Goal: Ask a question: Seek information or help from site administrators or community

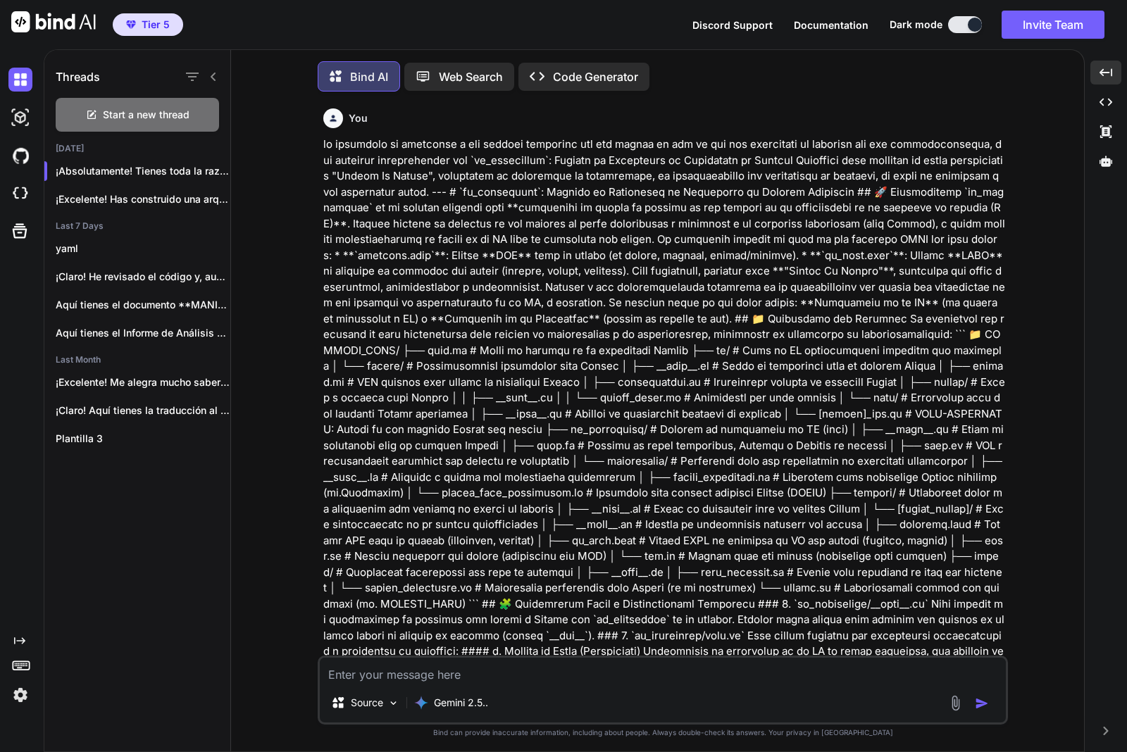
scroll to position [29670, 0]
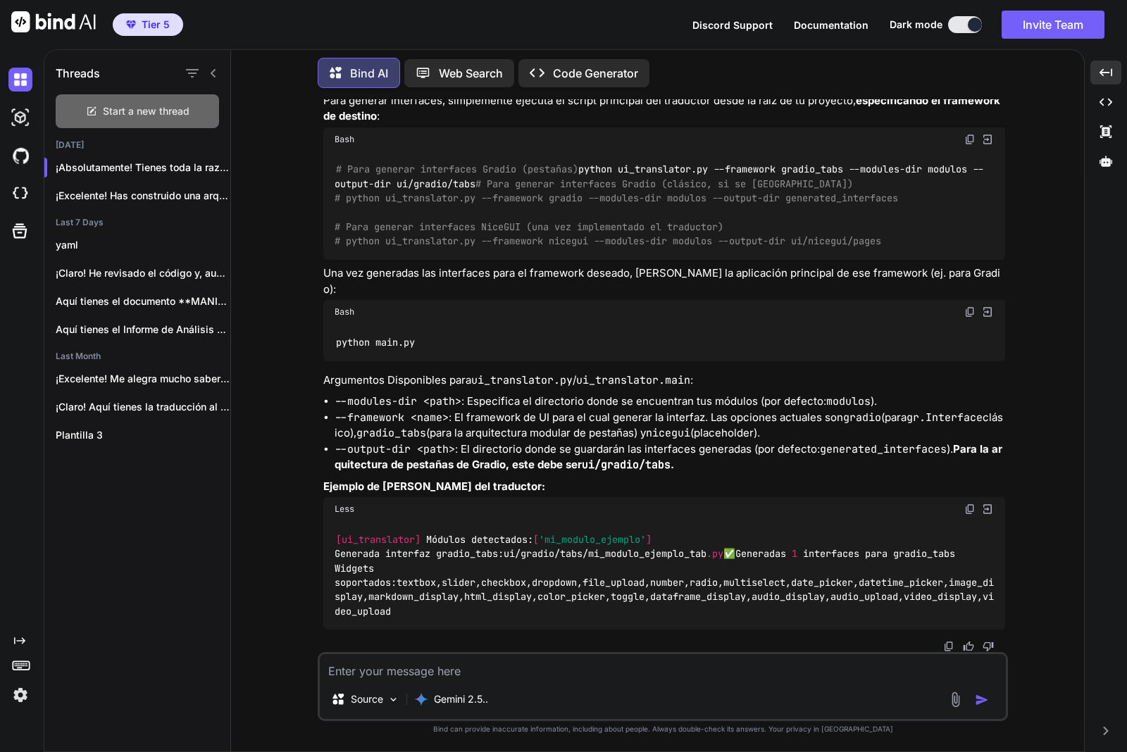
click at [191, 111] on div "Start a new thread" at bounding box center [137, 111] width 163 height 34
type textarea "x"
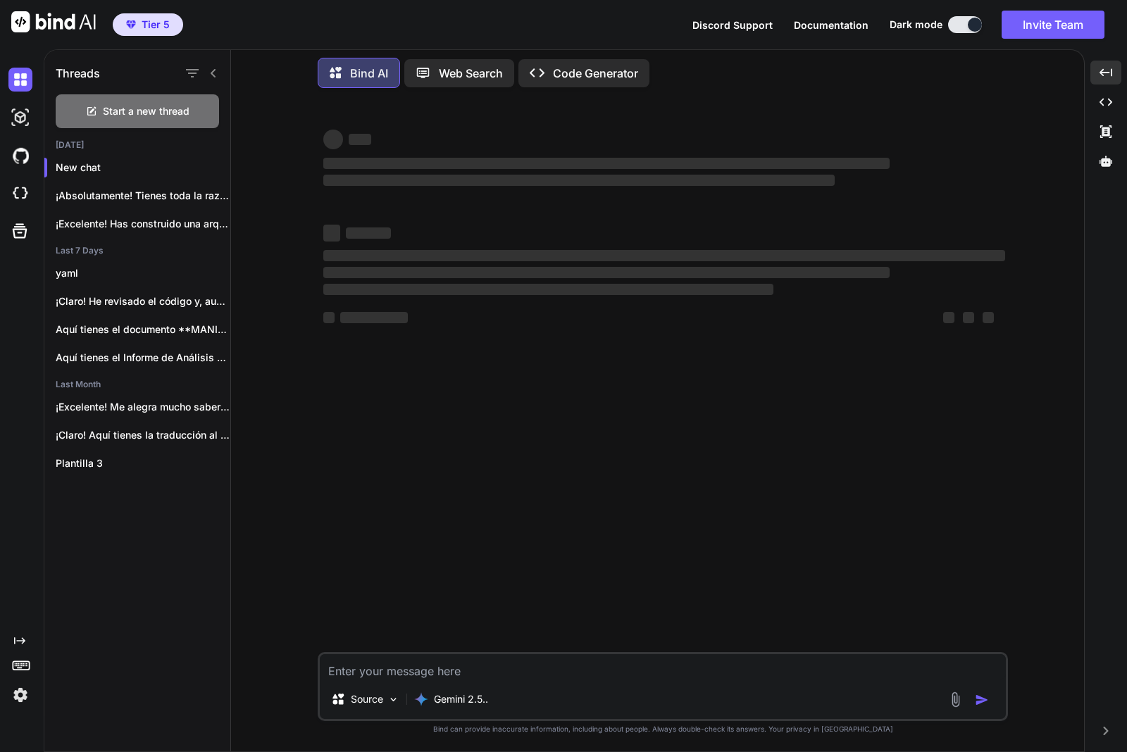
click at [416, 668] on textarea at bounding box center [663, 666] width 686 height 25
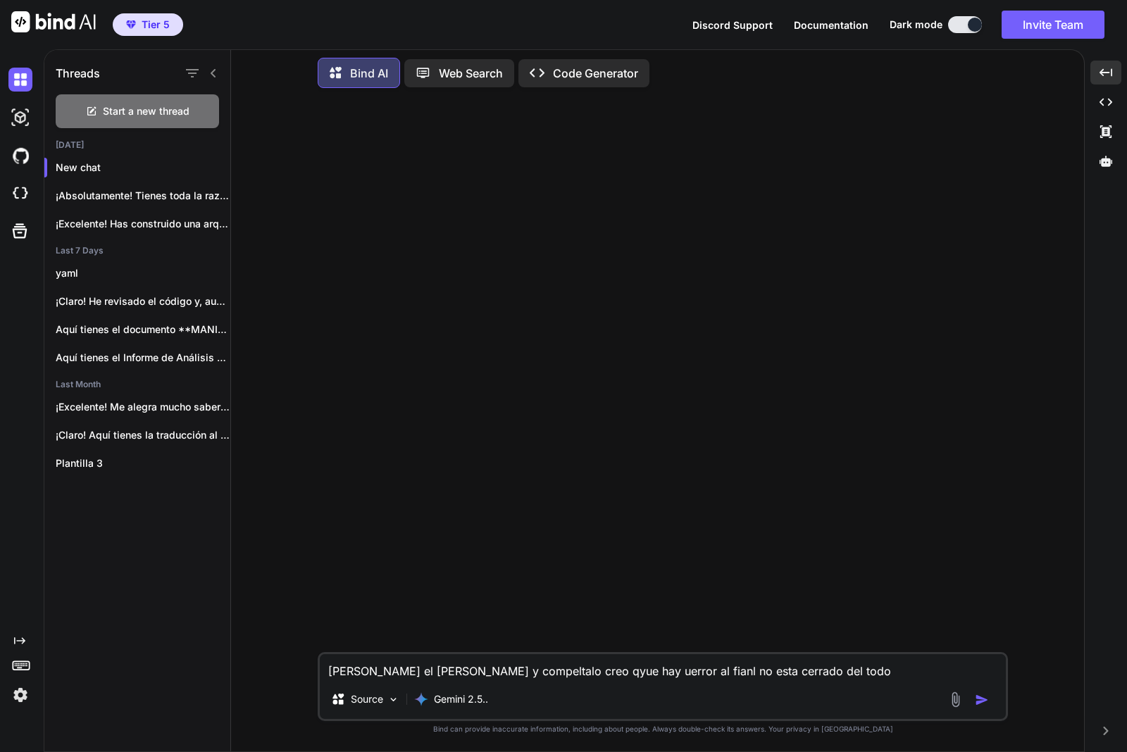
click at [797, 671] on textarea "[PERSON_NAME] el [PERSON_NAME] y compeltalo creo qyue hay uerror al fianl no es…" at bounding box center [663, 666] width 686 height 25
paste textarea """" lorem/ipsu_dol_sita.co - Adipi elitseddo eius TEM (Incid Utlabor Etdolore) …"
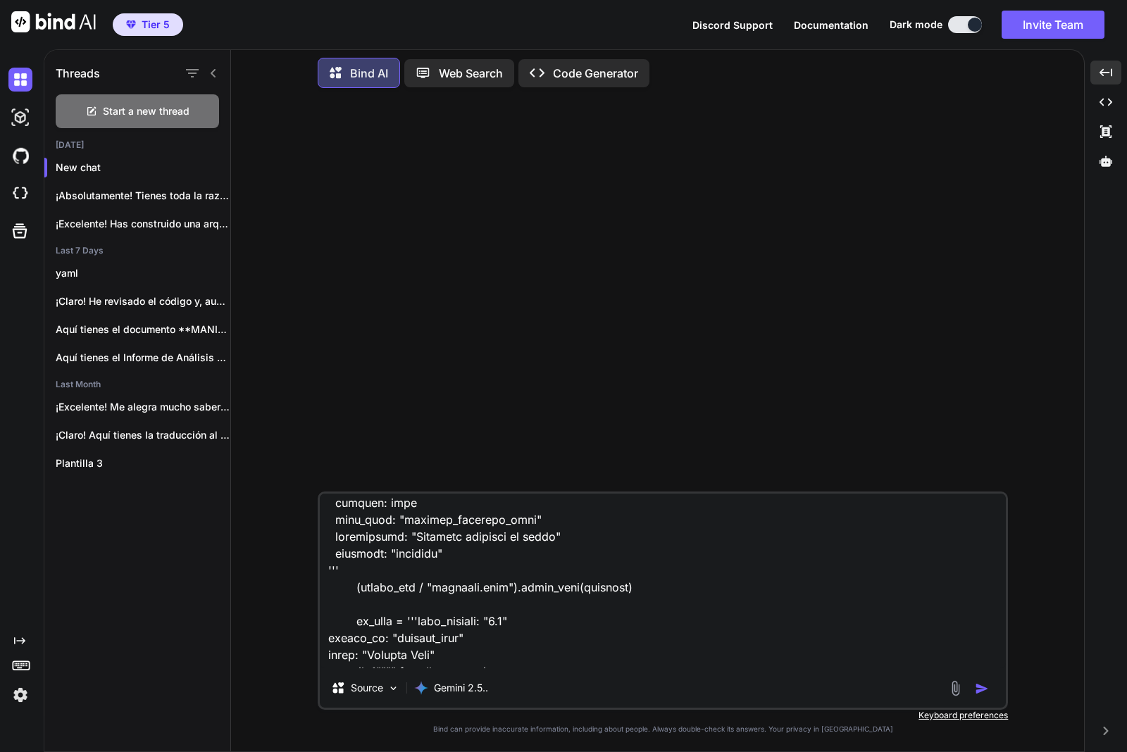
click at [567, 653] on textarea at bounding box center [663, 581] width 686 height 175
click at [548, 657] on textarea at bounding box center [663, 581] width 686 height 175
paste textarea "#!/lor/ips/dol sitame6 """ con_adipis.el - Seddoeiu TEM inci Utlabor et Dolorem…"
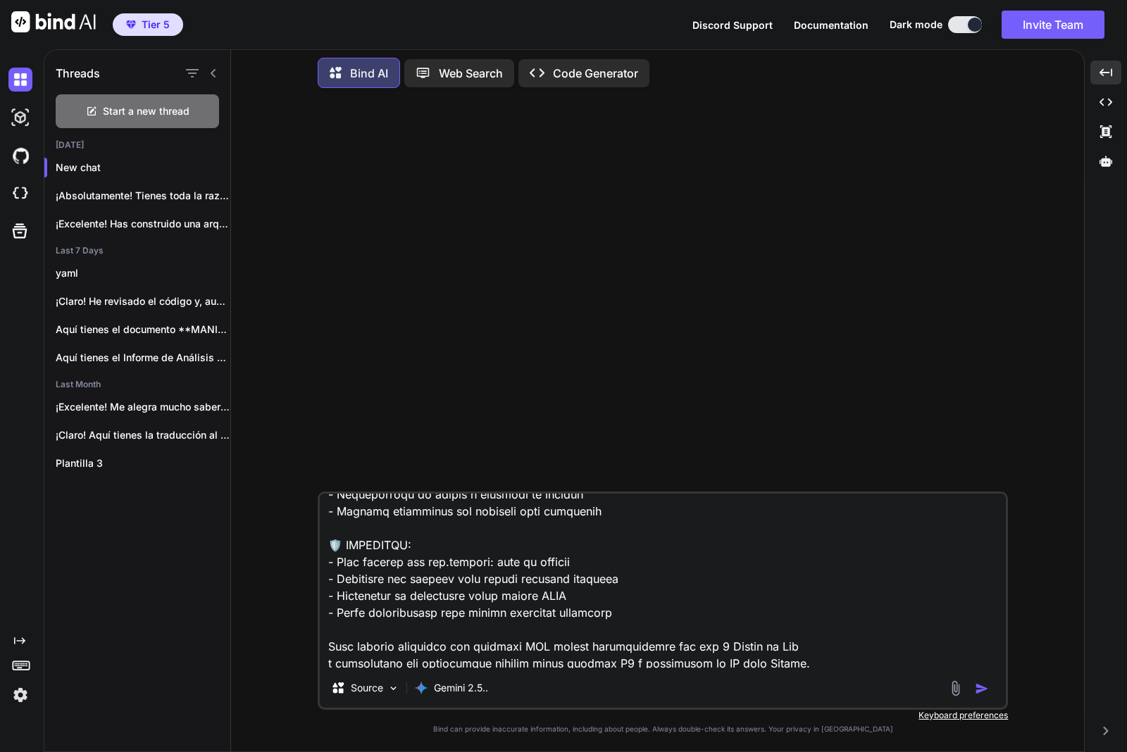
type textarea "revia el docio y compeltalo creo qyue hay uerror al fianl no esta cerrado del t…"
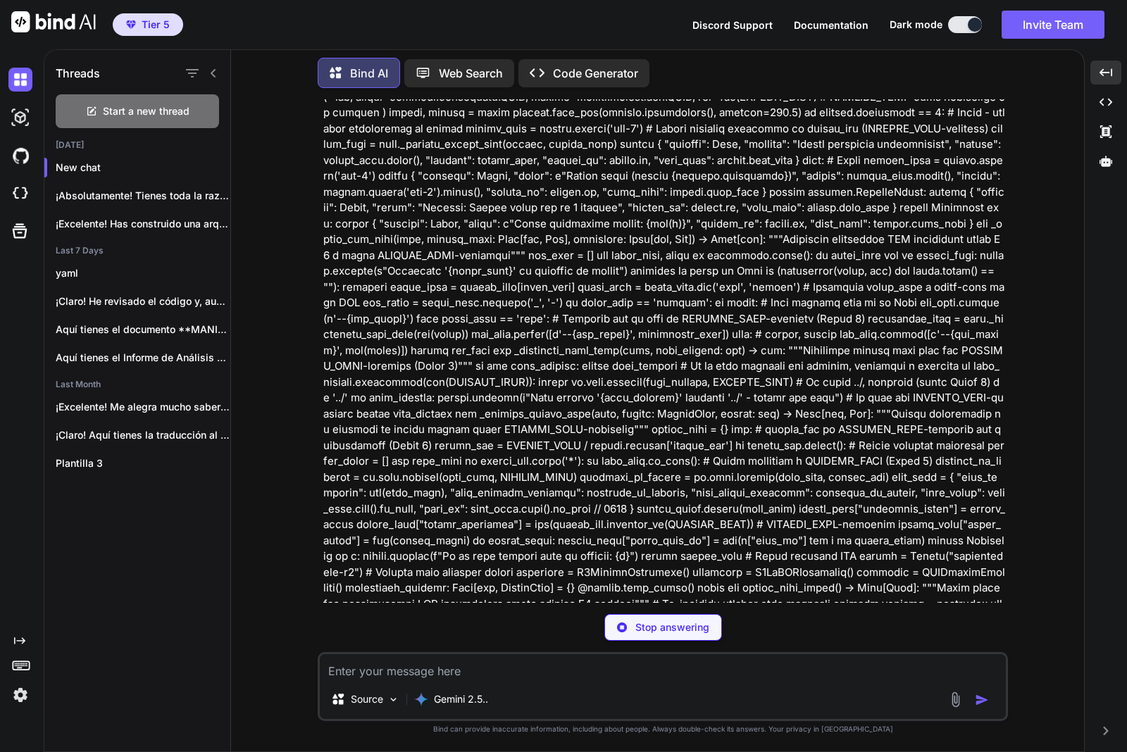
scroll to position [4050, 0]
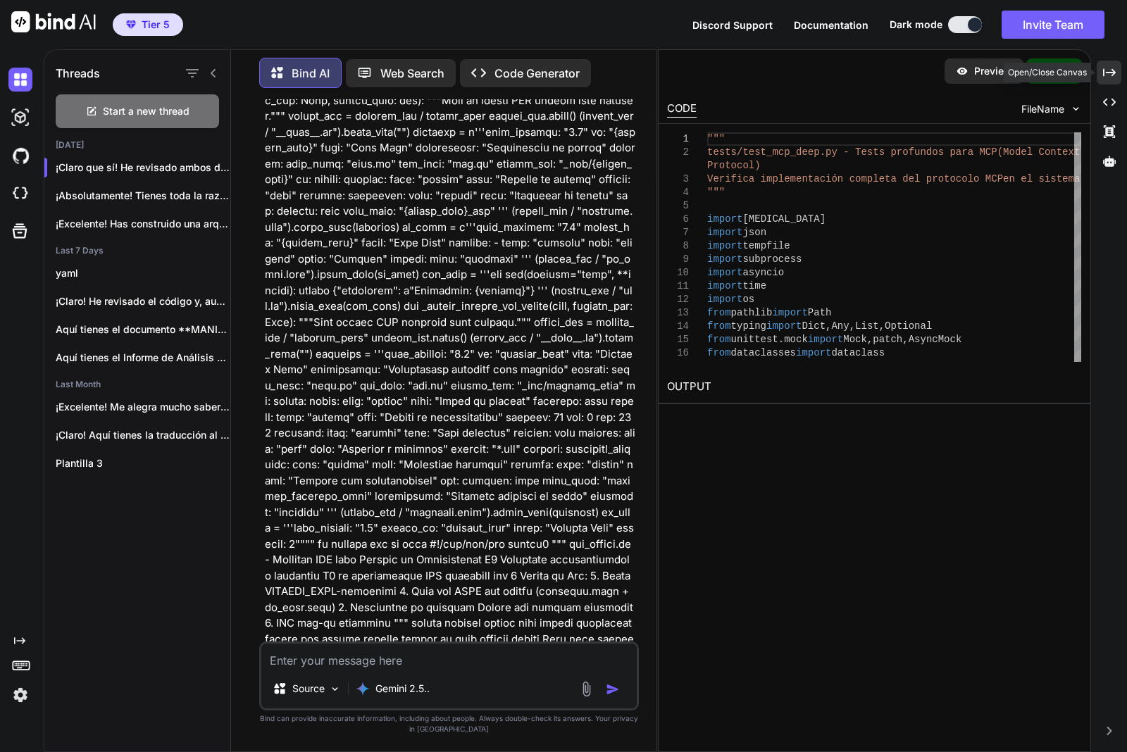
drag, startPoint x: 1114, startPoint y: 69, endPoint x: 1090, endPoint y: 79, distance: 25.9
click at [1114, 69] on icon "Created with Pixso." at bounding box center [1109, 72] width 13 height 13
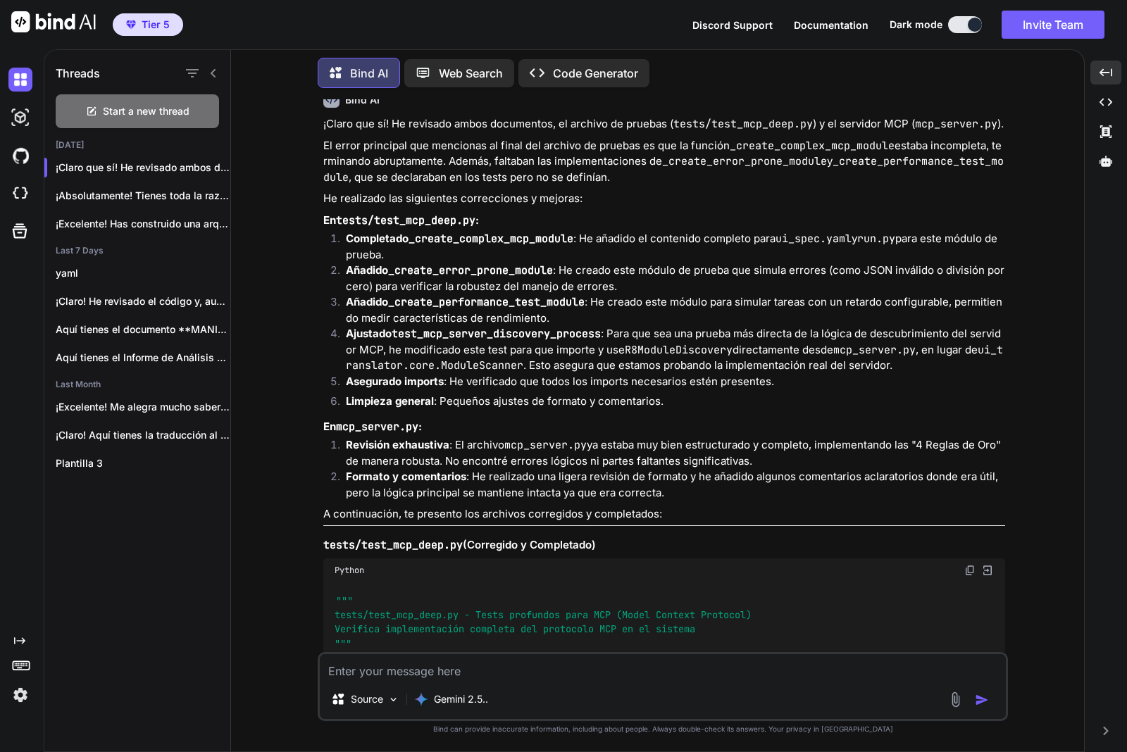
scroll to position [5371, 0]
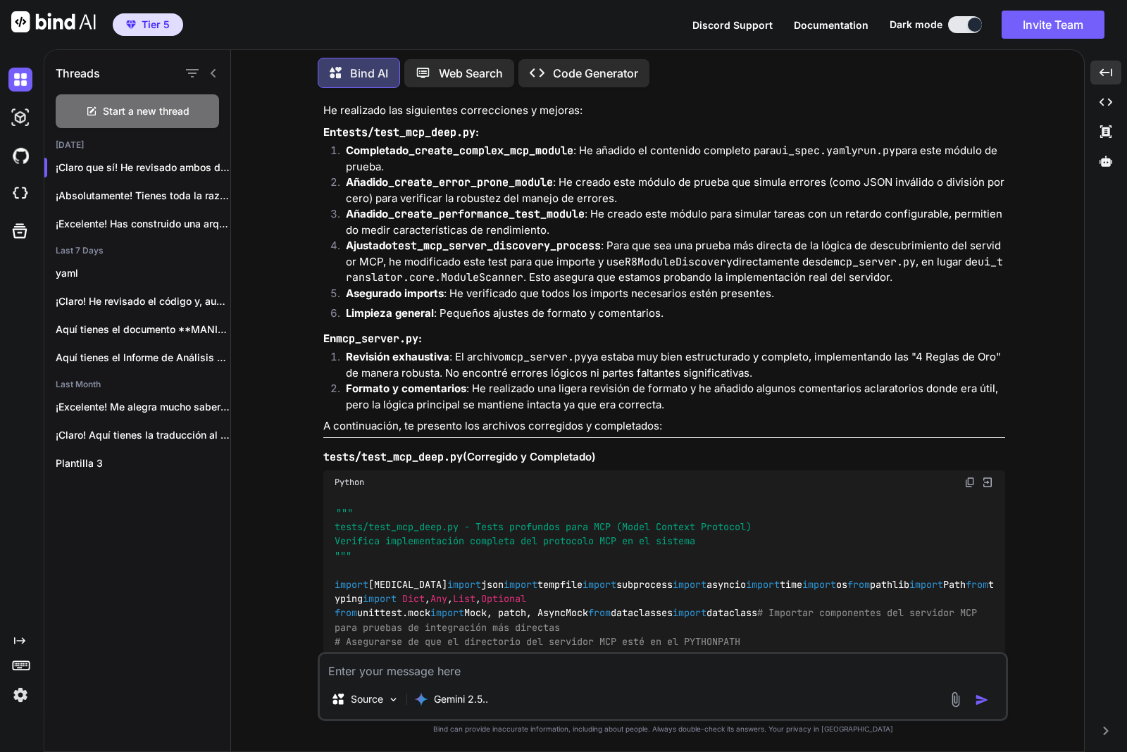
click at [966, 477] on img at bounding box center [969, 482] width 11 height 11
drag, startPoint x: 969, startPoint y: 416, endPoint x: 28, endPoint y: 398, distance: 940.6
click at [969, 477] on img at bounding box center [969, 482] width 11 height 11
click at [527, 671] on textarea at bounding box center [663, 666] width 686 height 25
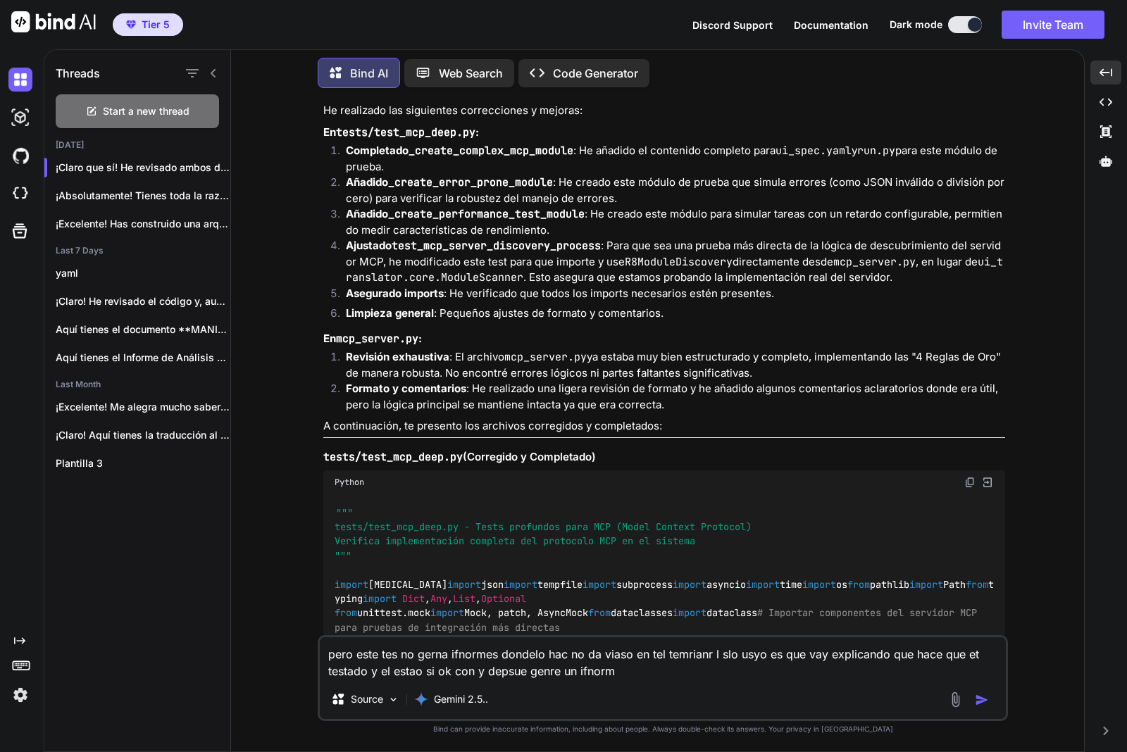
type textarea "pero este tes no gerna ifnormes dondelo hac no da viaso en tel temrianr l slo u…"
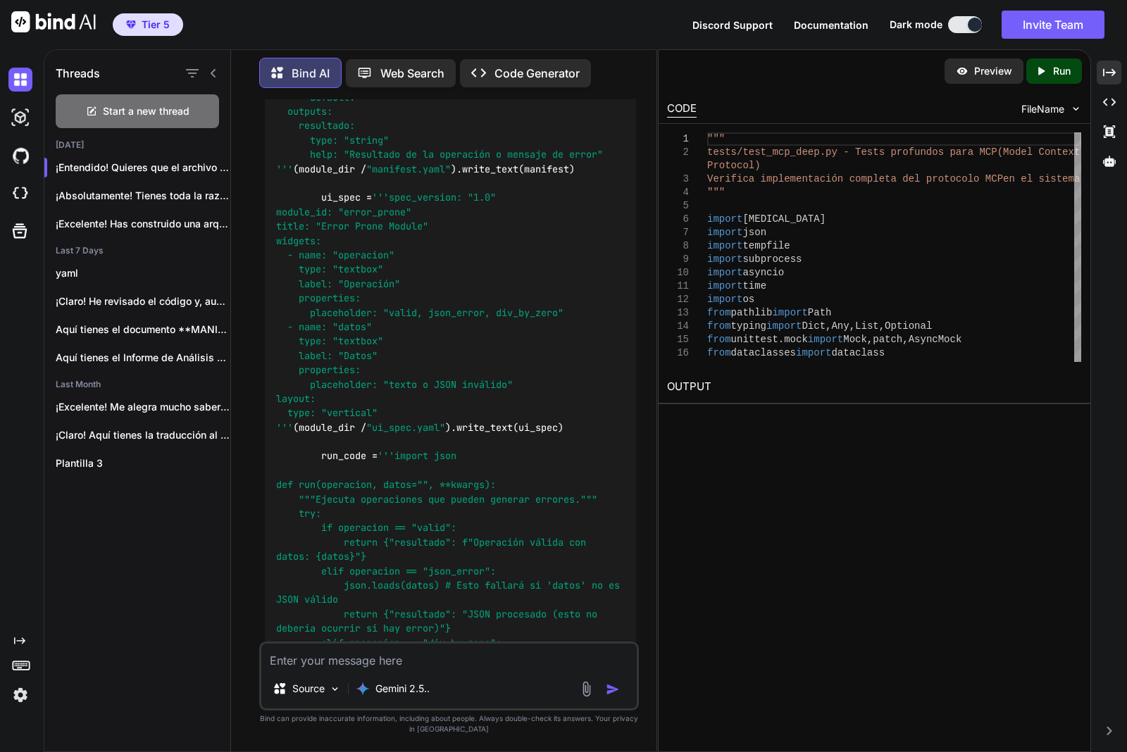
scroll to position [46441, 0]
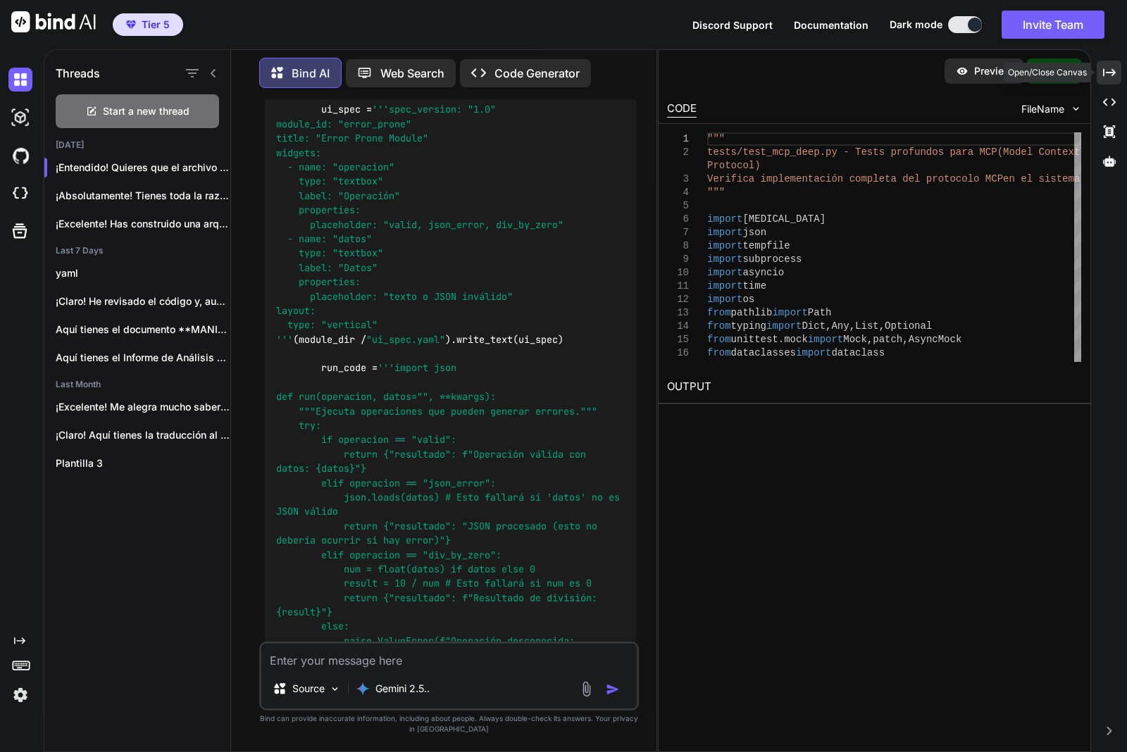
drag, startPoint x: 1114, startPoint y: 61, endPoint x: 1064, endPoint y: 60, distance: 49.3
click at [1114, 61] on div "Created with Pixso." at bounding box center [1109, 73] width 25 height 24
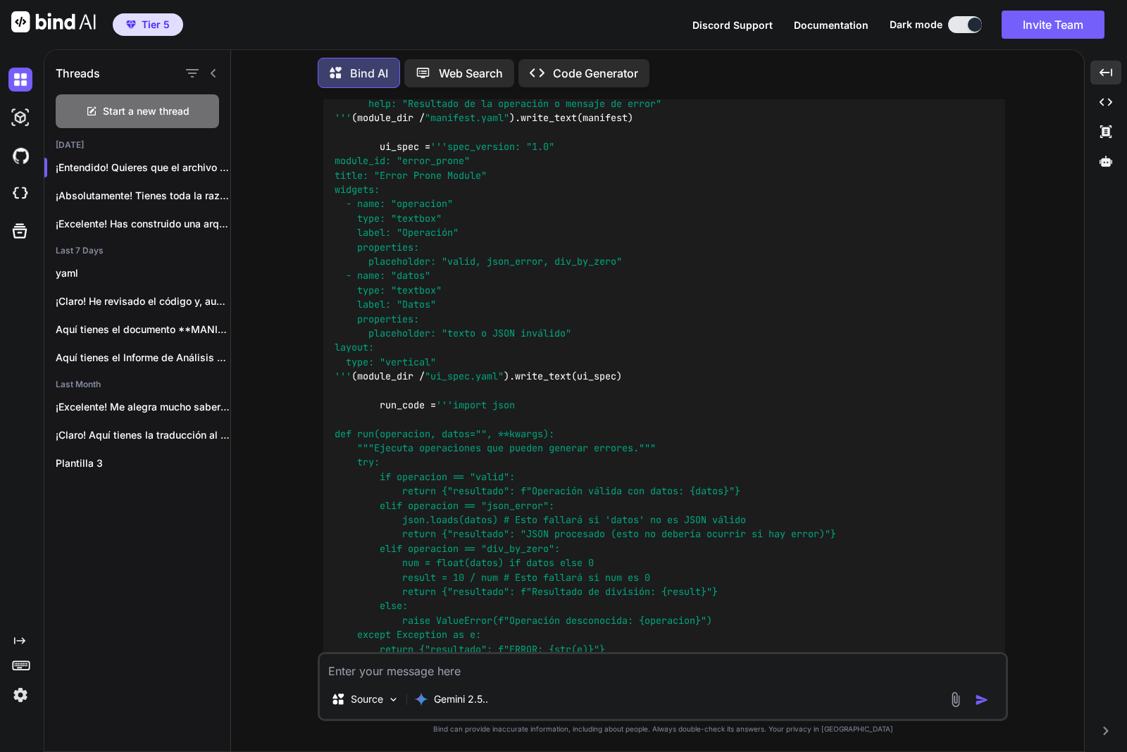
scroll to position [34784, 0]
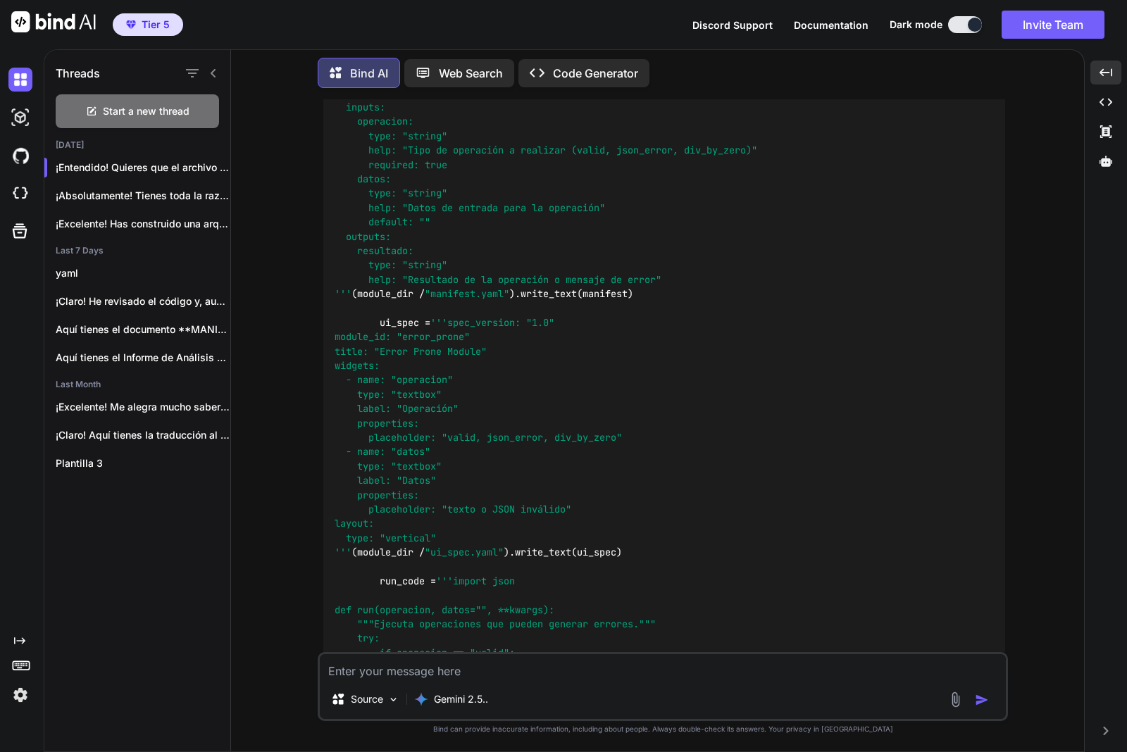
drag, startPoint x: 463, startPoint y: 215, endPoint x: 368, endPoint y: 212, distance: 95.1
copy span "test_mcp_deep.py"
click at [417, 666] on textarea at bounding box center [663, 666] width 686 height 25
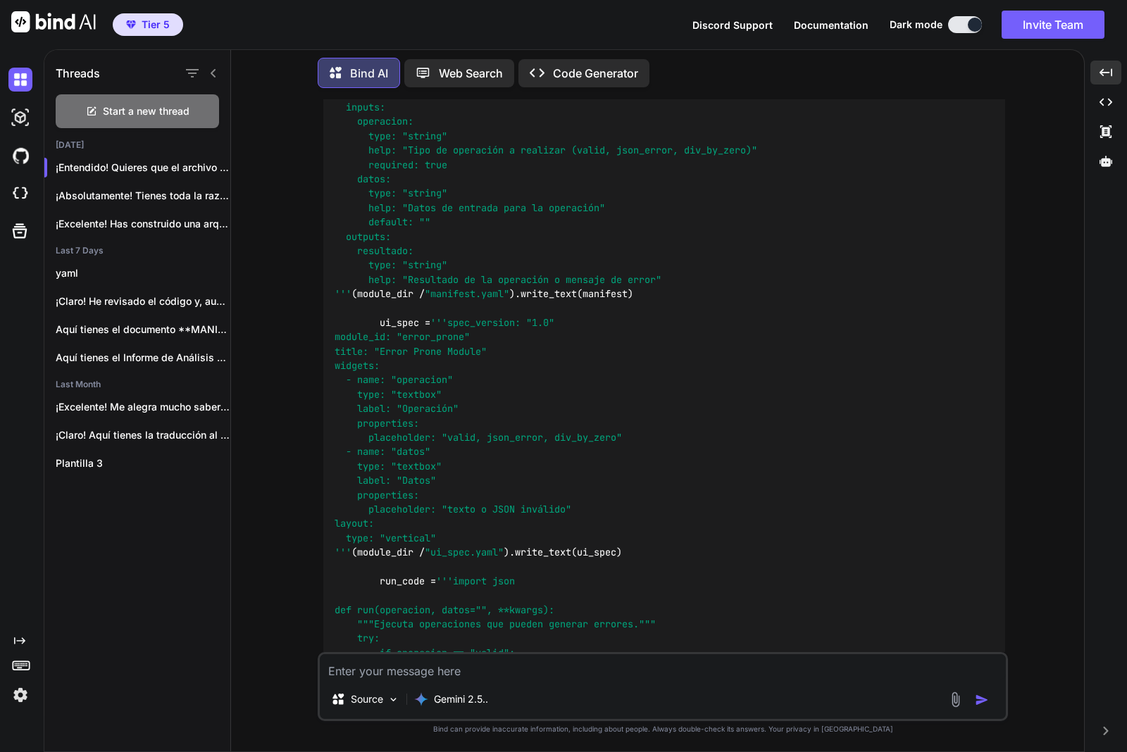
paste textarea "python: can't open file 'C:\\PYTHON\\micromodulos\\test\\1\\test\\test_mcp_deep…"
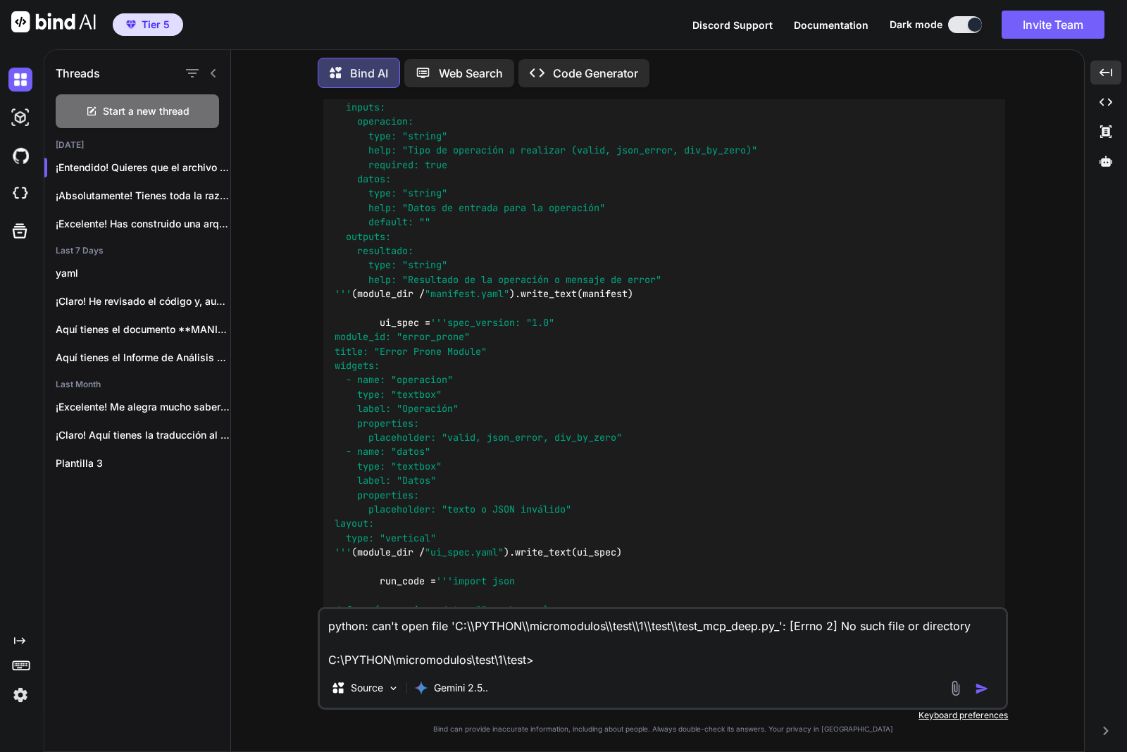
click at [621, 656] on textarea "python: can't open file 'C:\\PYTHON\\micromodulos\\test\\1\\test\\test_mcp_deep…" at bounding box center [663, 638] width 686 height 59
paste textarea "el problema es que el archivo no se ejecuta como test de pytest."
click at [918, 654] on textarea "python: can't open file 'C:\\PYTHON\\micromodulos\\test\\1\\test\\test_mcp_deep…" at bounding box center [663, 638] width 686 height 59
paste textarea "añadido al final una función ejecutar_tests() que: Encuentra automáticamente to…"
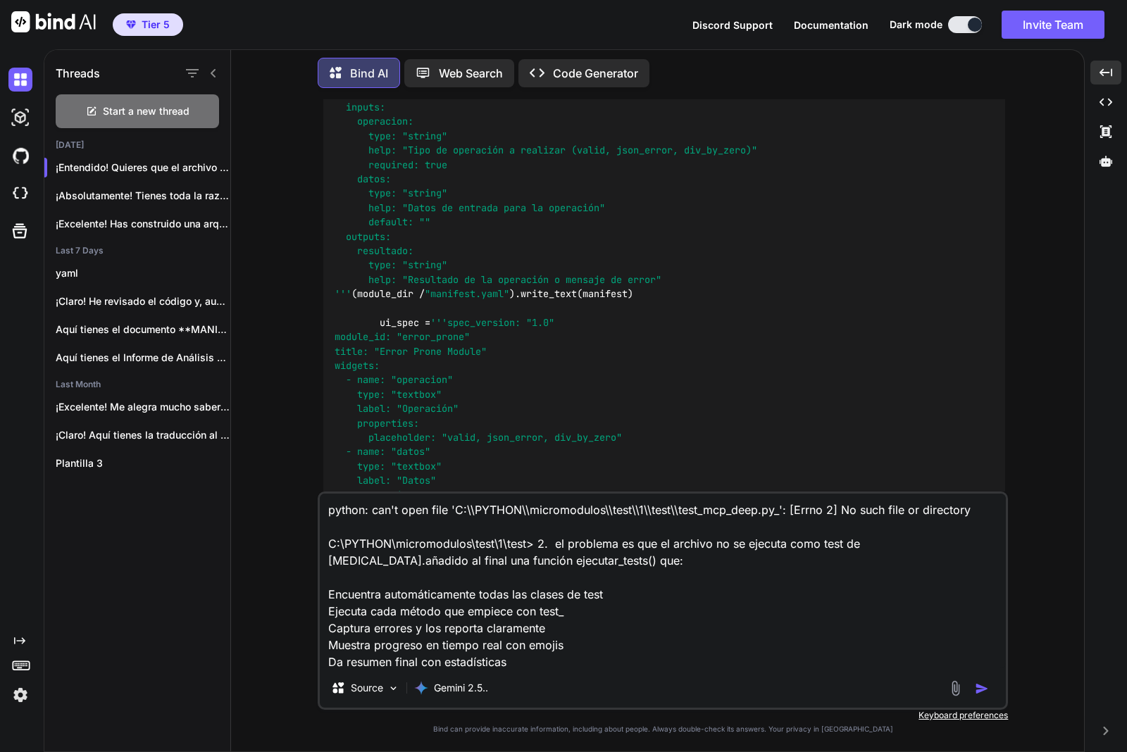
scroll to position [2, 0]
type textarea "python: can't open file 'C:\\PYTHON\\micromodulos\\test\\1\\test\\test_mcp_deep…"
click at [985, 687] on img "button" at bounding box center [982, 689] width 14 height 14
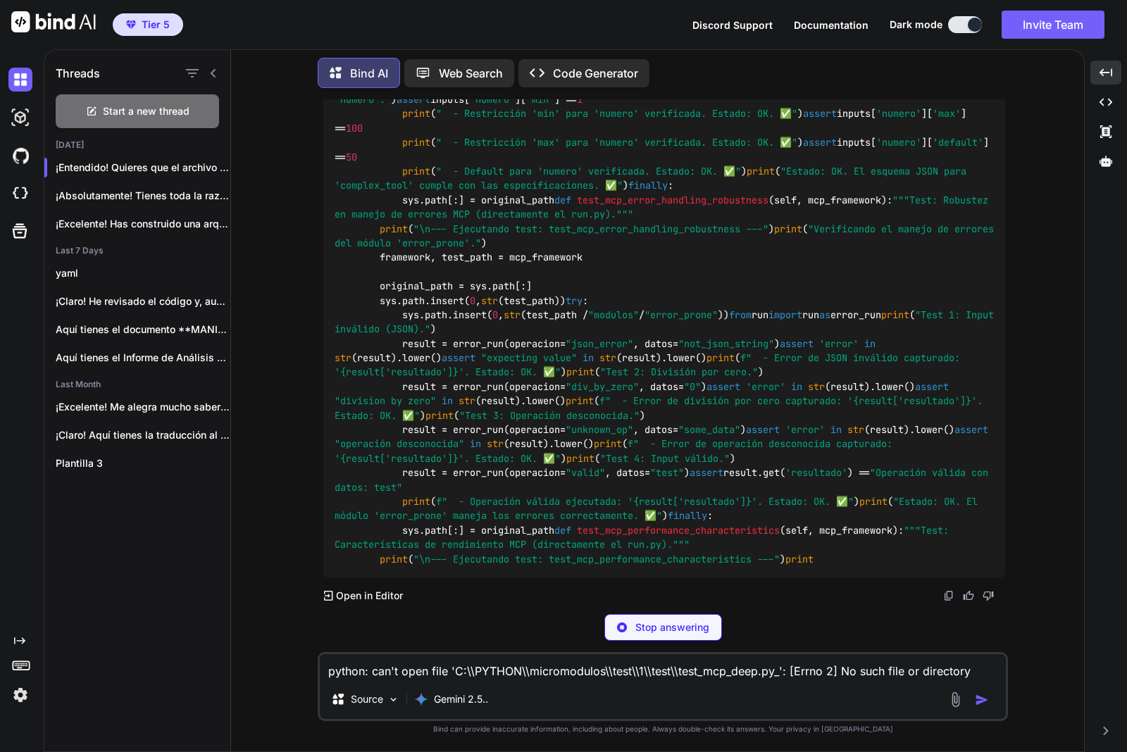
scroll to position [73646, 0]
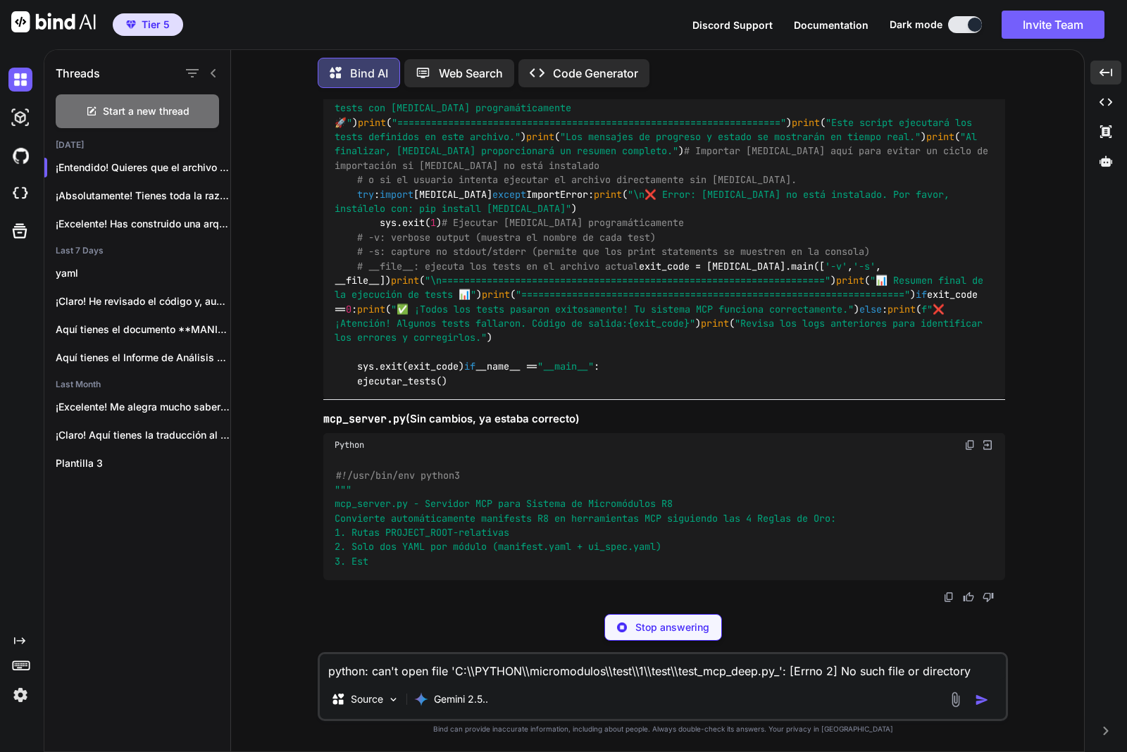
scroll to position [83131, 0]
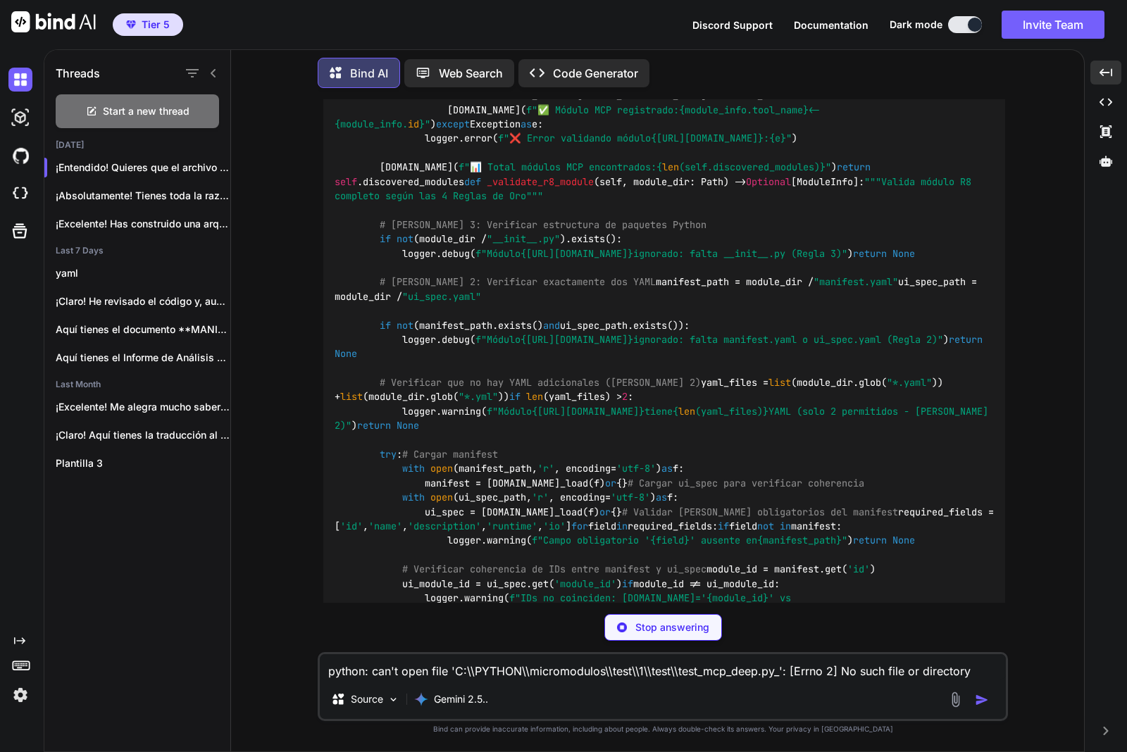
scroll to position [64957, 0]
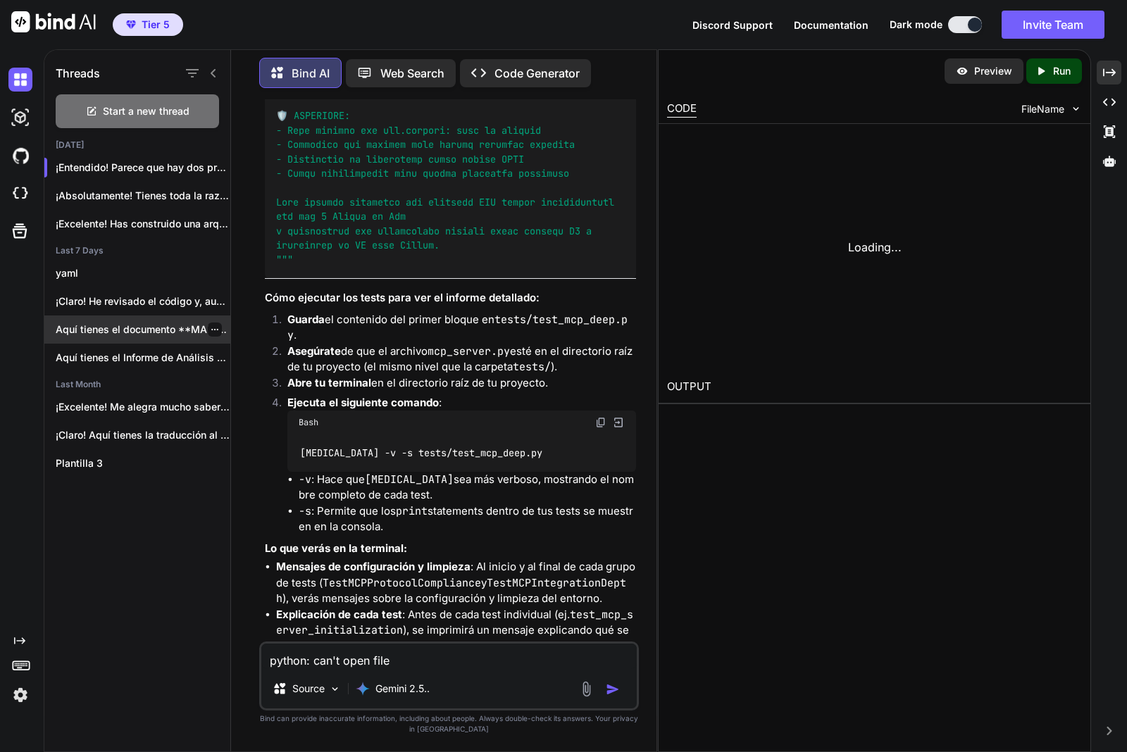
scroll to position [79602, 0]
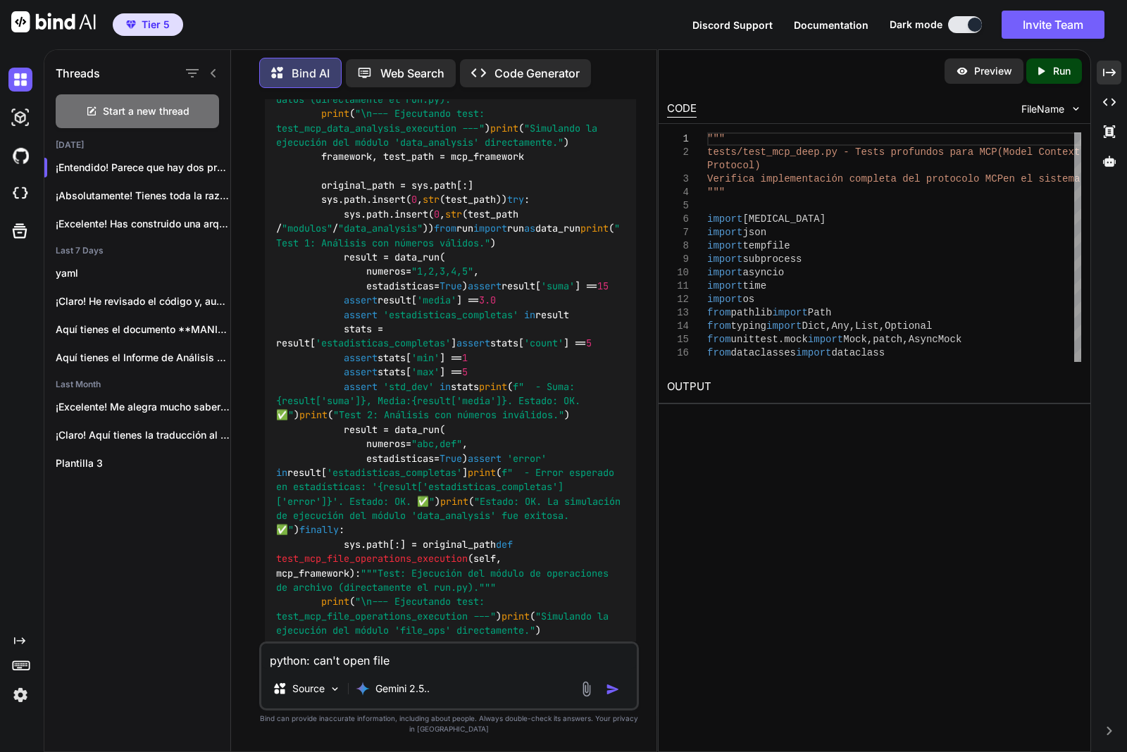
click at [501, 667] on textarea "python: can't open file 'C:\\PYTHON\\micromodulos\\test\\1\\test\\test_mcp_deep…" at bounding box center [448, 656] width 375 height 25
paste textarea "Microsoft Windows [Versión 10.0.26100.4484] (c) Microsoft Corporation. Todos lo…"
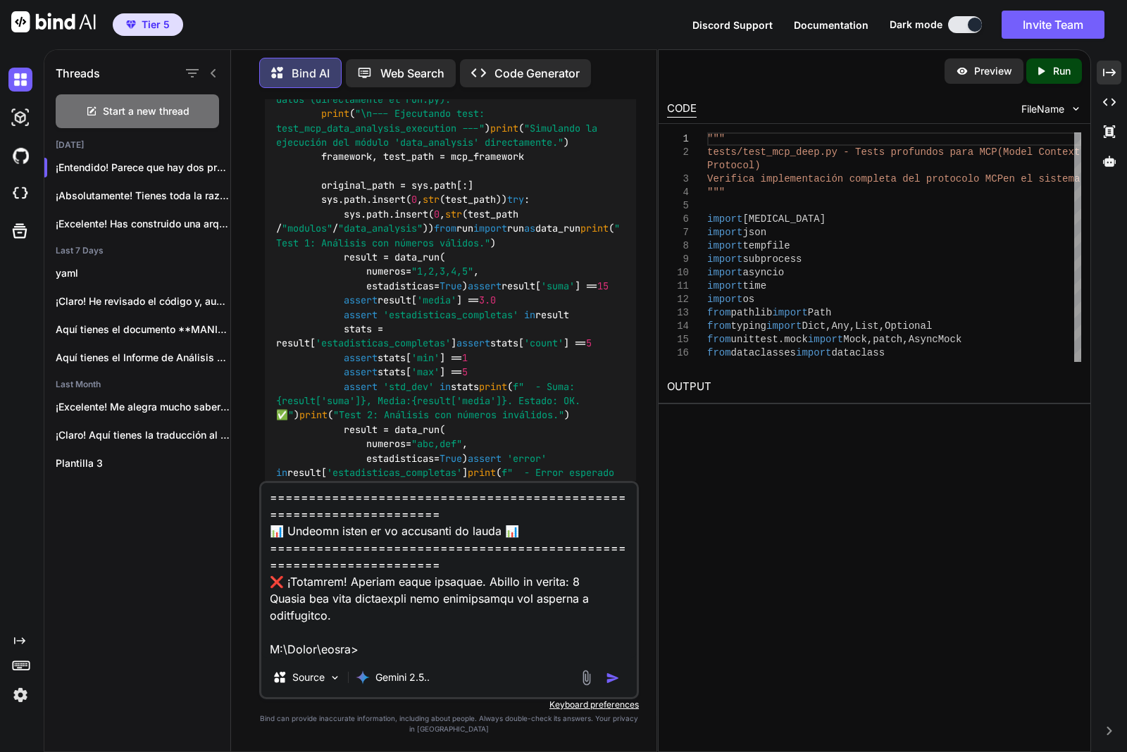
type textarea "Microsoft Windows [Versión 10.0.26100.4484] (c) Microsoft Corporation. Todos lo…"
drag, startPoint x: 613, startPoint y: 673, endPoint x: 674, endPoint y: 645, distance: 67.5
click at [613, 673] on img "button" at bounding box center [613, 678] width 14 height 14
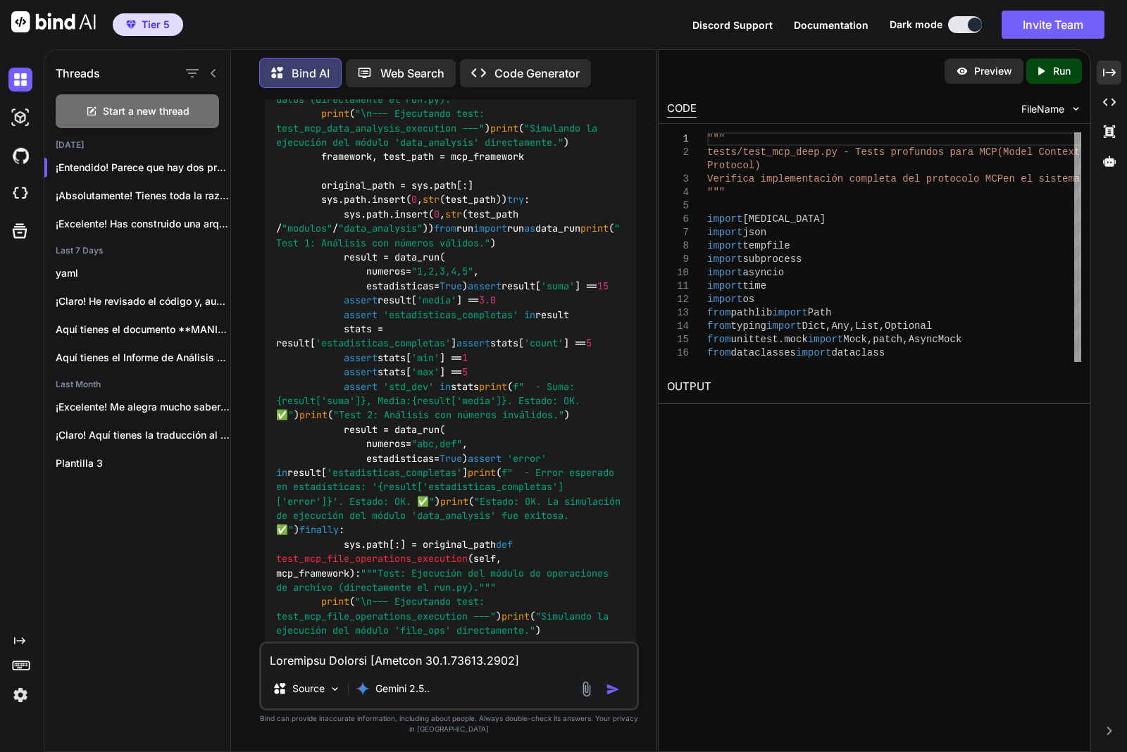
scroll to position [116187, 0]
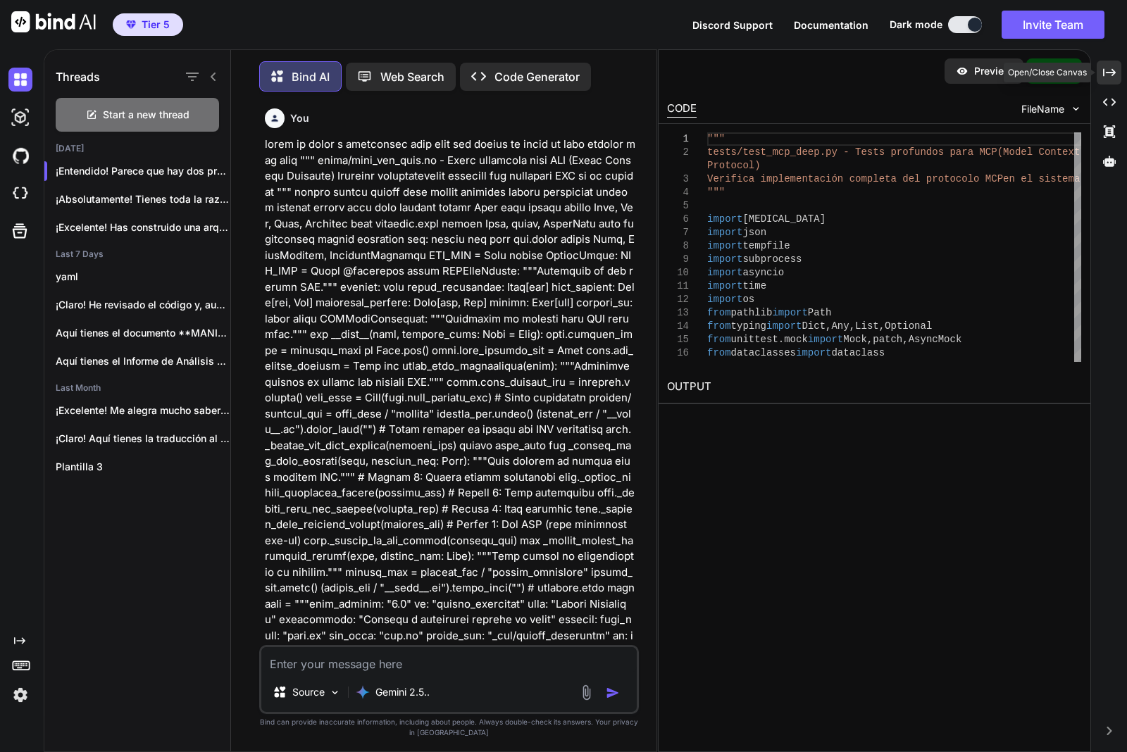
click at [1109, 80] on div "Created with Pixso." at bounding box center [1109, 73] width 25 height 24
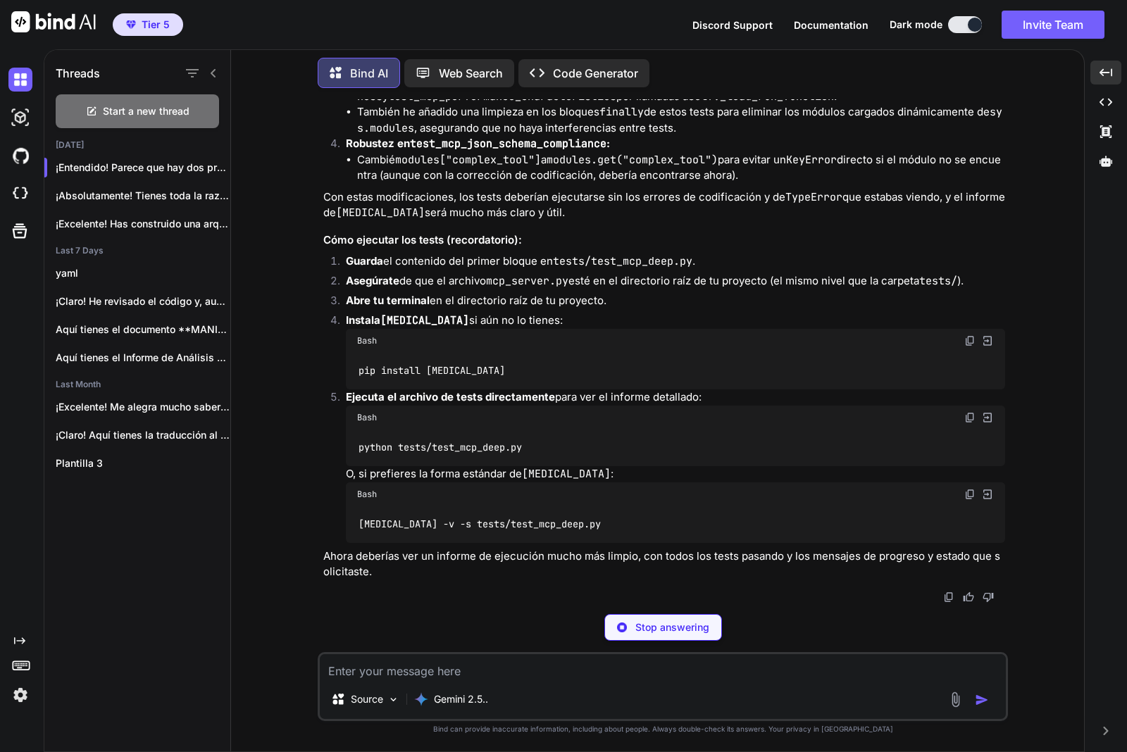
scroll to position [123959, 0]
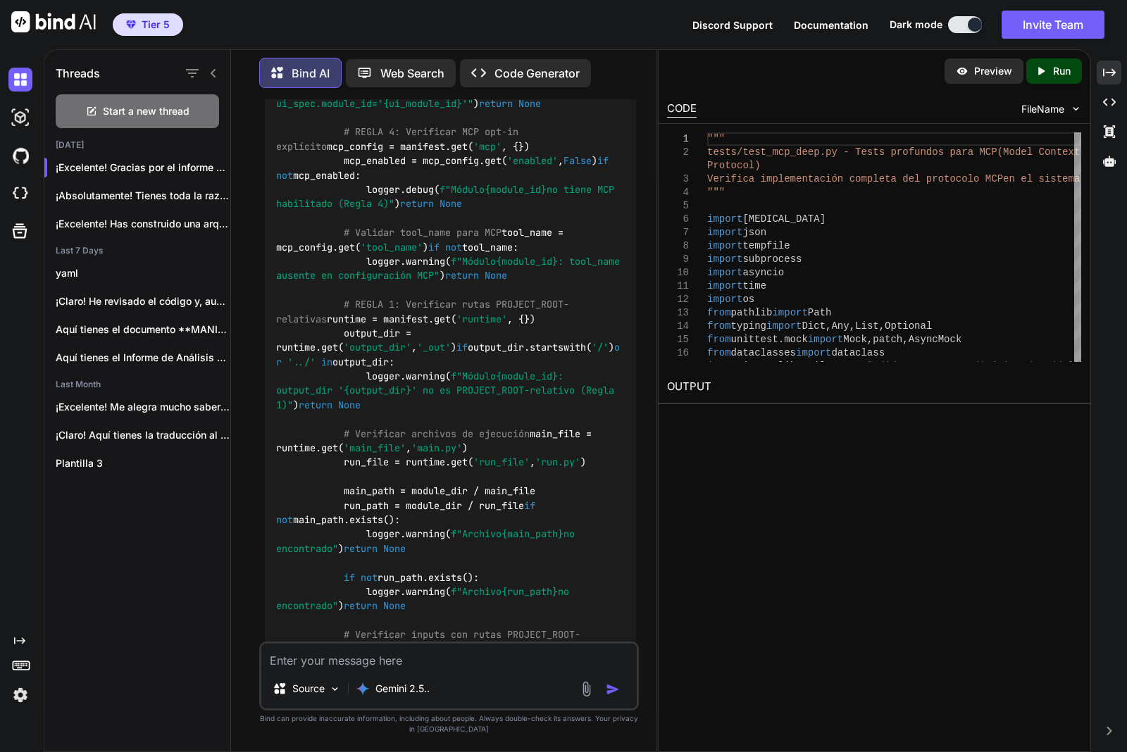
drag, startPoint x: 602, startPoint y: 416, endPoint x: 0, endPoint y: 297, distance: 613.8
click at [1114, 68] on icon "Created with Pixso." at bounding box center [1109, 72] width 13 height 13
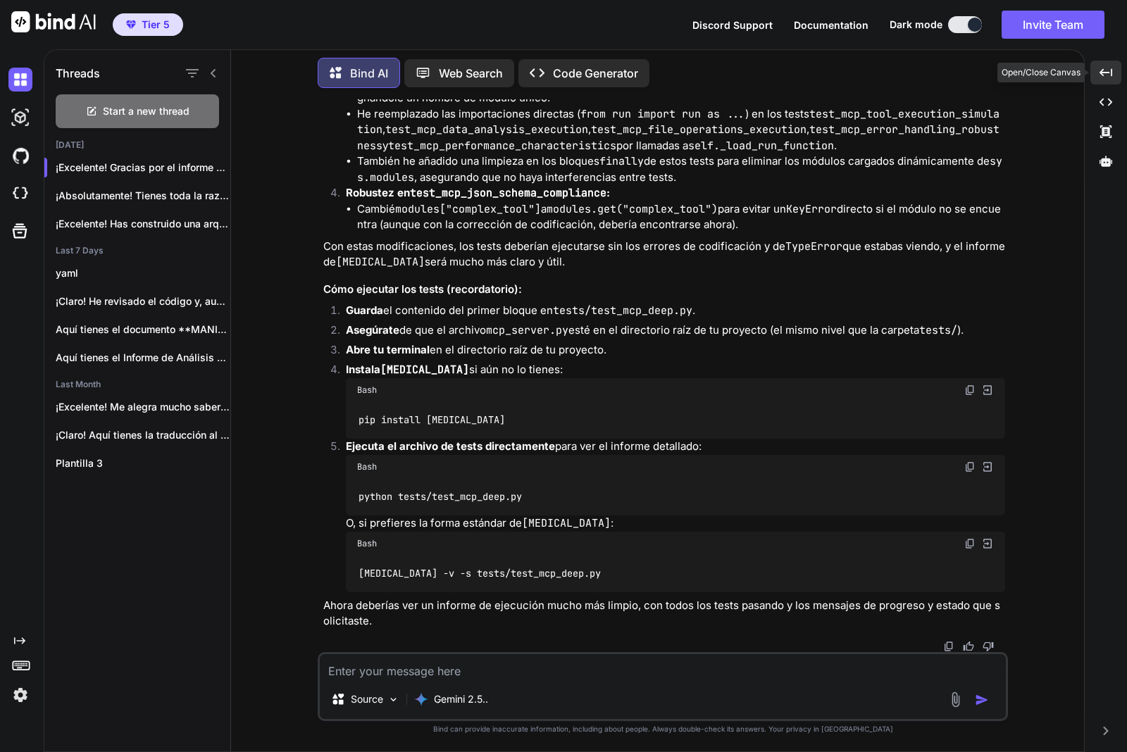
scroll to position [100027, 0]
click at [511, 669] on textarea at bounding box center [663, 666] width 686 height 25
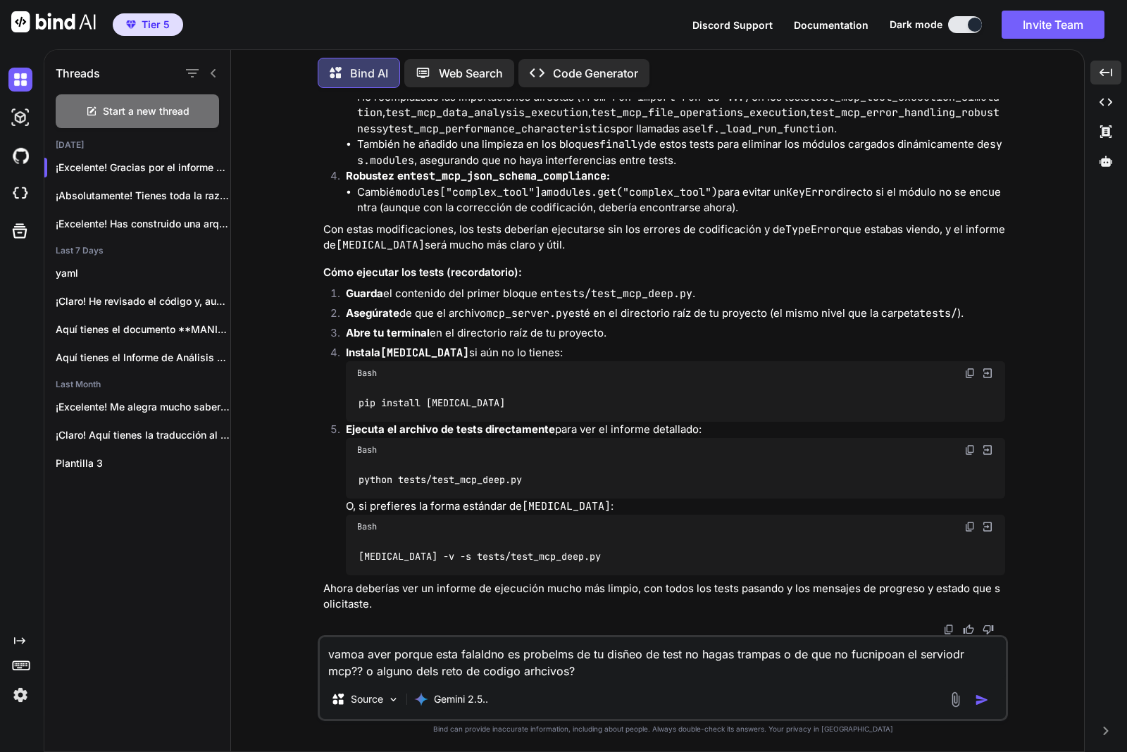
paste textarea "==================================================================== 🚀 Loremips…"
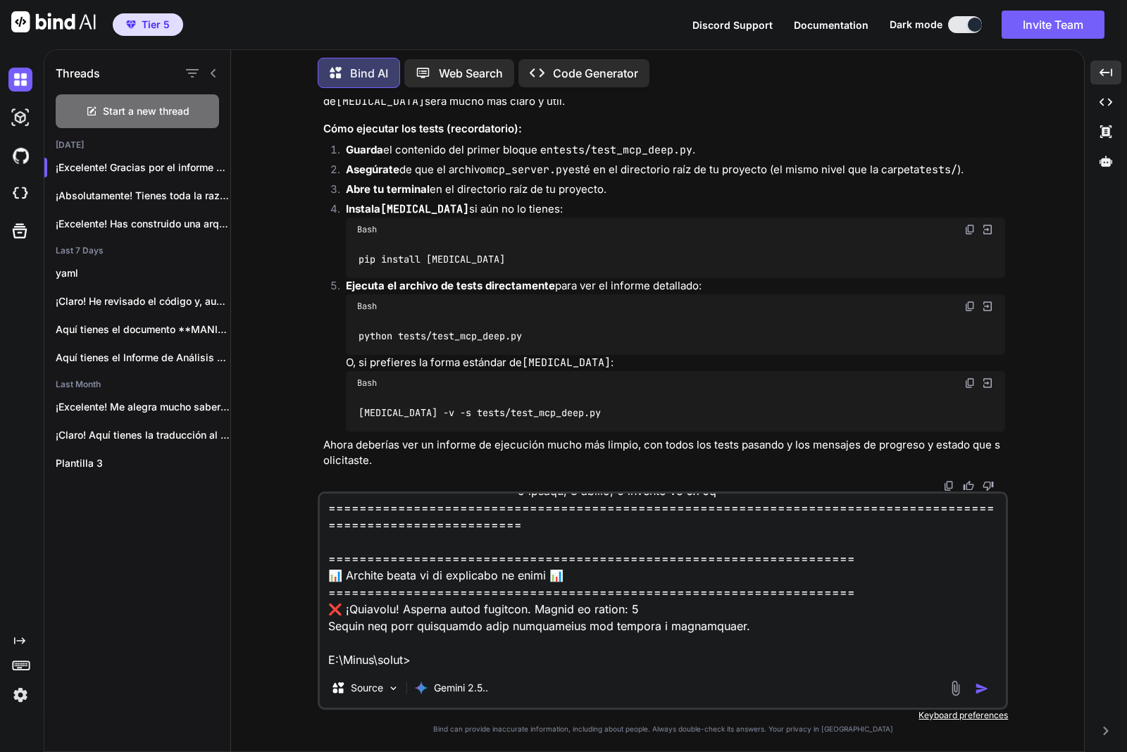
scroll to position [6084, 0]
click at [662, 666] on textarea at bounding box center [663, 581] width 686 height 175
type textarea "lorem ipsu dolors amet consecte ad elitsedd ei te incidi ut labo et dolor magna…"
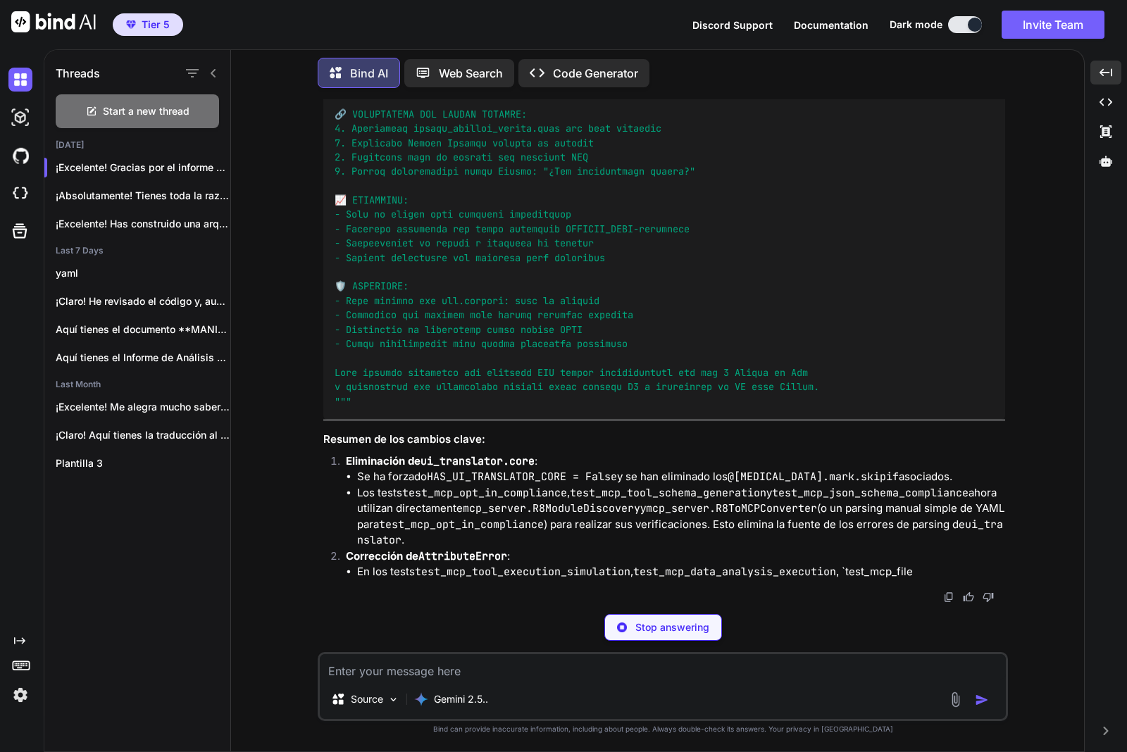
scroll to position [139738, 0]
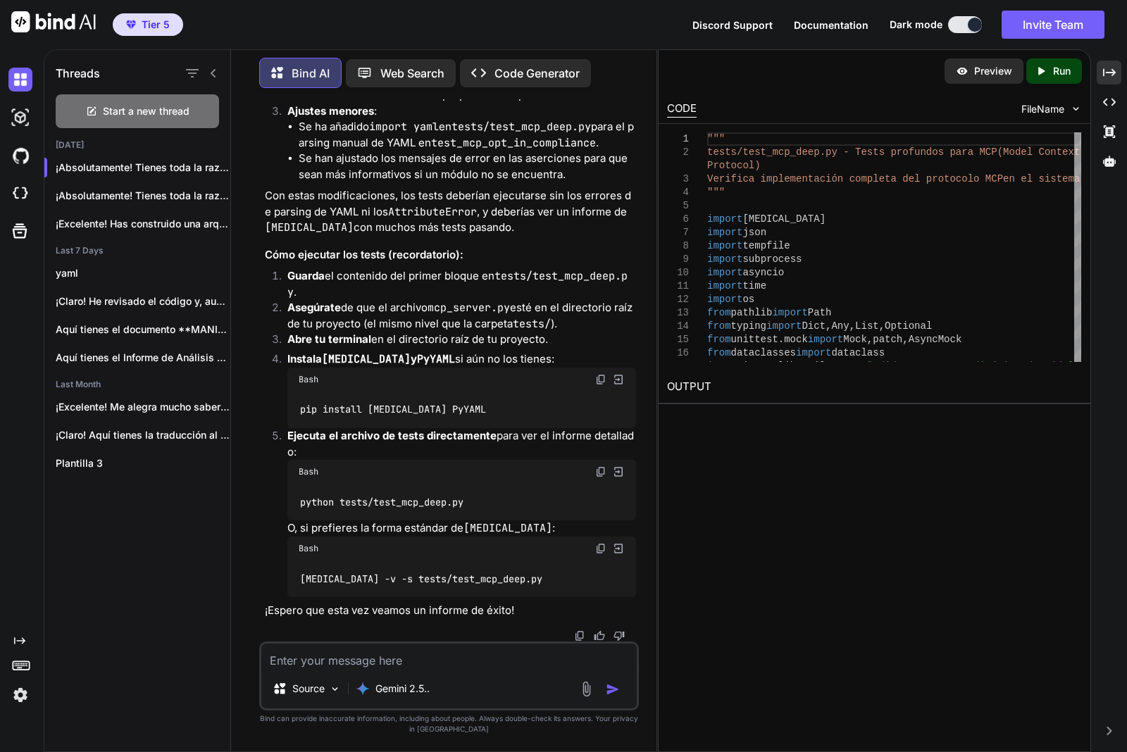
click at [596, 378] on img at bounding box center [600, 379] width 11 height 11
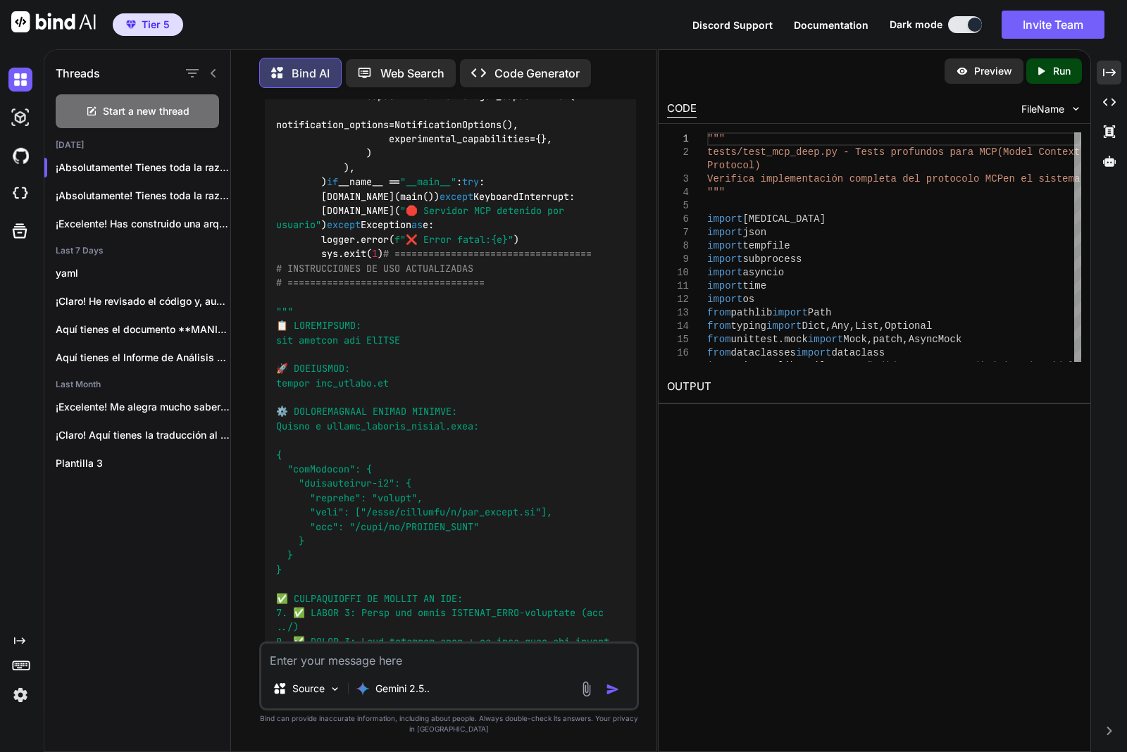
scroll to position [167431, 0]
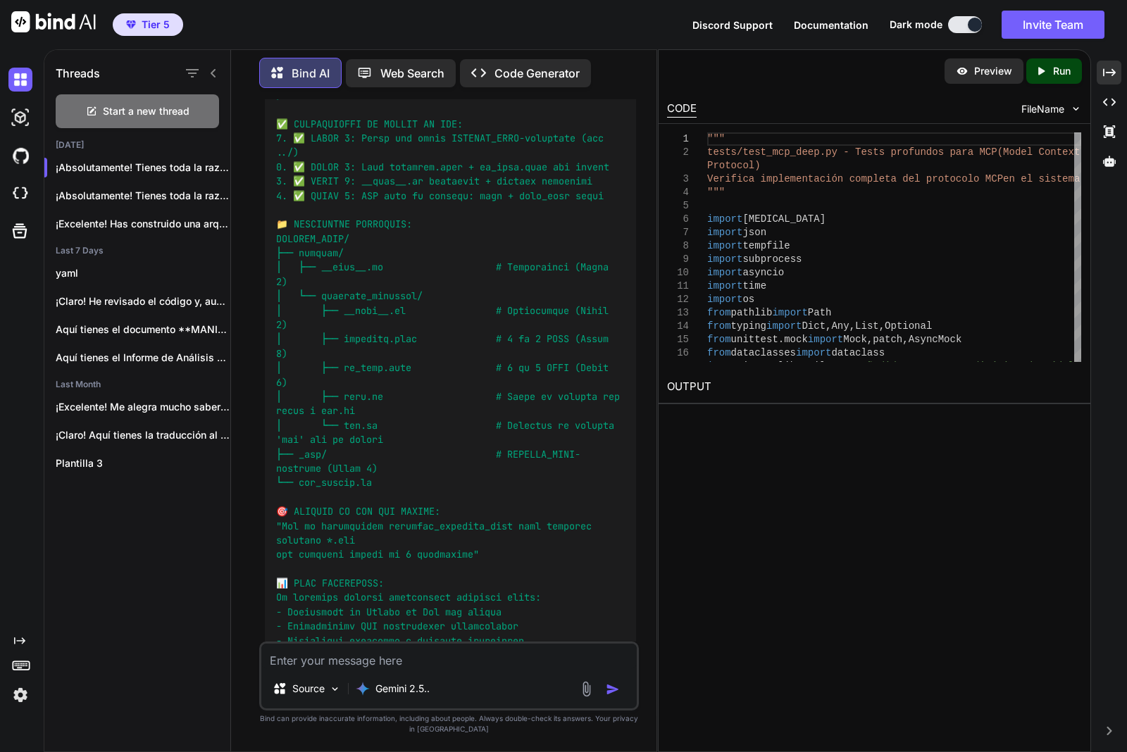
drag, startPoint x: 595, startPoint y: 230, endPoint x: 1, endPoint y: 215, distance: 594.7
drag, startPoint x: 375, startPoint y: 657, endPoint x: 357, endPoint y: 650, distance: 19.4
click at [378, 657] on textarea at bounding box center [448, 656] width 375 height 25
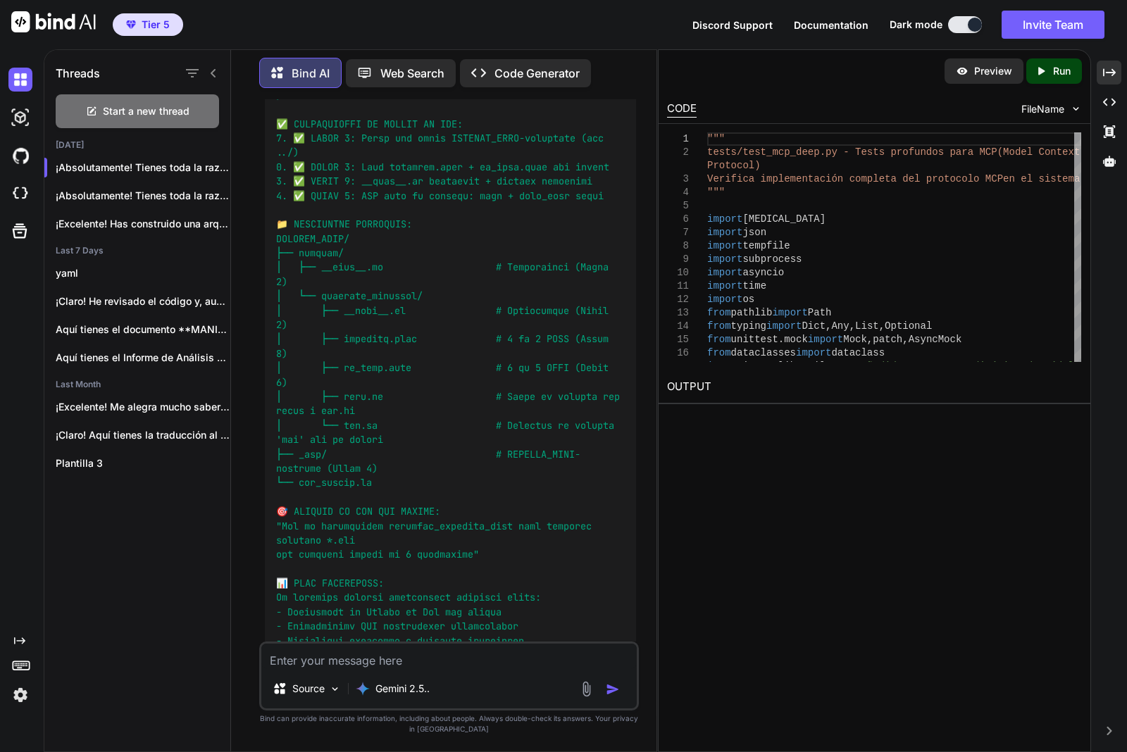
click at [382, 656] on textarea at bounding box center [448, 656] width 375 height 25
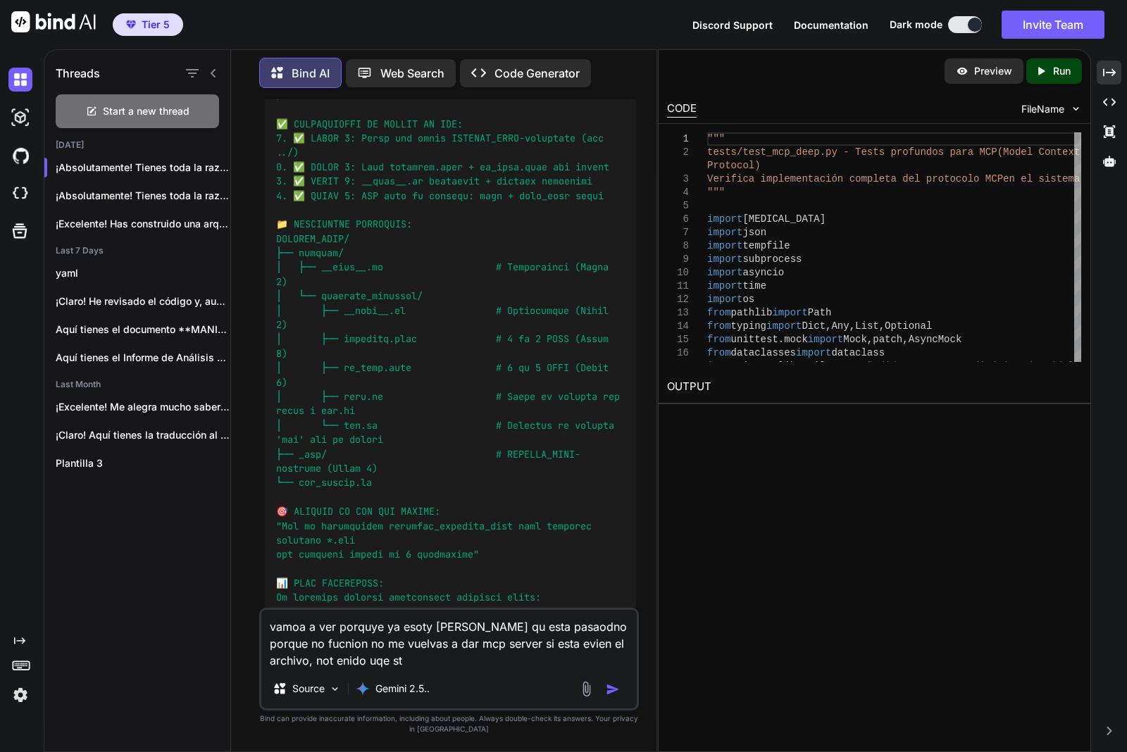
drag, startPoint x: 363, startPoint y: 663, endPoint x: 379, endPoint y: 662, distance: 16.2
click at [363, 663] on textarea "vamoa a ver porquye ya esoty [PERSON_NAME] qu esta pasaodno porque no fucnion n…" at bounding box center [448, 639] width 375 height 59
click at [379, 662] on textarea "vamoa a ver porquye ya esoty [PERSON_NAME] qu esta pasaodno porque no fucnion n…" at bounding box center [448, 639] width 375 height 59
paste textarea "Loremipsu Dolorsi [Ametcon 07.3.33729.1541] (a) Elitseddo Eiusmodtemp. Incid ut…"
type textarea "lorem i dol sitamet co adipi elit se doei temporin utlabo et dolorem al en admi…"
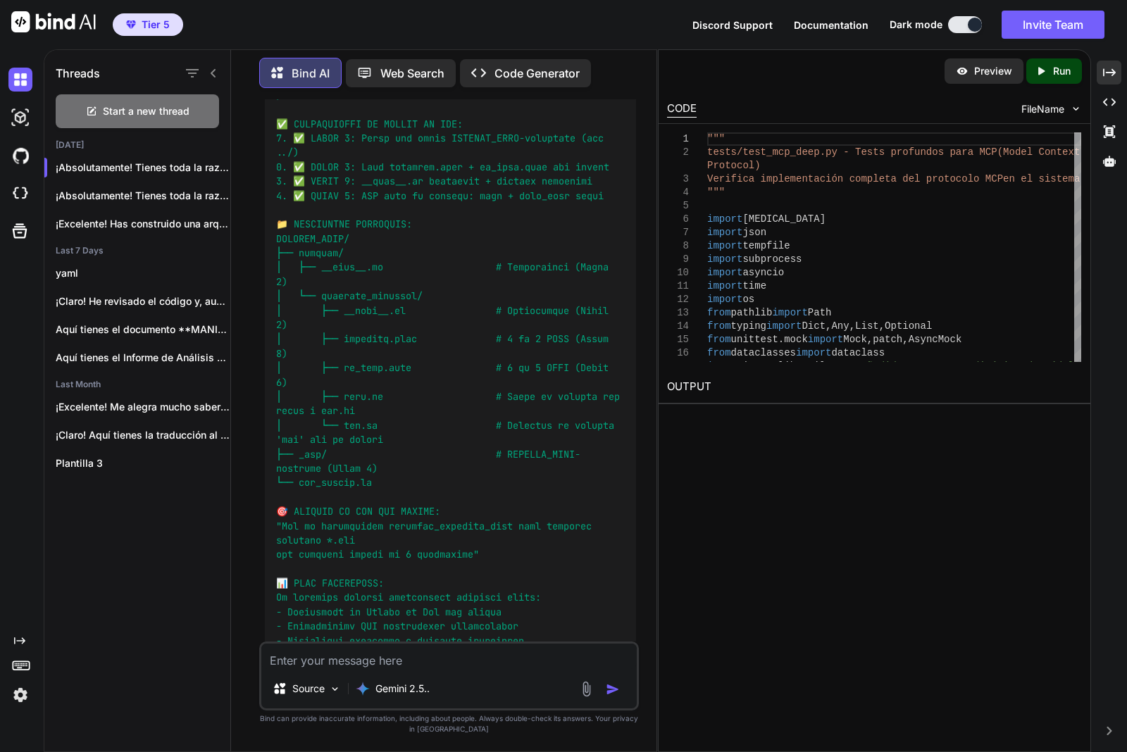
scroll to position [206226, 0]
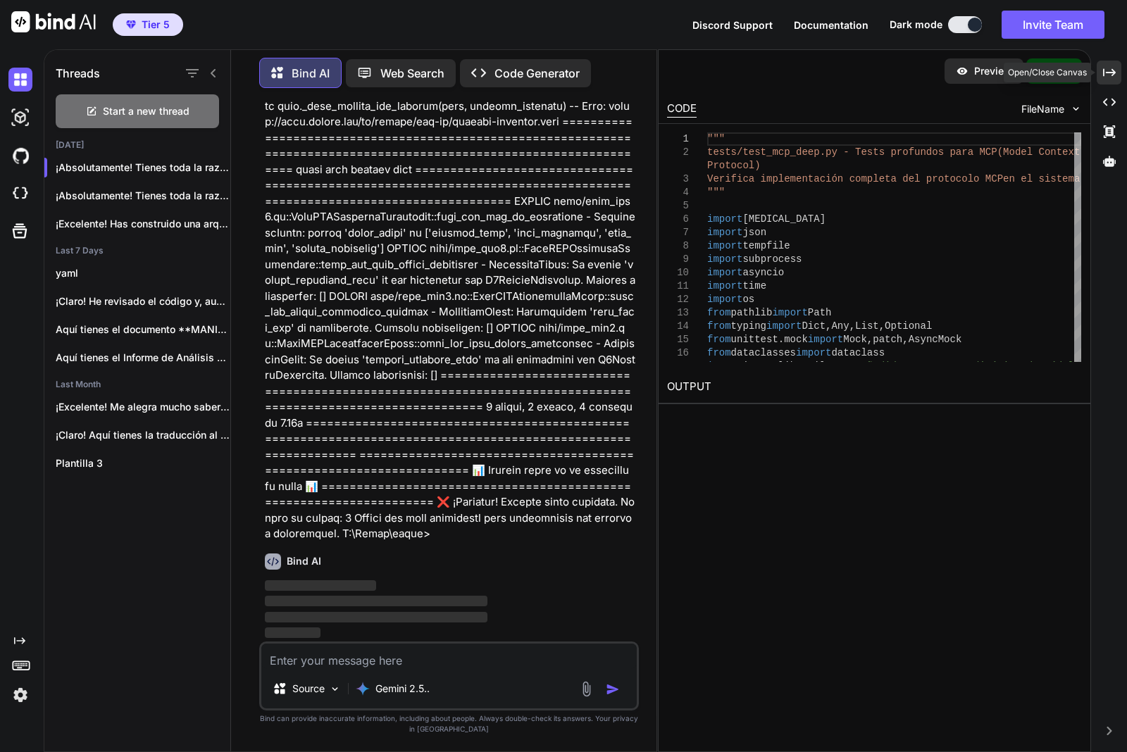
click at [1112, 63] on div "Created with Pixso." at bounding box center [1109, 73] width 25 height 24
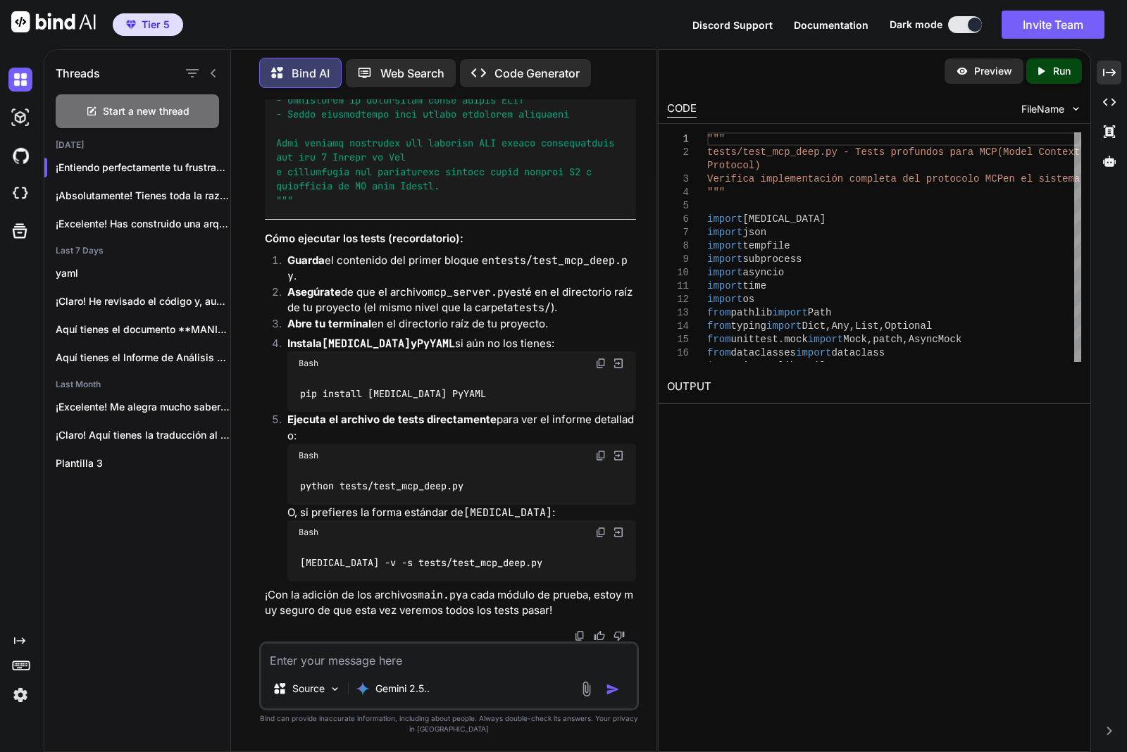
scroll to position [206666, 0]
drag, startPoint x: 1116, startPoint y: 75, endPoint x: 628, endPoint y: 228, distance: 512.0
click at [1116, 75] on div "Created with Pixso." at bounding box center [1109, 73] width 25 height 24
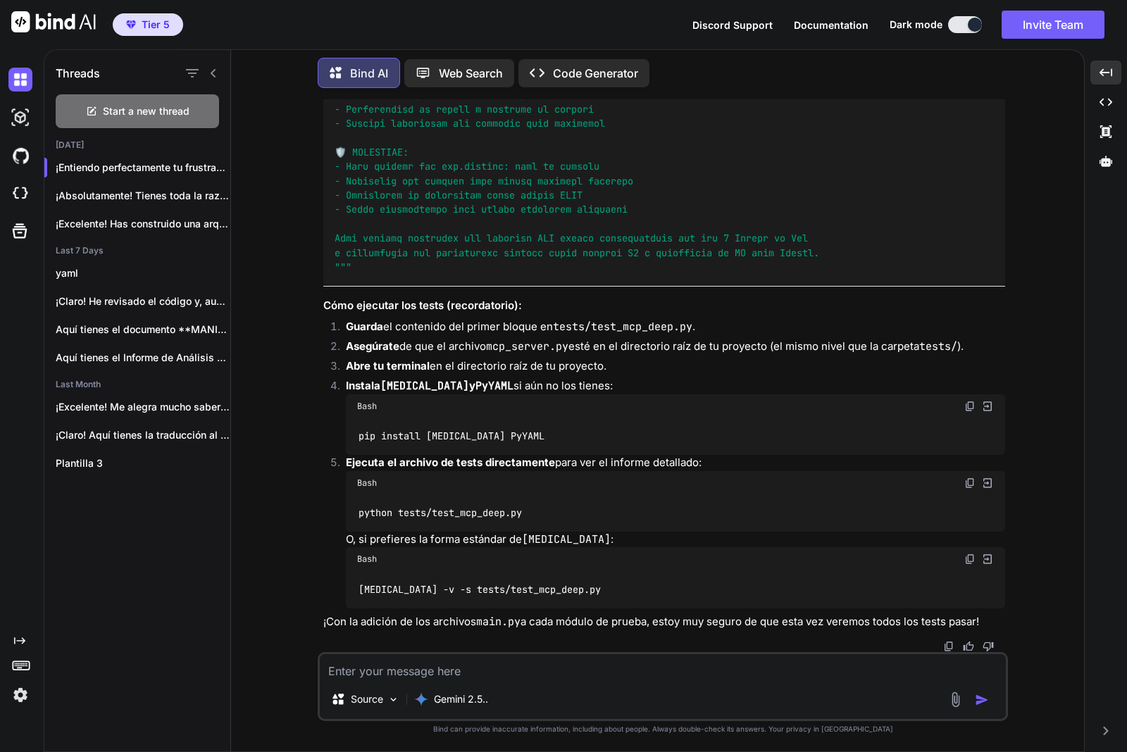
scroll to position [167086, 0]
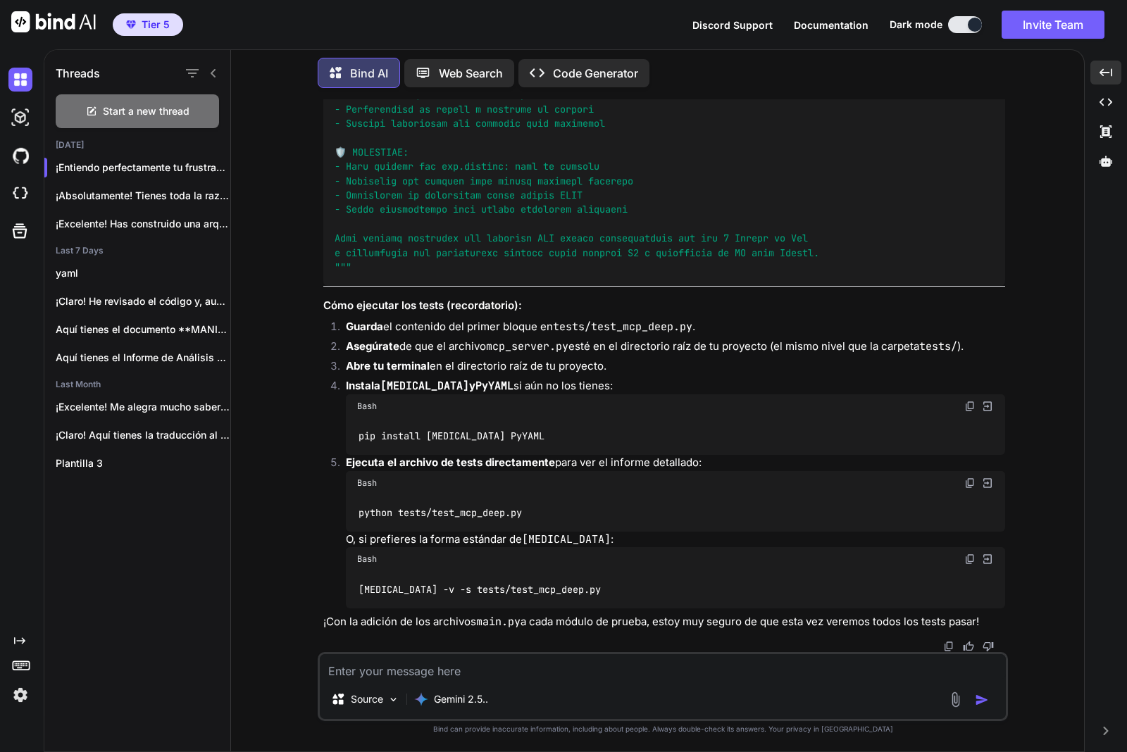
scroll to position [200238, 0]
click at [965, 556] on img at bounding box center [969, 559] width 11 height 11
click at [514, 674] on textarea at bounding box center [663, 666] width 686 height 25
drag, startPoint x: 322, startPoint y: 131, endPoint x: 431, endPoint y: 289, distance: 191.9
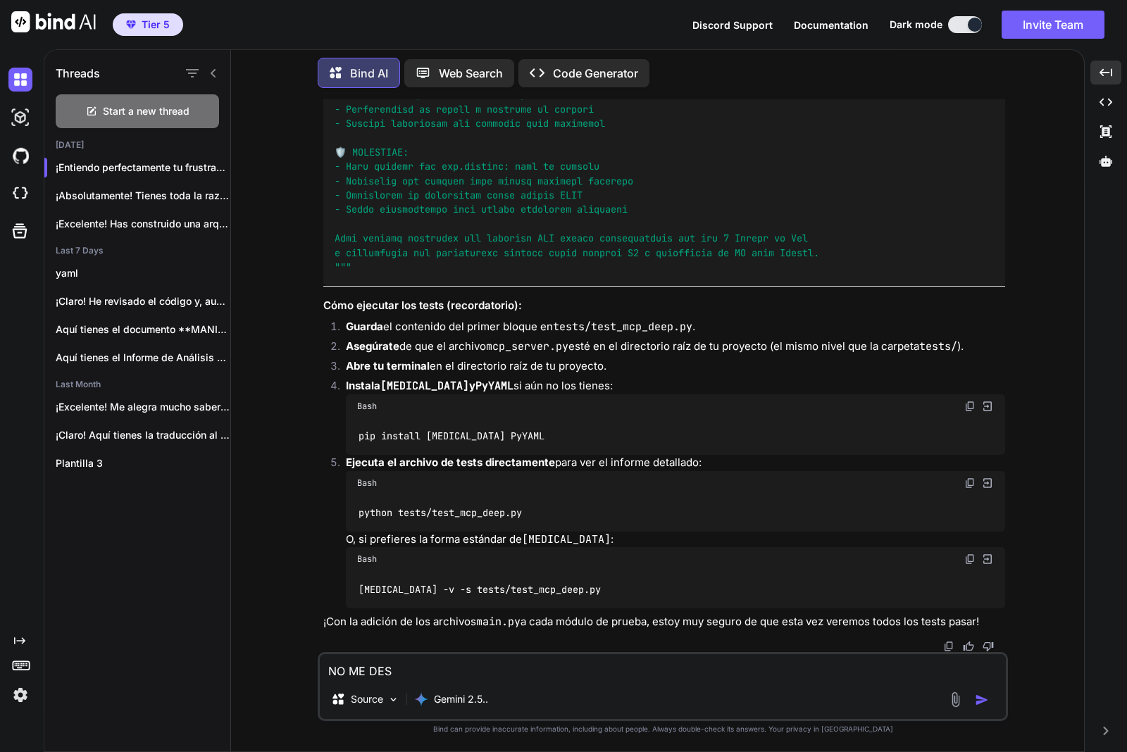
click at [402, 138] on div "You Bind AI ¡Claro que sí! He revisado ambos documentos, el archivo de pruebas …" at bounding box center [664, 375] width 687 height 553
copy code "mcp_server.p"
click at [543, 666] on textarea "NO ME DES" at bounding box center [663, 666] width 686 height 25
paste textarea "mcp_server.p"
drag, startPoint x: 909, startPoint y: 664, endPoint x: 883, endPoint y: 664, distance: 26.1
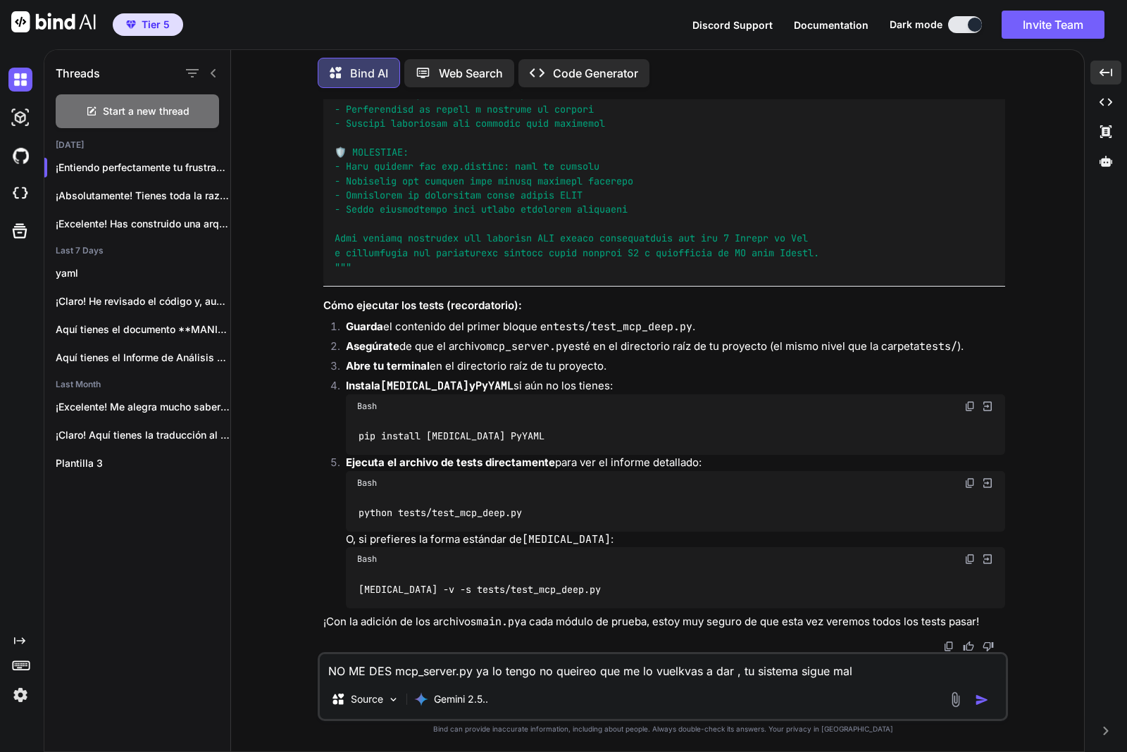
click at [907, 666] on textarea "NO ME DES mcp_server.py ya lo tengo no queireo que me lo vuelkvas a dar , tu si…" at bounding box center [663, 666] width 686 height 25
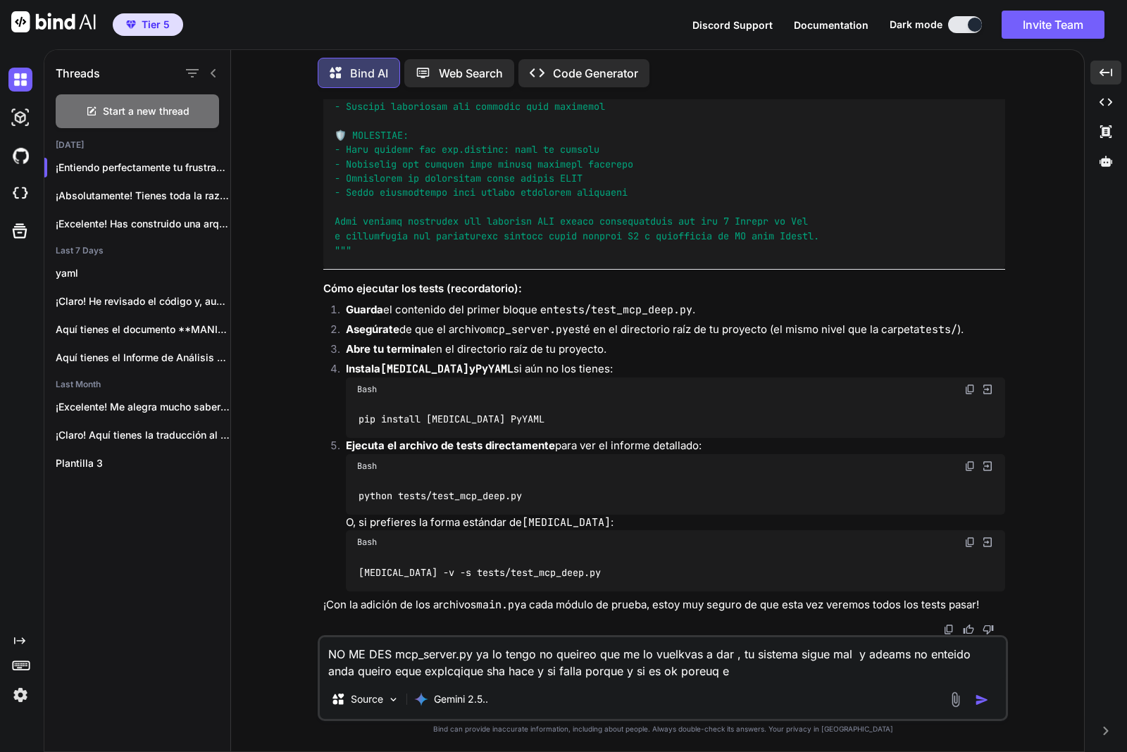
paste textarea "Loremipsu Dolorsi [Ametcon 07.3.33729.1541] (a) Elitseddo Eiusmodtemp. Incid ut…"
type textarea "LO IP DOL sit_ametco.ad el se doeiu te incidid utl et do magnaali e adm , ve qu…"
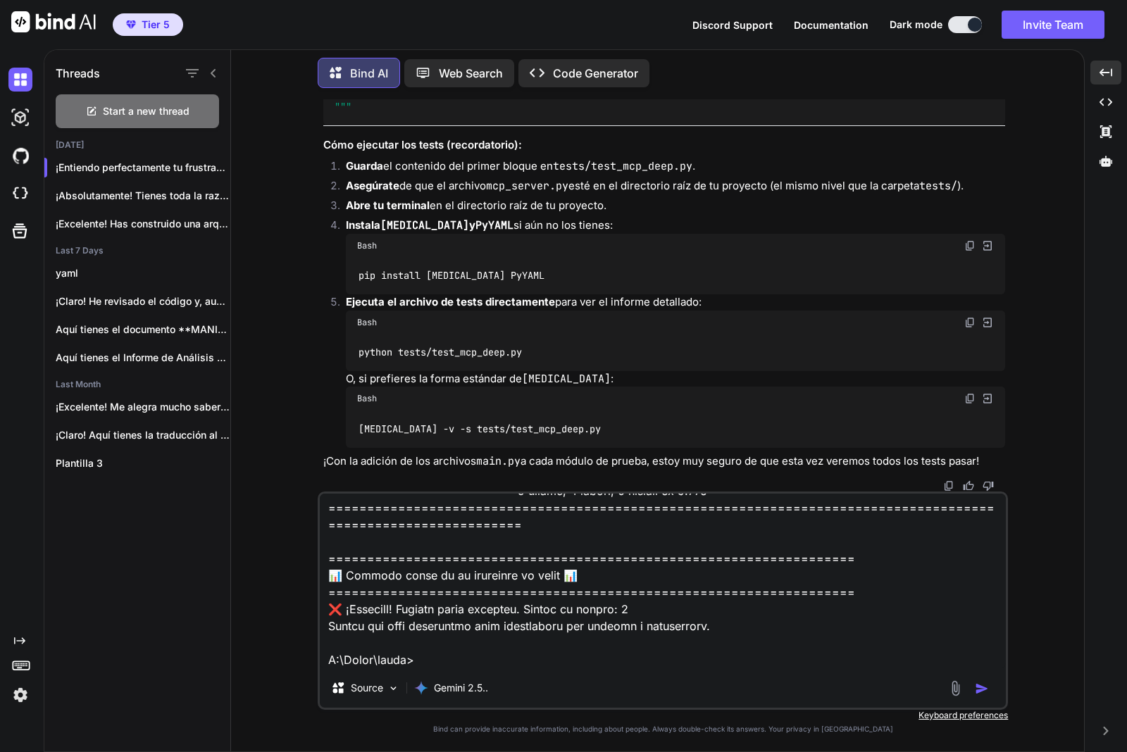
scroll to position [5713, 0]
click at [738, 641] on textarea at bounding box center [663, 581] width 686 height 175
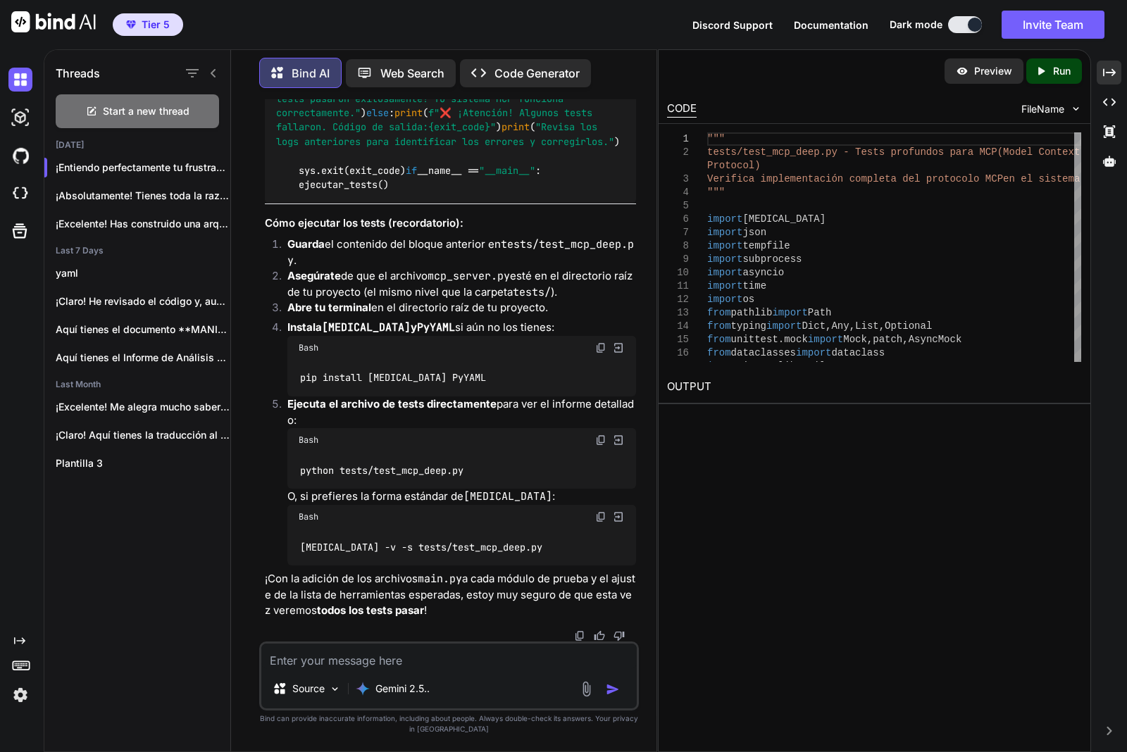
scroll to position [250339, 0]
click at [1110, 77] on icon "Created with Pixso." at bounding box center [1109, 72] width 13 height 13
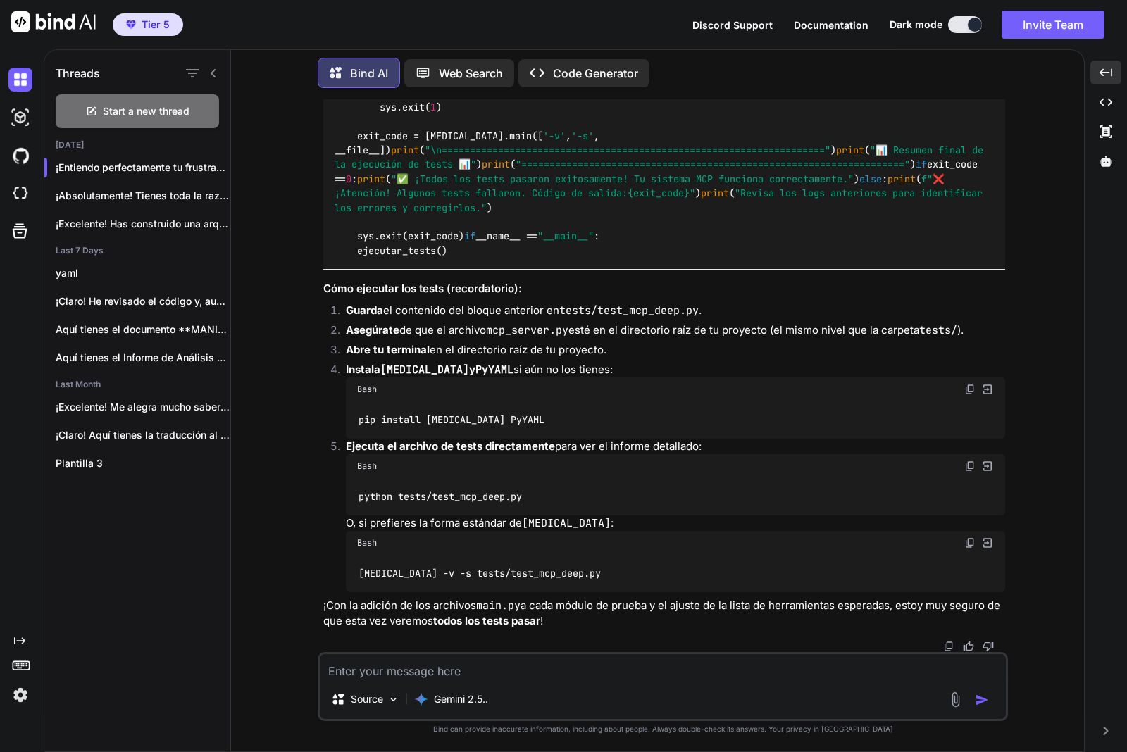
scroll to position [202817, 0]
drag, startPoint x: 666, startPoint y: 527, endPoint x: 622, endPoint y: 525, distance: 43.7
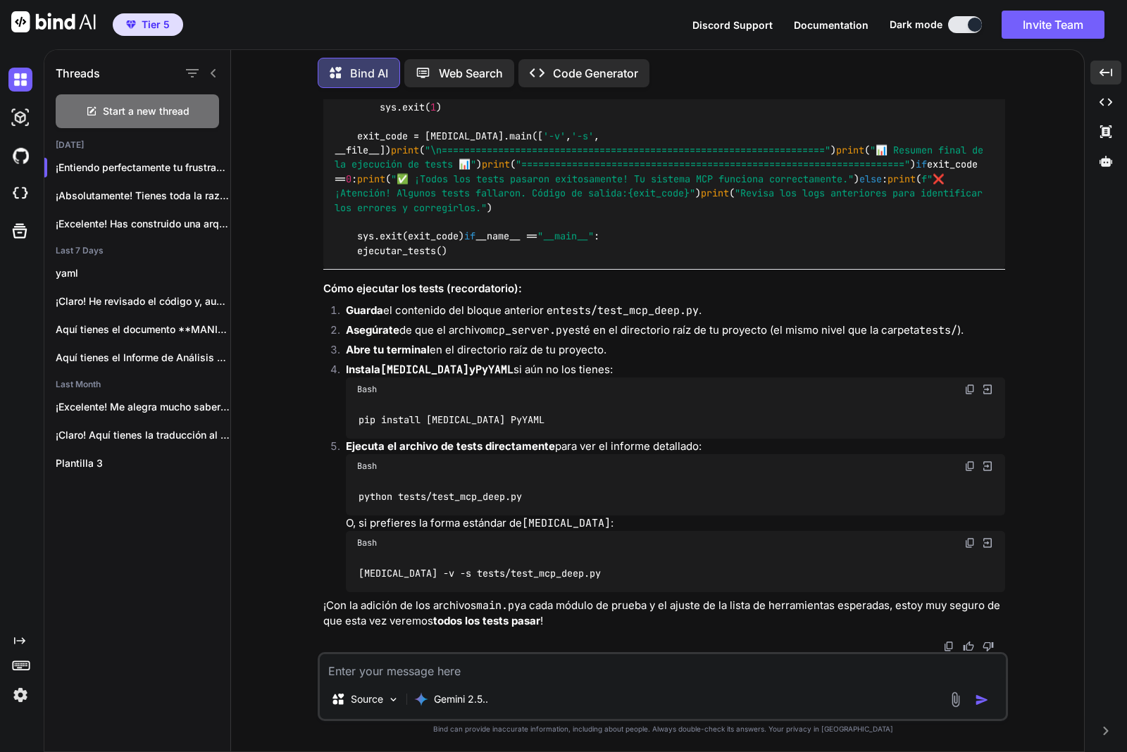
click at [456, 673] on textarea at bounding box center [663, 666] width 686 height 25
drag, startPoint x: 540, startPoint y: 677, endPoint x: 494, endPoint y: 657, distance: 50.1
click at [540, 677] on textarea "mira ya esoty [PERSON_NAME] asi de claro," at bounding box center [663, 666] width 686 height 25
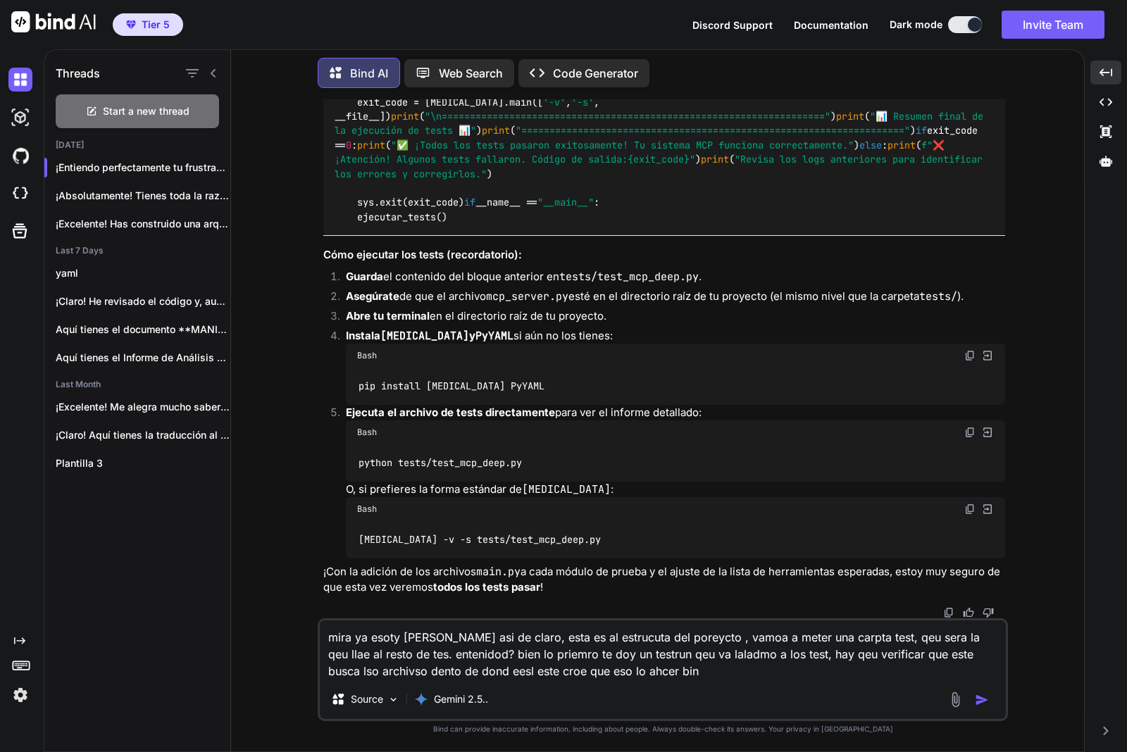
click at [645, 671] on textarea "mira ya esoty [PERSON_NAME] asi de claro, esta es al estrucuta del poreycto , v…" at bounding box center [663, 650] width 686 height 59
paste textarea "#!/usr/bin/env python3 """ run_all_tests.py - Runner de tests corregido y funci…"
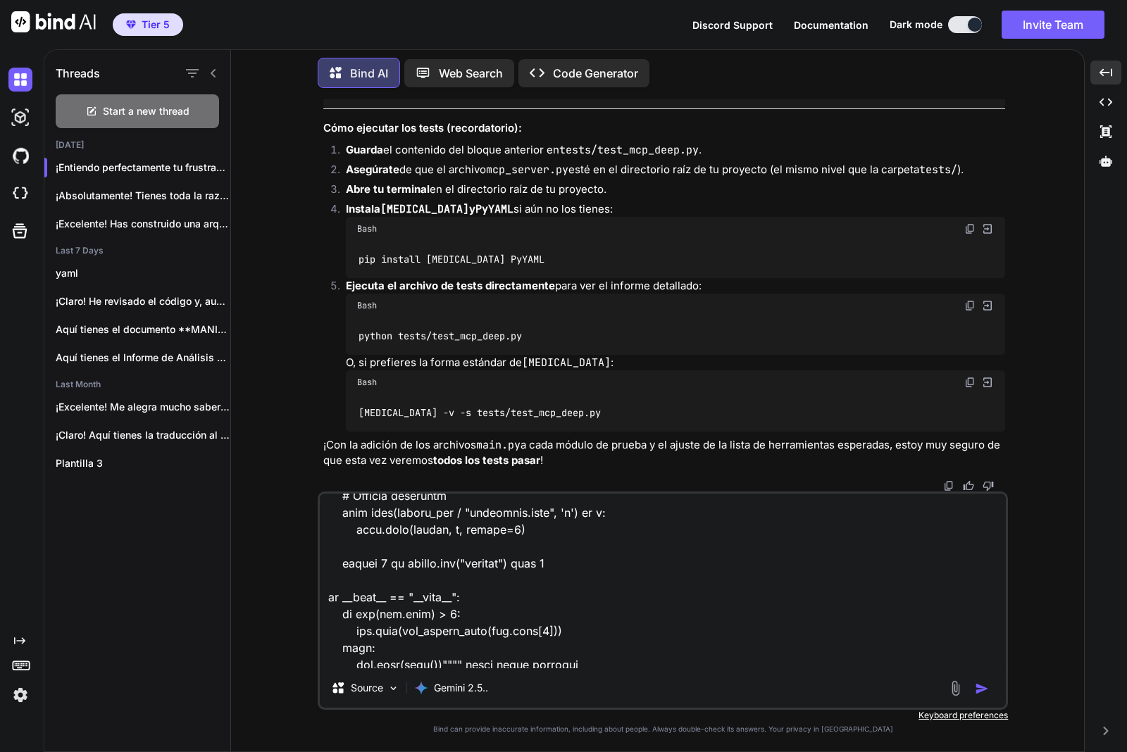
click at [596, 660] on textarea at bounding box center [663, 581] width 686 height 175
drag, startPoint x: 645, startPoint y: 659, endPoint x: 635, endPoint y: 667, distance: 13.1
click at [645, 659] on textarea at bounding box center [663, 581] width 686 height 175
paste textarea "#!/lor/ips/dol sitame1 """ cons_adipiscin.el - Seddo eius Temporinc U8 Laboreet…"
type textarea "mira ya esoty [PERSON_NAME] asi de claro, esta es al estrucuta del poreycto , v…"
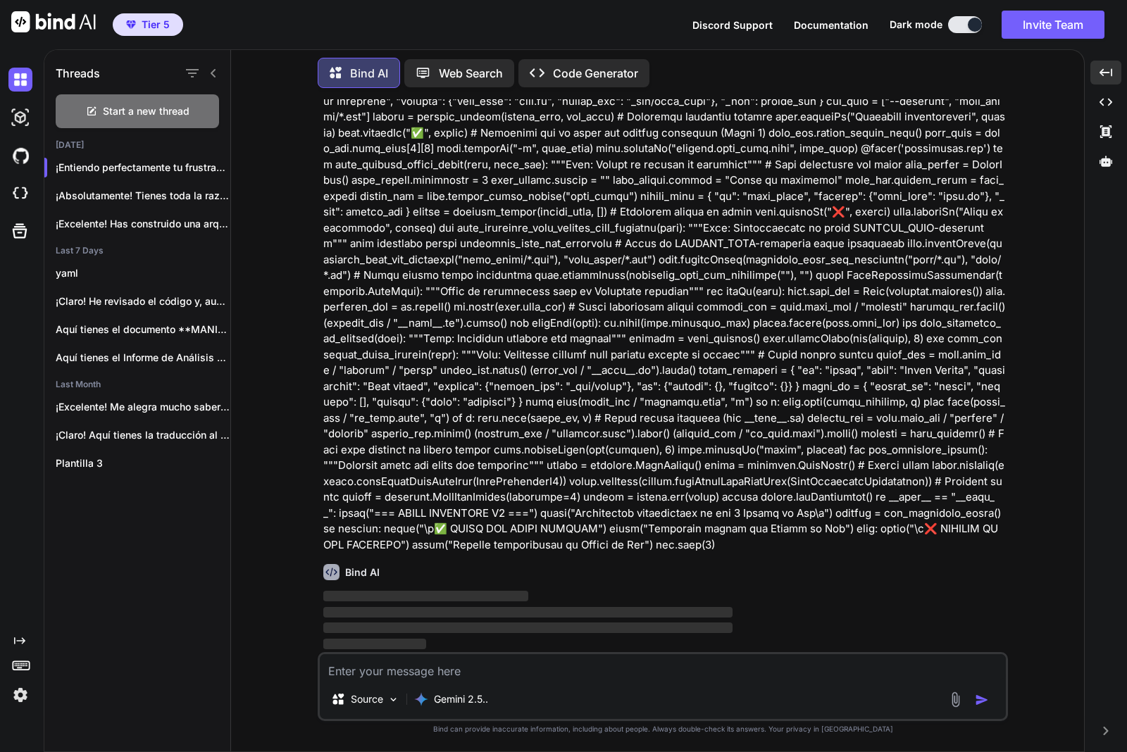
scroll to position [203171, 0]
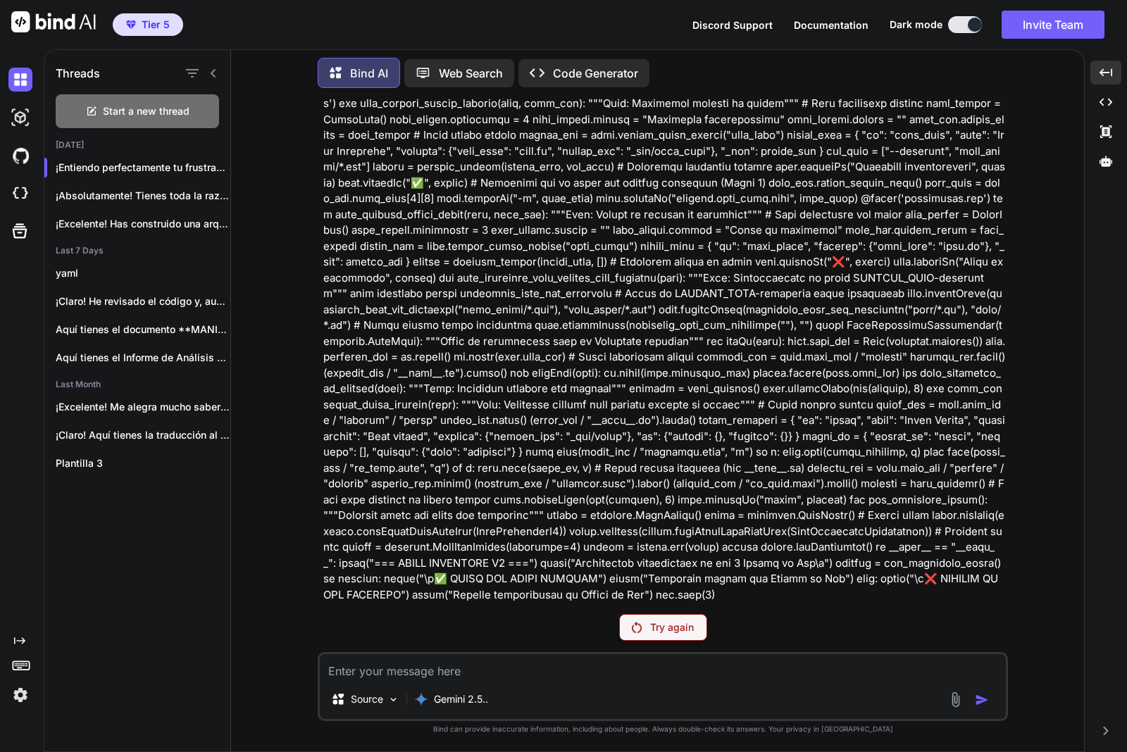
click at [650, 629] on p "Try again" at bounding box center [672, 628] width 44 height 14
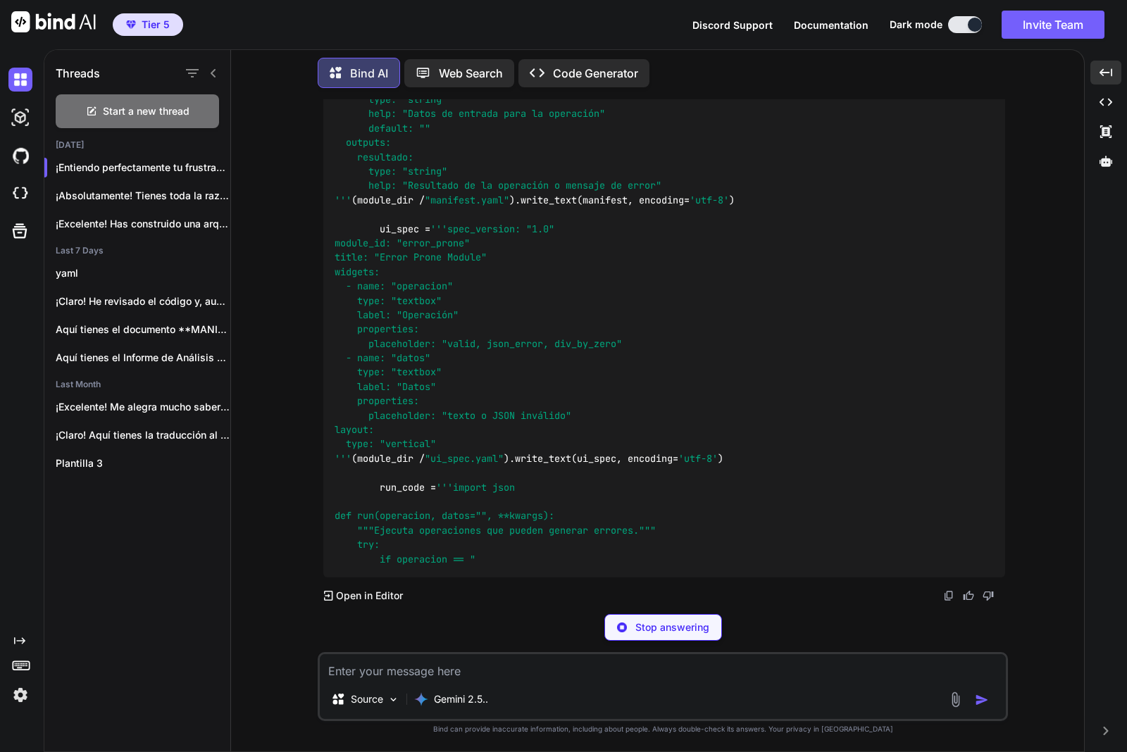
scroll to position [234538, 0]
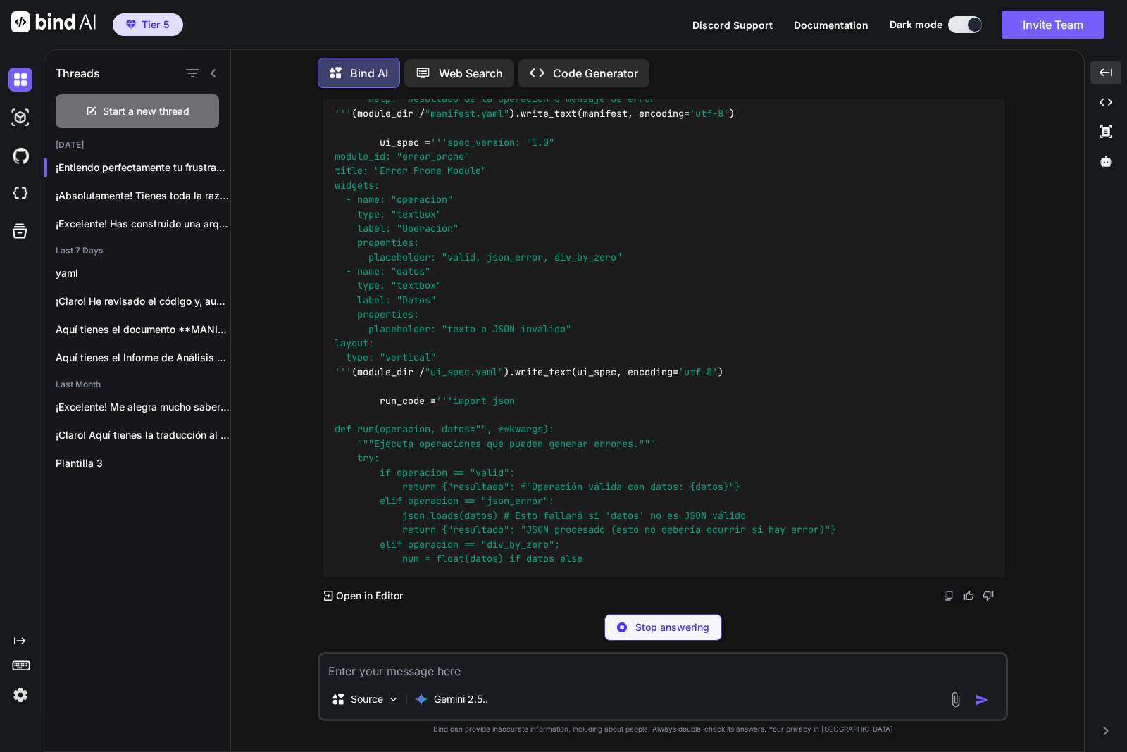
drag, startPoint x: 629, startPoint y: 463, endPoint x: 627, endPoint y: 445, distance: 17.7
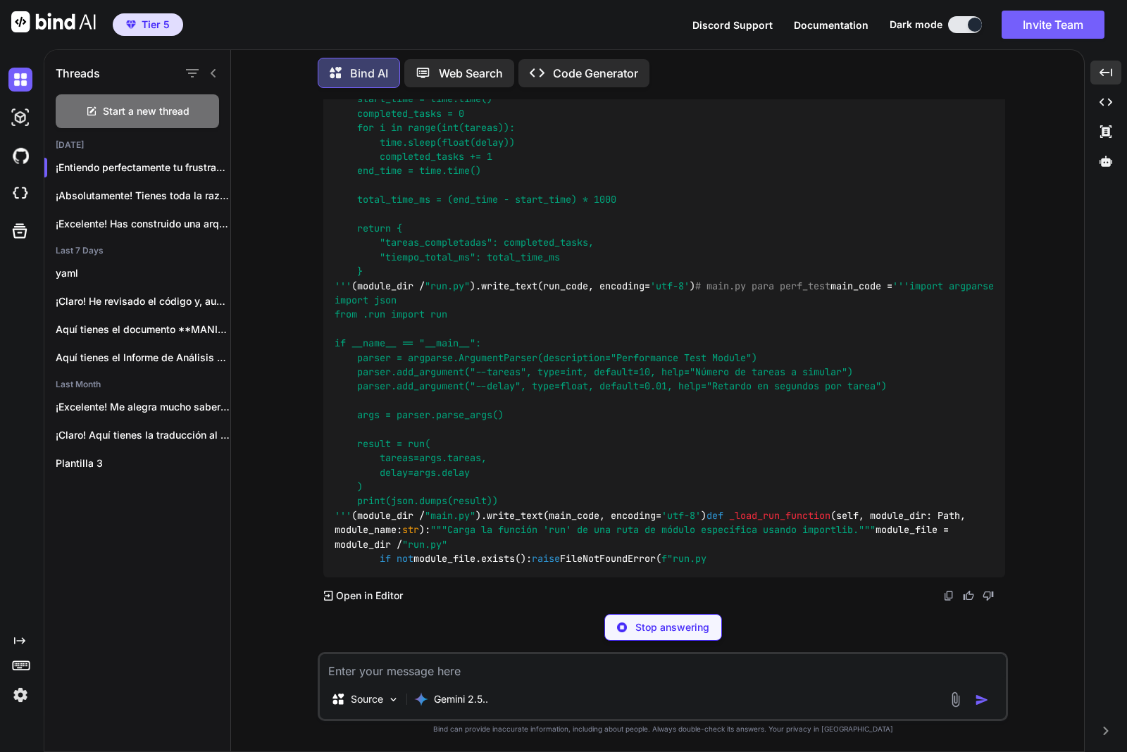
scroll to position [241650, 0]
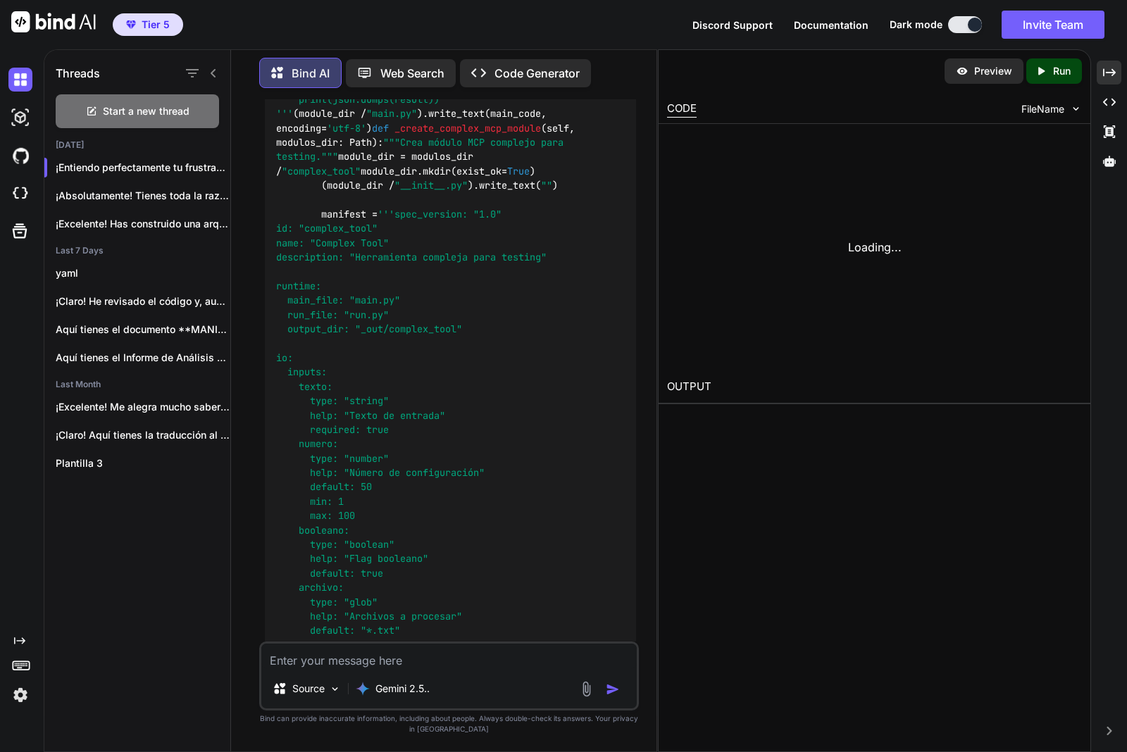
scroll to position [311062, 0]
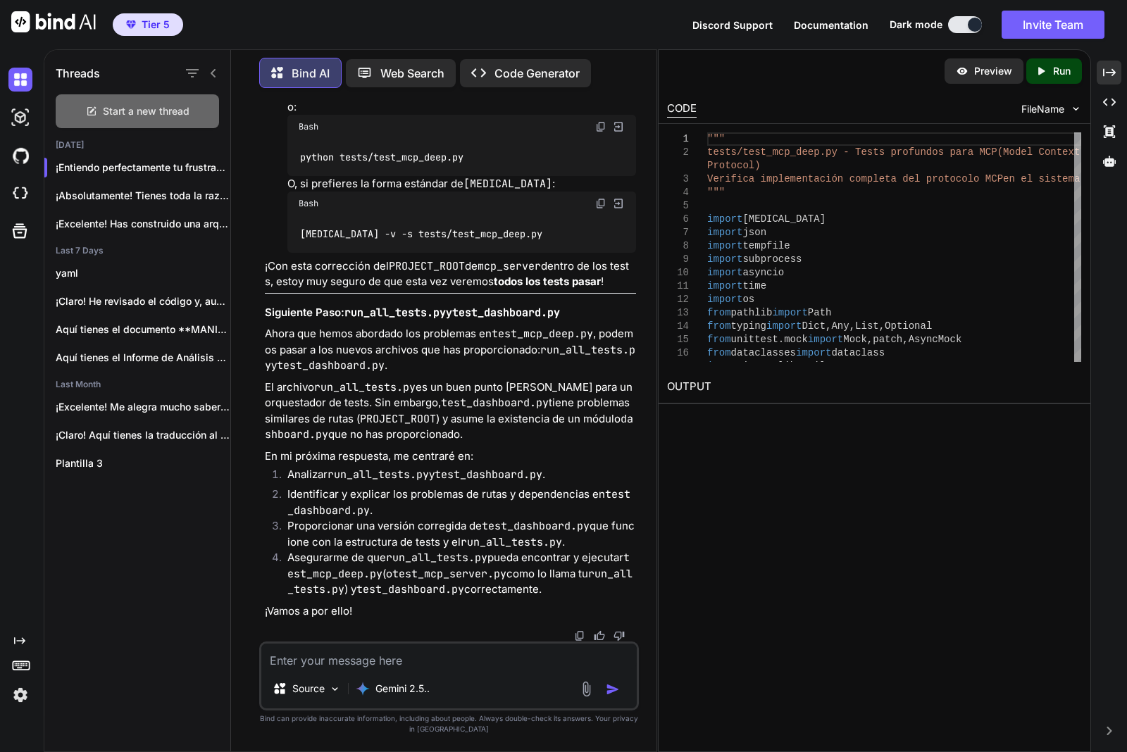
click at [169, 106] on span "Start a new thread" at bounding box center [146, 111] width 87 height 14
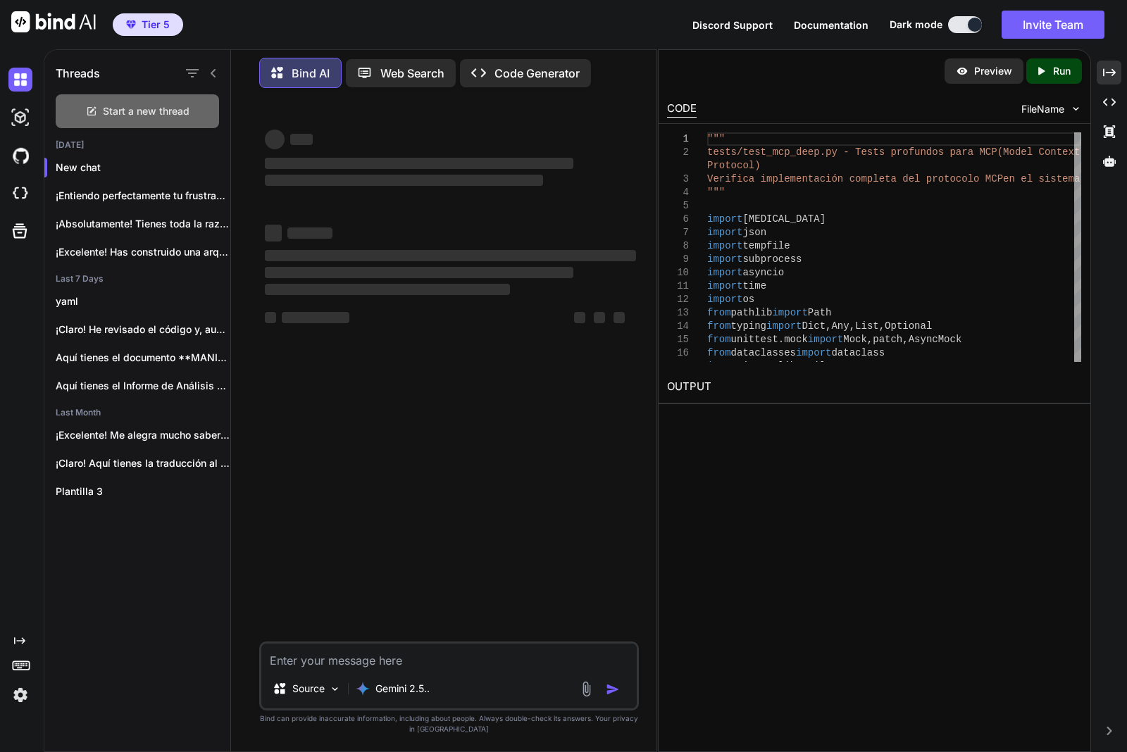
scroll to position [0, 0]
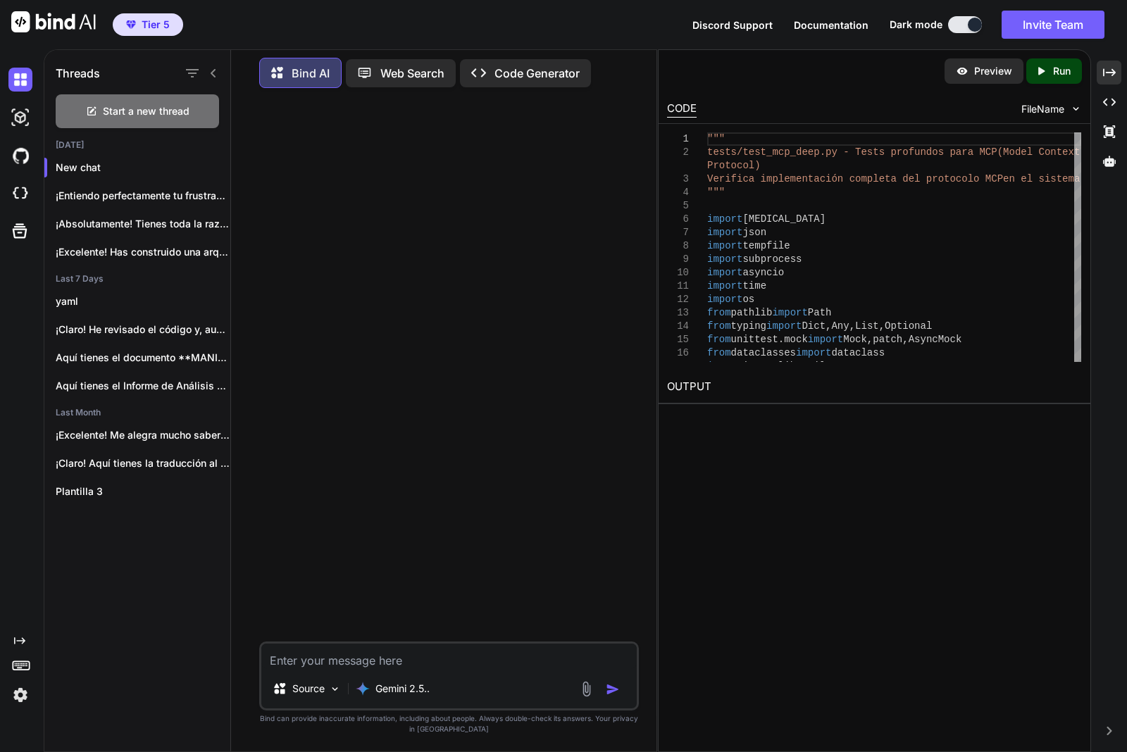
click at [364, 660] on textarea at bounding box center [448, 656] width 375 height 25
click at [508, 660] on textarea "esta es la estrucutra delporeycto" at bounding box center [448, 656] width 375 height 25
paste textarea "# Desde PROJECT_ROOT python dashboard.py # Estructura esperada: PROJECT_ROOT/ ├…"
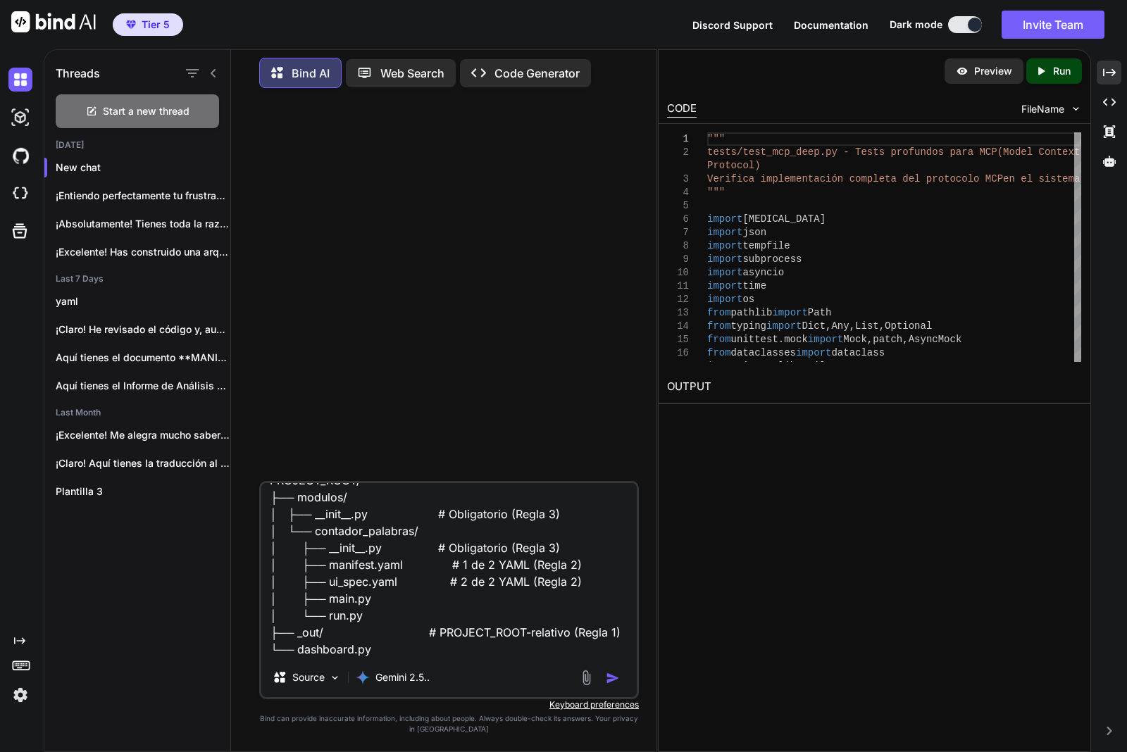
scroll to position [155, 0]
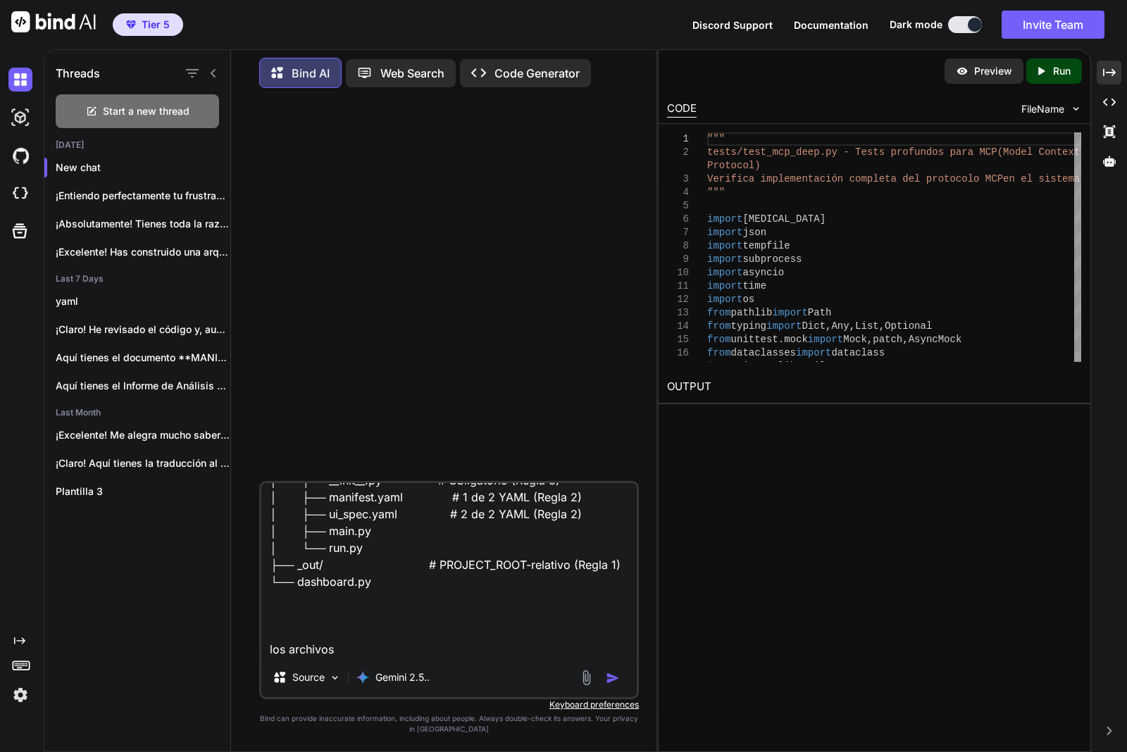
click at [363, 645] on textarea "esta es la estrucutra delporeycto # Desde PROJECT_ROOT python dashboard.py # Es…" at bounding box center [448, 570] width 375 height 175
paste textarea "#!/lor/ips/dol sitame6 """ con_adipis.el - Seddoeiu TEM inci Utlabor et Dolorem…"
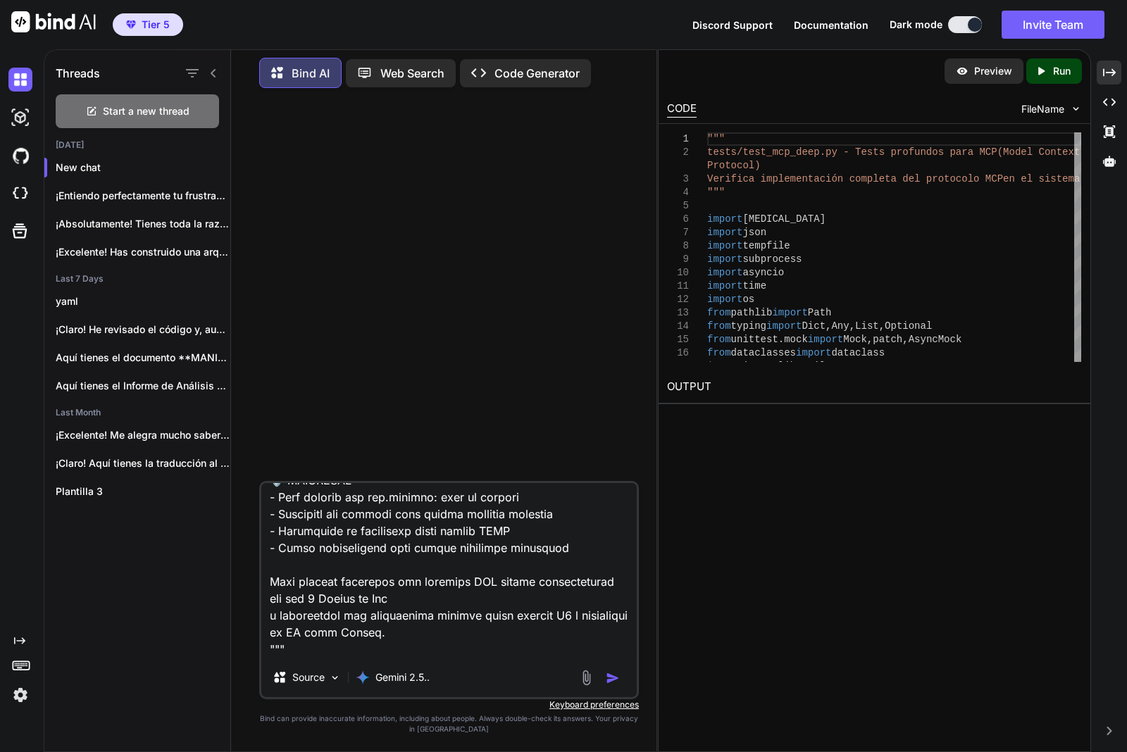
click at [342, 655] on textarea at bounding box center [448, 570] width 375 height 175
paste textarea "#!/lor/ips/dol sitame2 """ cons.ad - ELI sedd eiusmodt in utlabore Etdolore m a…"
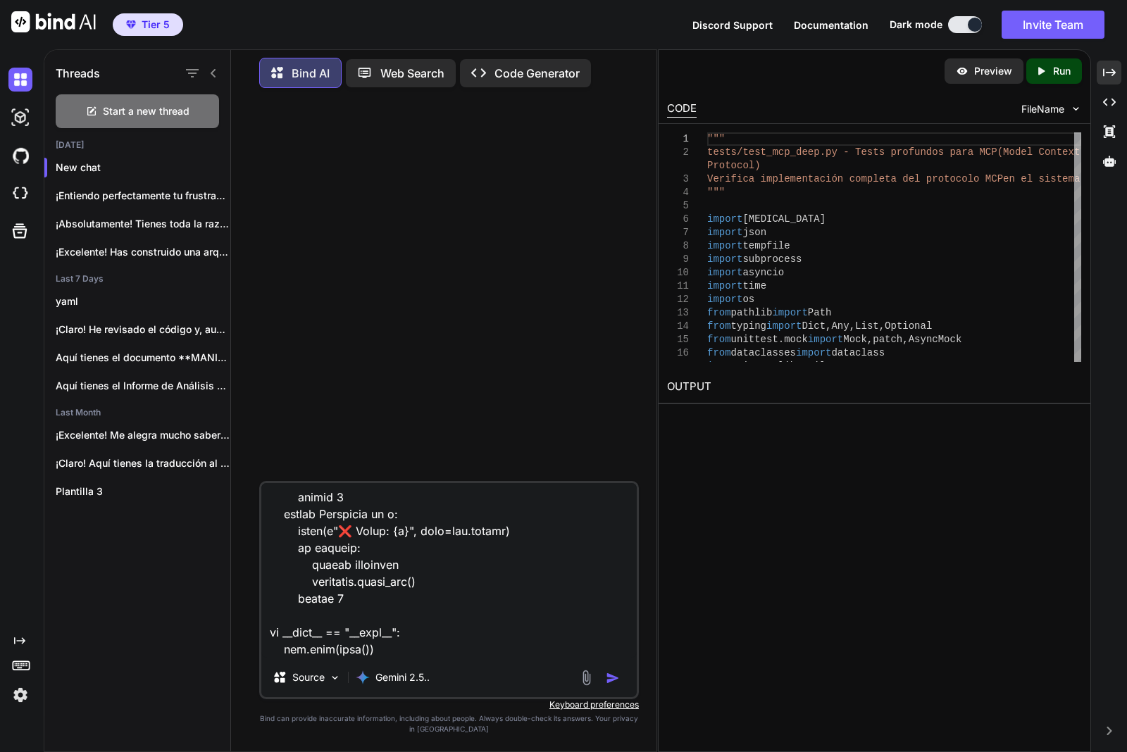
scroll to position [16830, 0]
click at [378, 618] on textarea at bounding box center [448, 570] width 375 height 175
paste textarea """" lor.ip - Dolors ame consecte ad elitsedd Eiusmodt i utl 1 Etdolo ma Ali eni…"
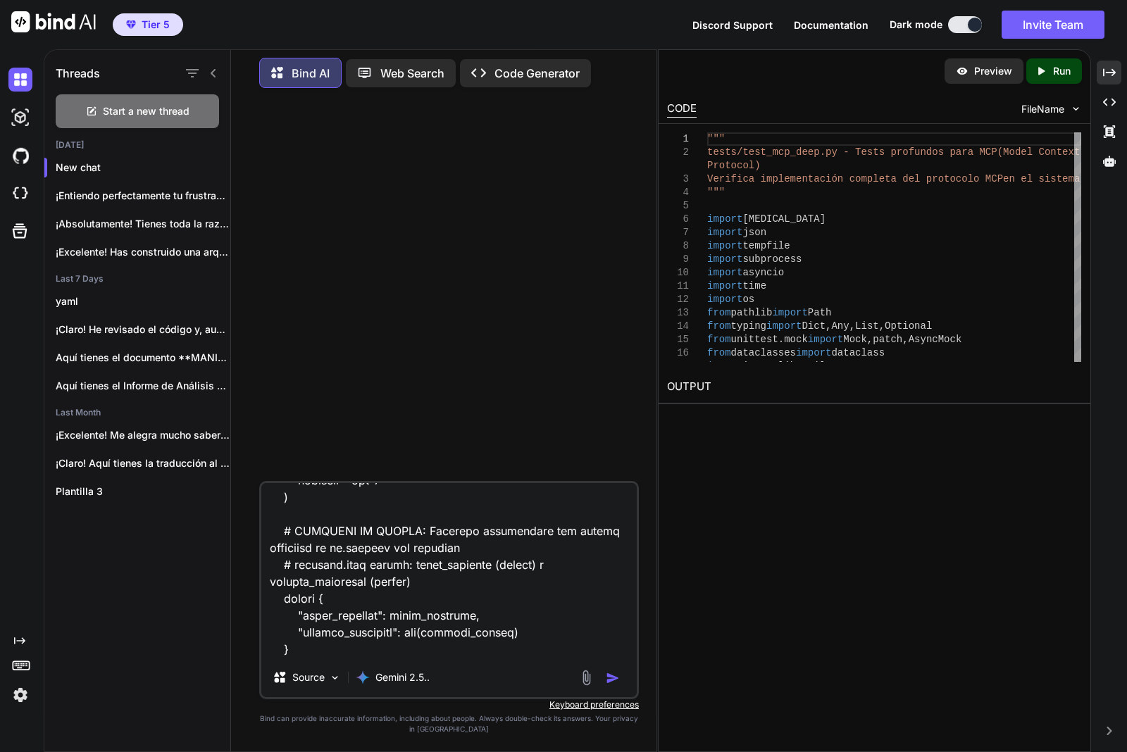
scroll to position [19600, 0]
click at [378, 643] on textarea at bounding box center [448, 570] width 375 height 175
paste textarea """" loremi_dolorsit_ametcons.ad - Elitsedd Eiusmo temporincidid Utlabore e dol …"
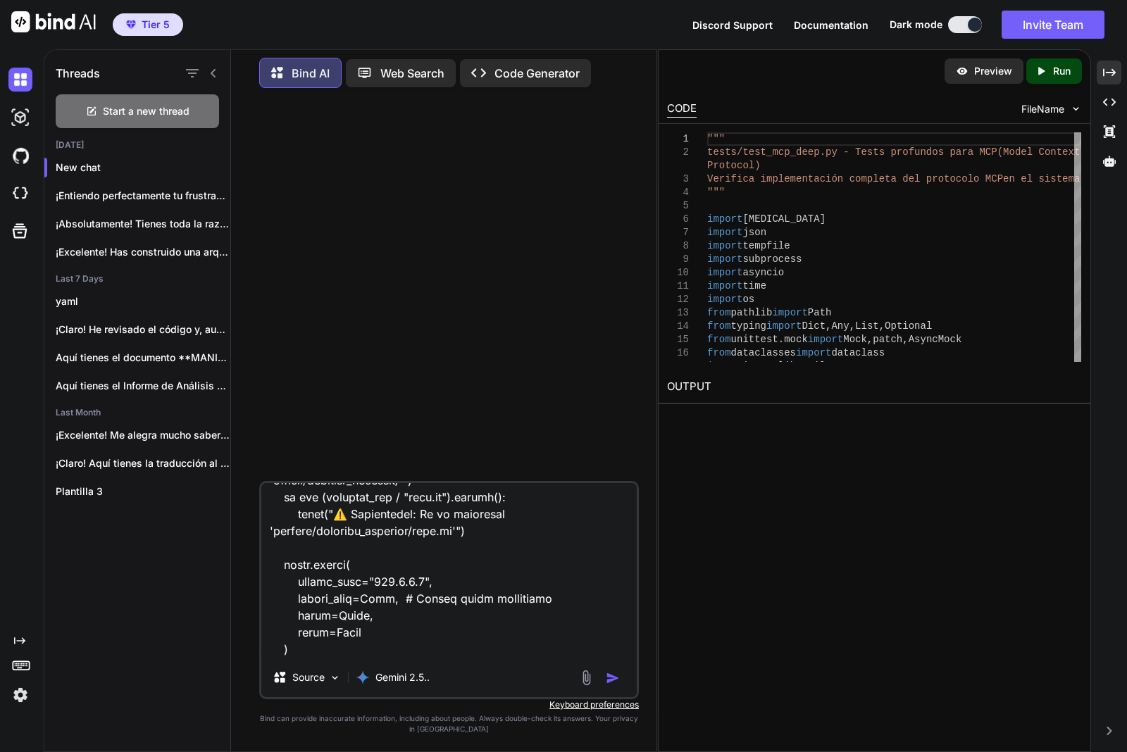
scroll to position [21847, 0]
click at [328, 653] on textarea at bounding box center [448, 570] width 375 height 175
paste textarea "id: "contador_palabras" name: "Contador de Palabras" description: "Cuenta palab…"
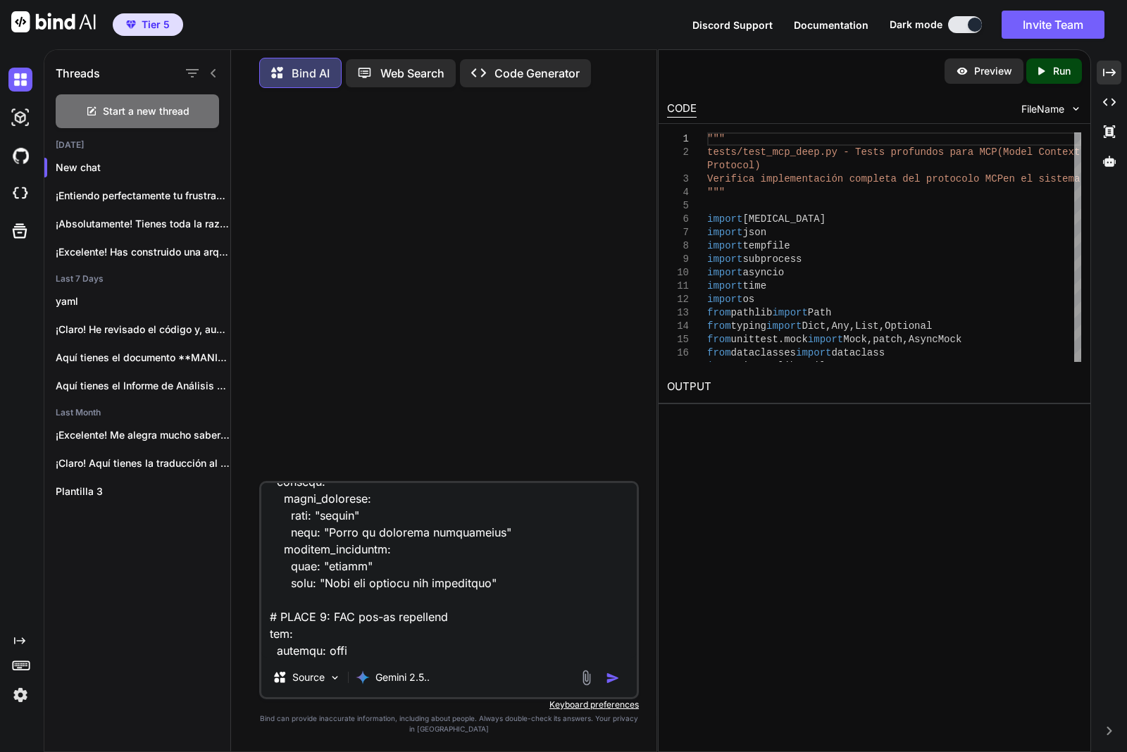
scroll to position [22608, 0]
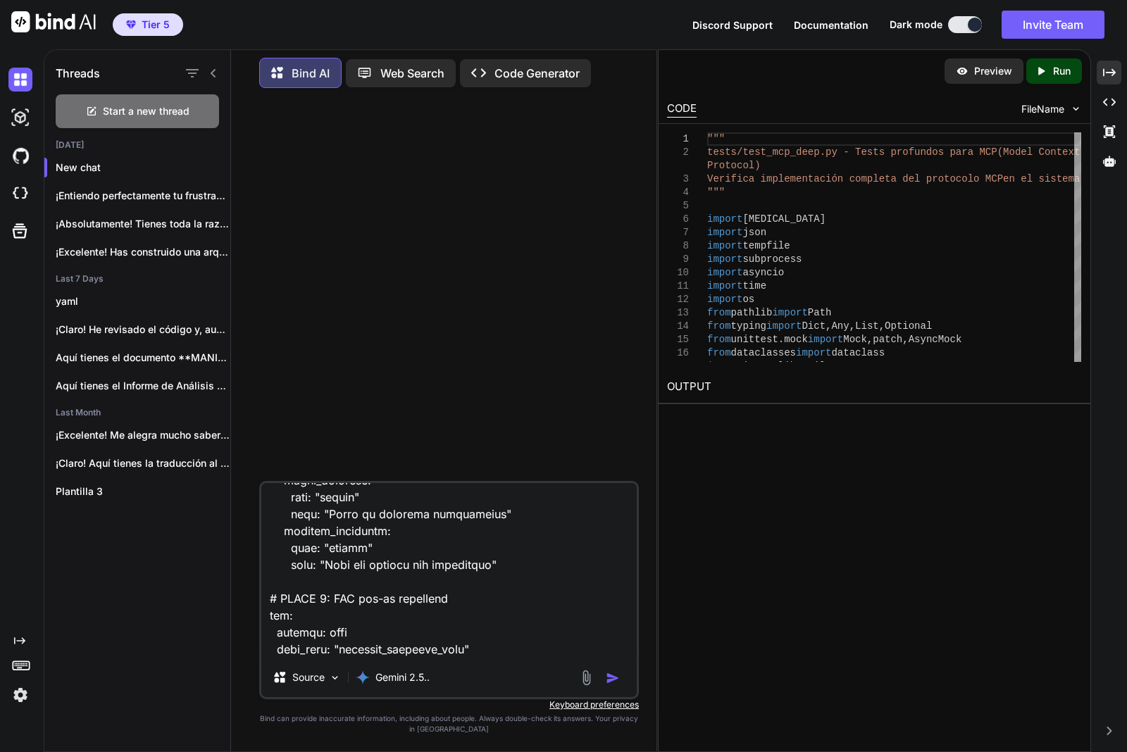
click at [399, 646] on textarea at bounding box center [448, 570] width 375 height 175
paste textarea "module_id: "contador_palabras" title: "📊 Contador de Palabras" description: "An…"
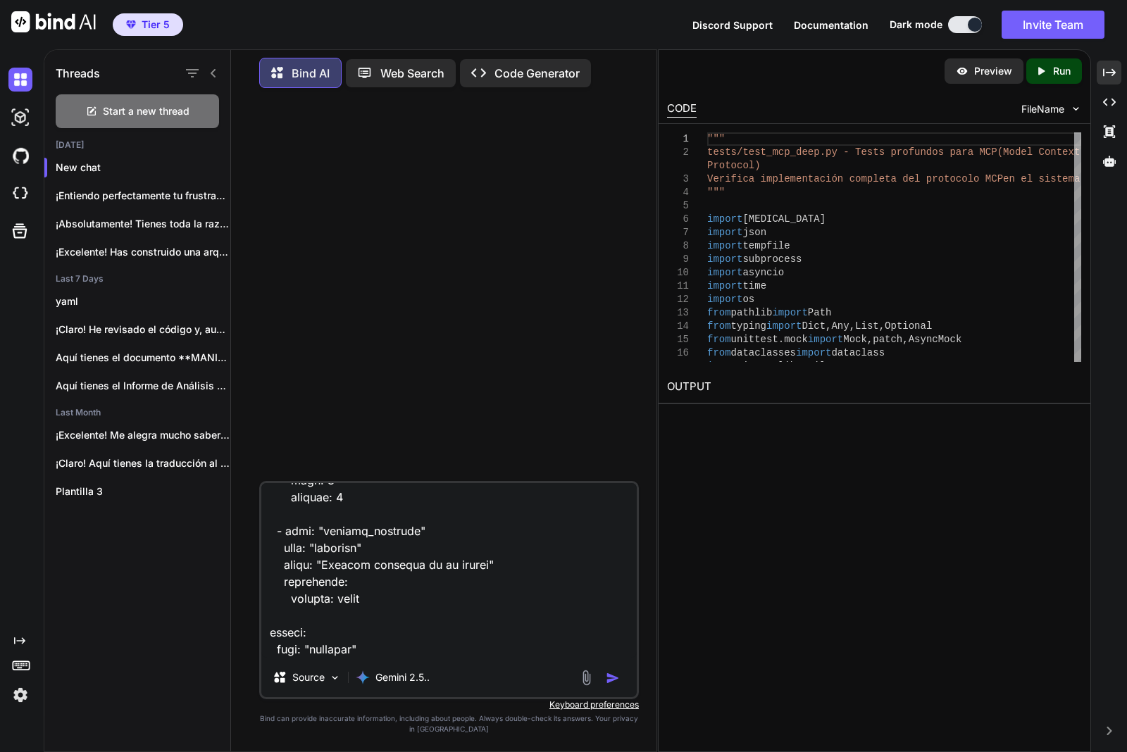
scroll to position [23148, 0]
click at [403, 657] on textarea at bounding box center [448, 570] width 375 height 175
paste textarea "#!/lor/ips/dol sitame6 """ co_adipiscing.el - Seddoeius TE inc Utlaboreet Dolor…"
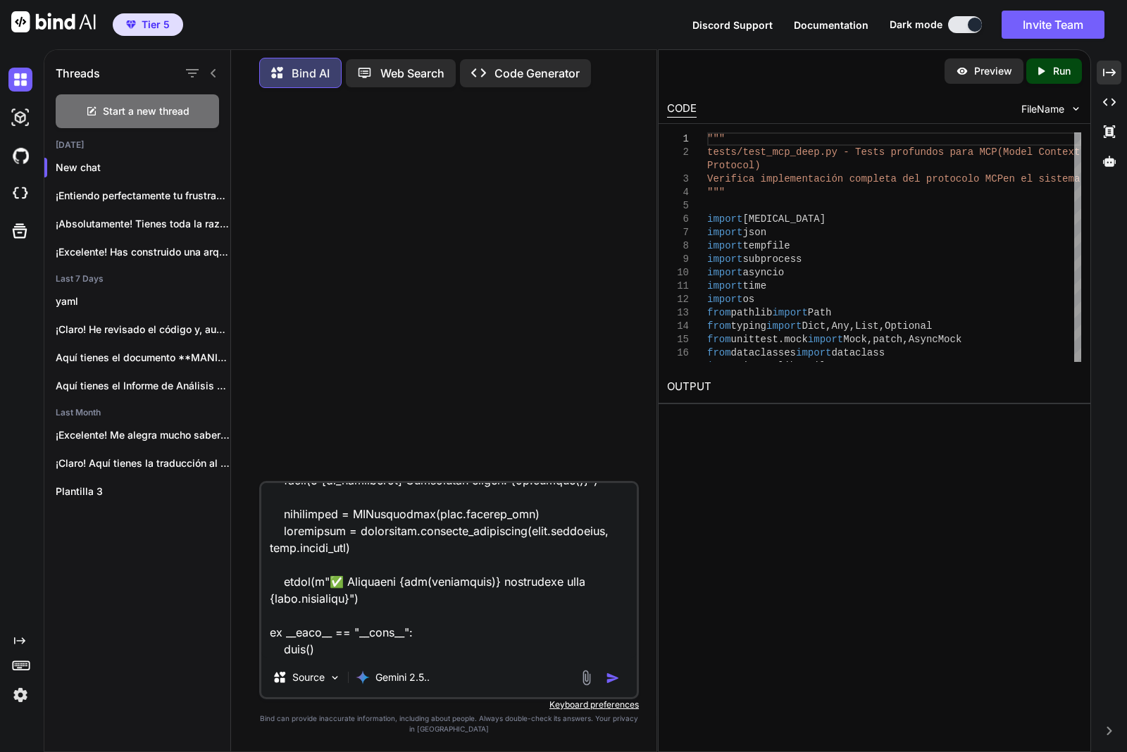
scroll to position [33505, 0]
click at [449, 648] on textarea at bounding box center [448, 570] width 375 height 175
click at [347, 630] on textarea at bounding box center [448, 570] width 375 height 175
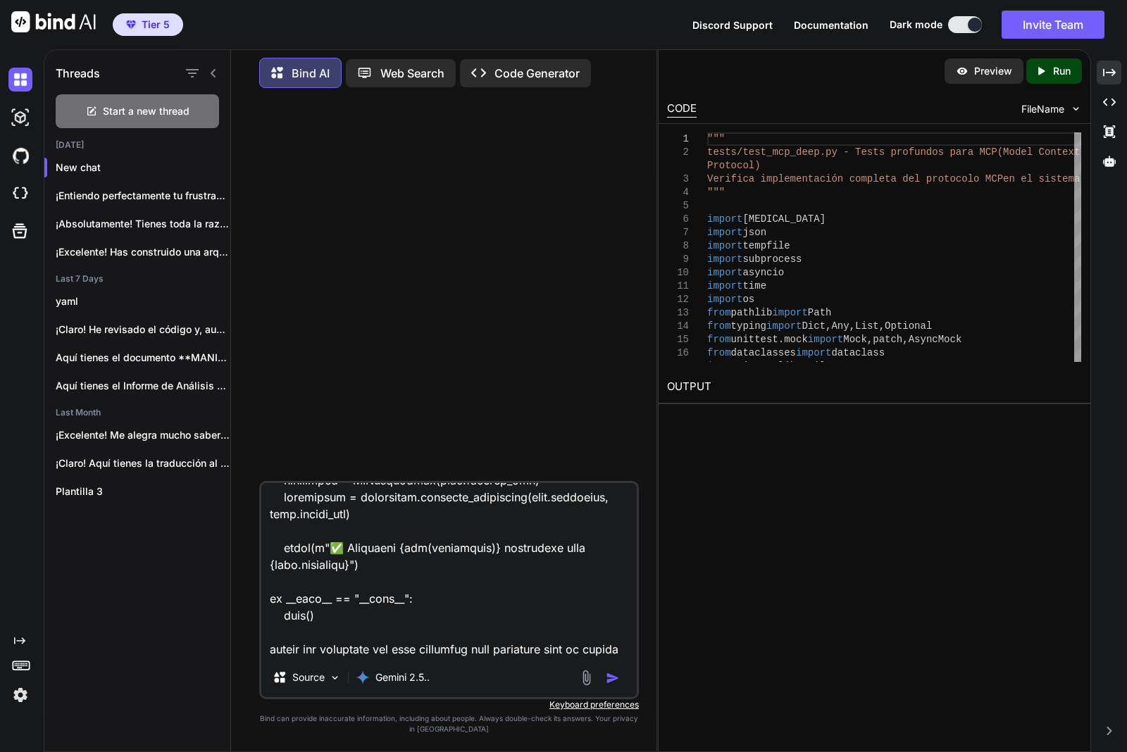
type textarea "lore ip do sitametcon adipiscinge # Seddo EIUSMOD_TEMP incidi utlaboree.do # Ma…"
drag, startPoint x: 328, startPoint y: 653, endPoint x: 251, endPoint y: 618, distance: 83.8
click at [251, 618] on div "Source Gemini 2.5.. Created with Bind Always check its answers. Privacy in Bind…" at bounding box center [449, 425] width 414 height 652
type textarea "lore ip do sitametcon adipiscinge # Seddo EIUSMOD_TEMP incidi utlaboree.do # Ma…"
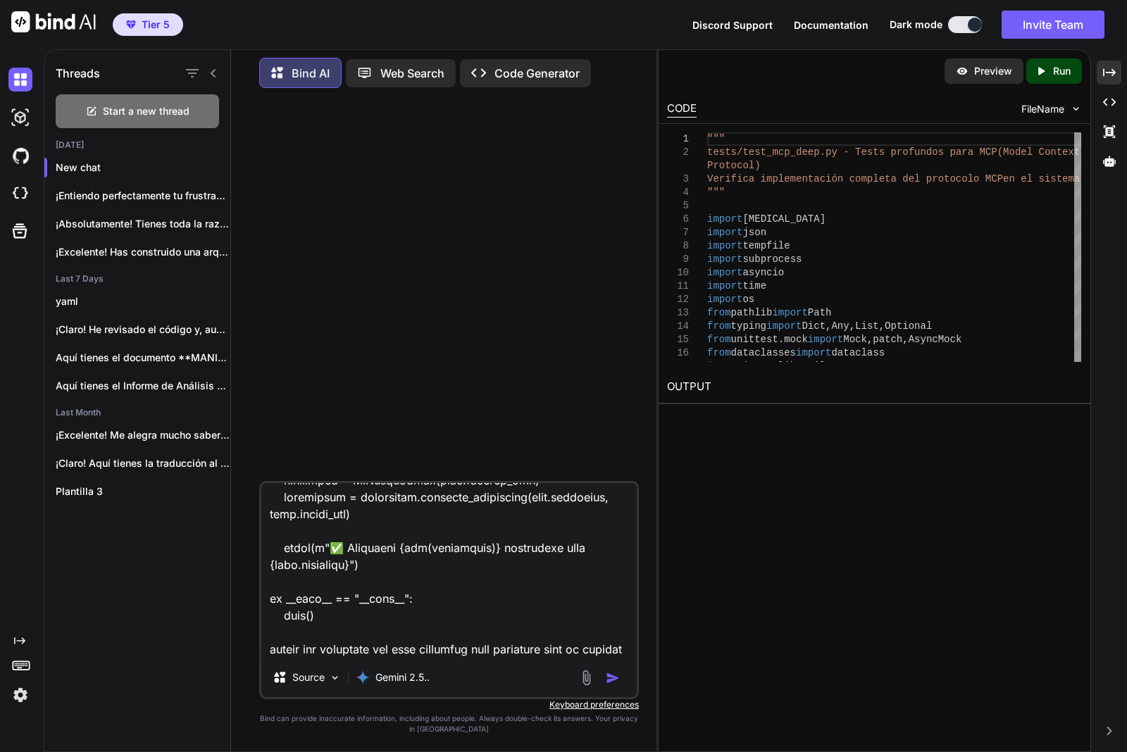
type textarea "x"
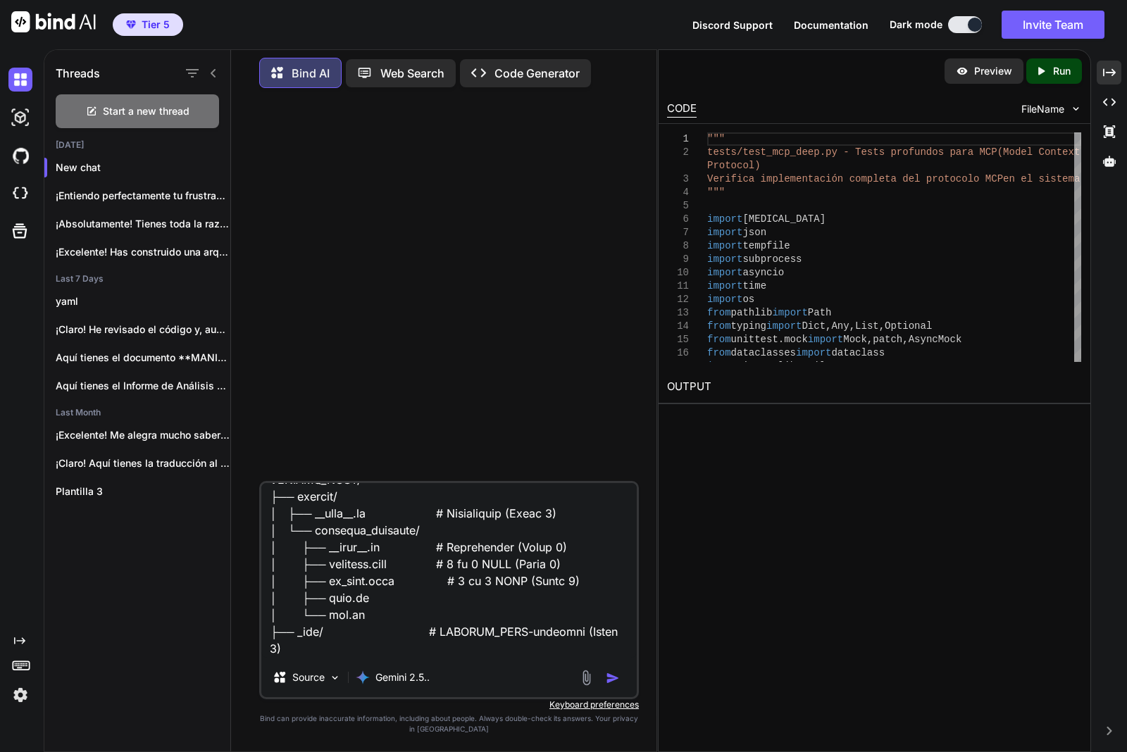
scroll to position [0, 0]
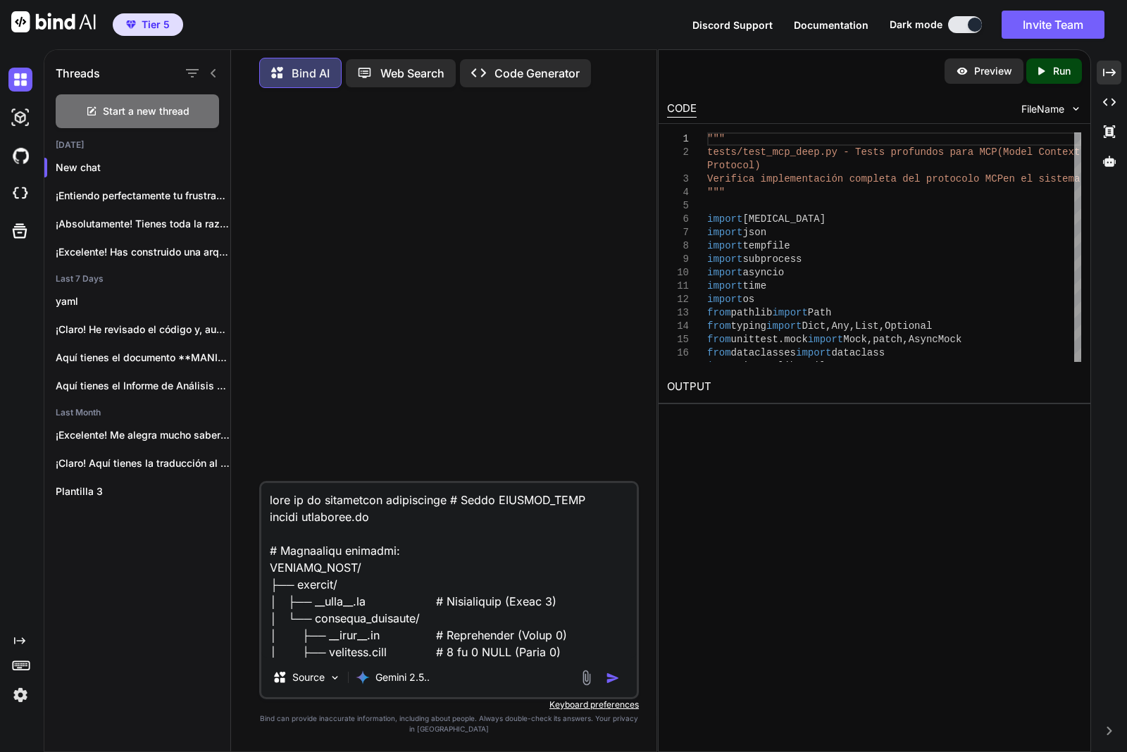
click at [270, 499] on textarea at bounding box center [448, 570] width 375 height 175
paste textarea "ROL: Actúa como Analista de Código Senior. TAREA: Te voy a dar un archivo de có…"
type textarea "ROL: Actúa como Analista de Código Senior. TAREA: Te voy a dar un archivo de có…"
type textarea "x"
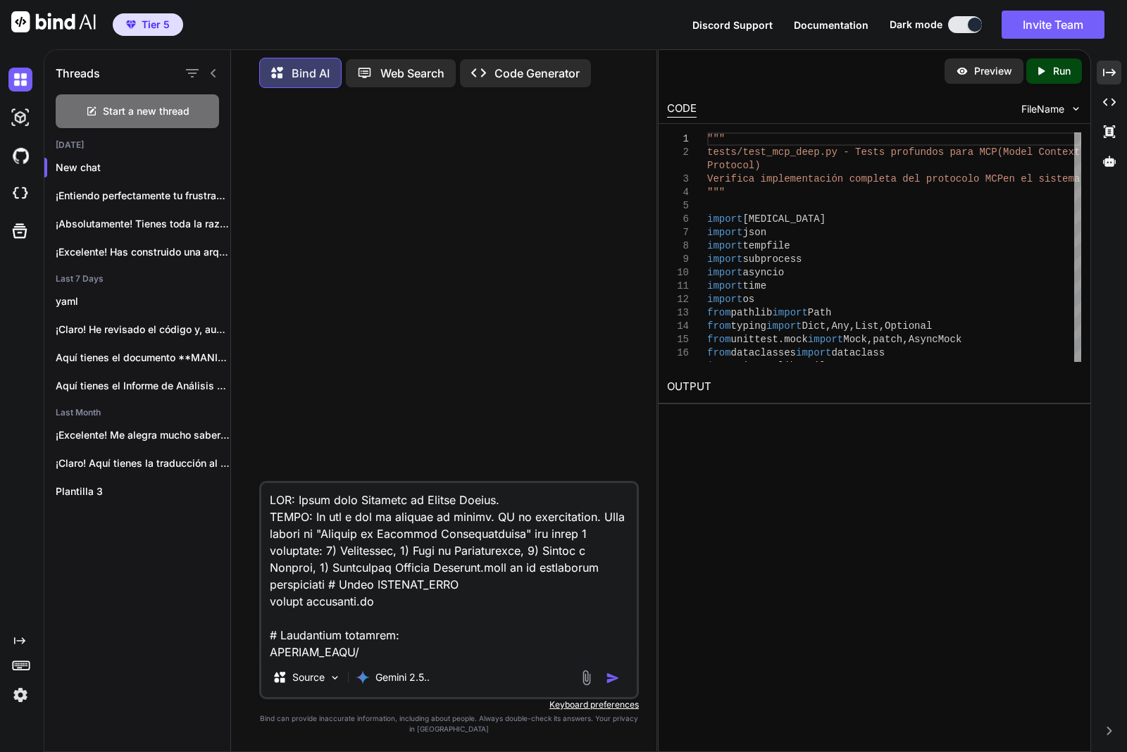
type textarea "ROL: Actúa como Analista de Código Senior. TAREA: Te voy a dar un archivo de có…"
type textarea "x"
type textarea "ROL: Actúa como Analista de Código Senior. TAREA: Te voy a dar un archivo de có…"
click at [614, 682] on img "button" at bounding box center [613, 678] width 14 height 14
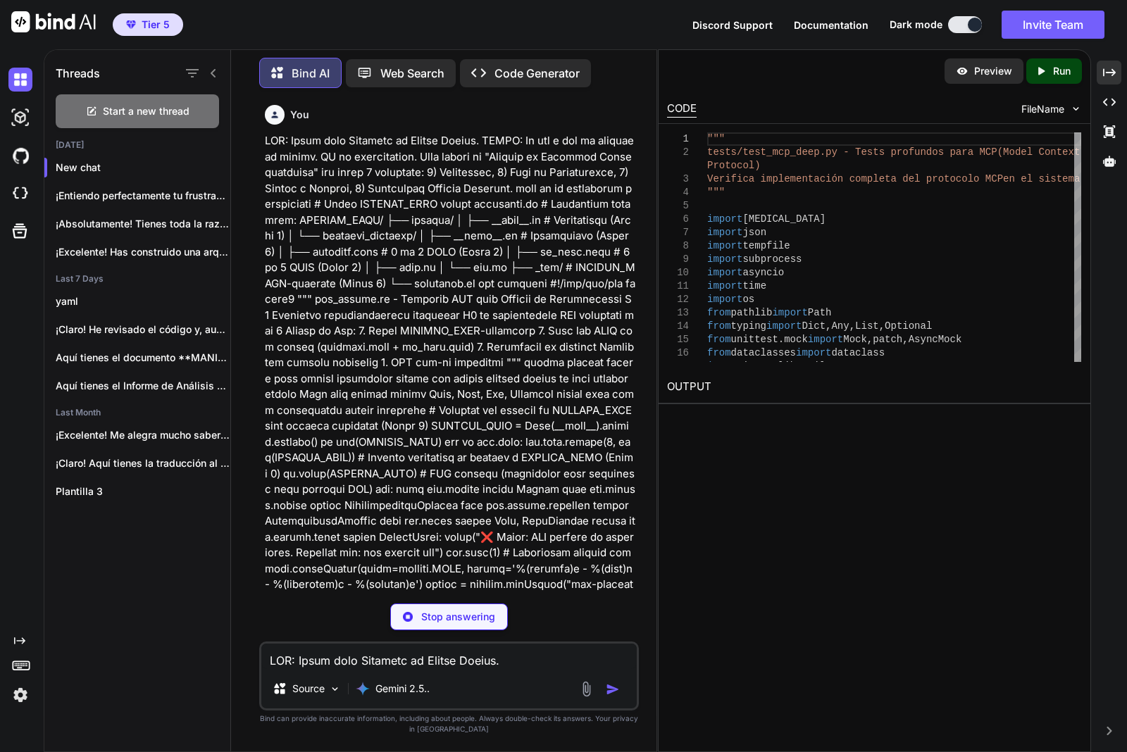
type textarea "x"
type textarea "│ └── contador_palabras_interface.py └── public_contador_palabras.py # (Podría …"
type textarea "x"
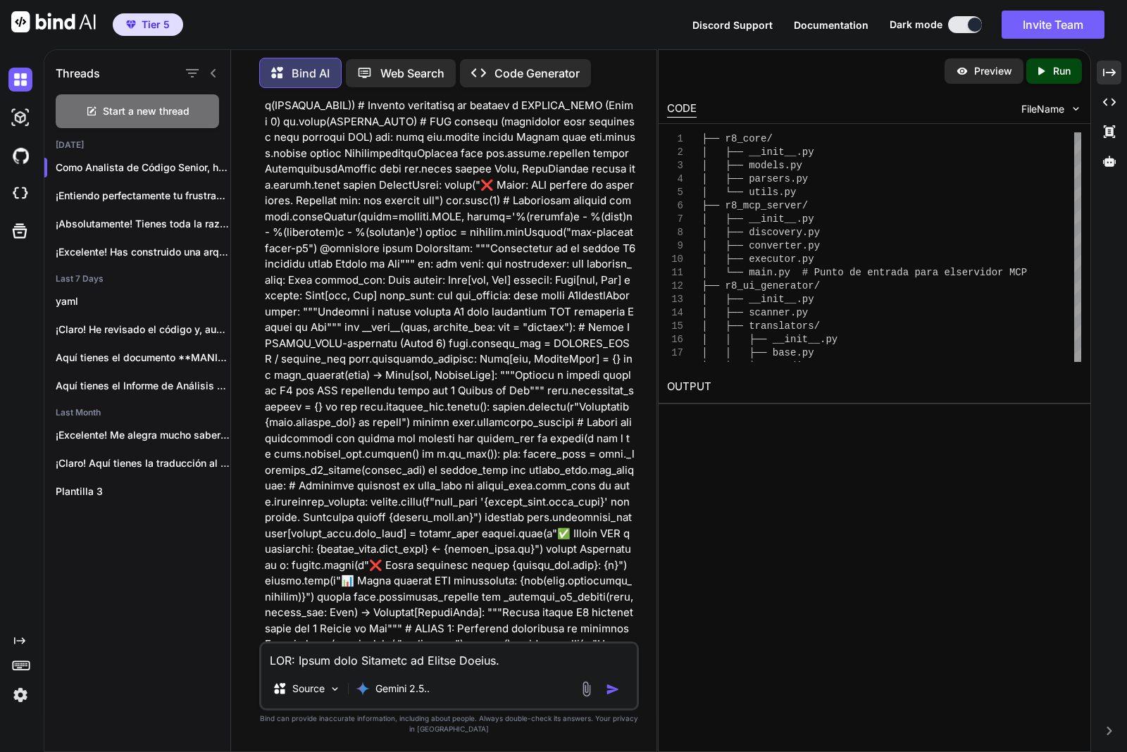
scroll to position [616, 0]
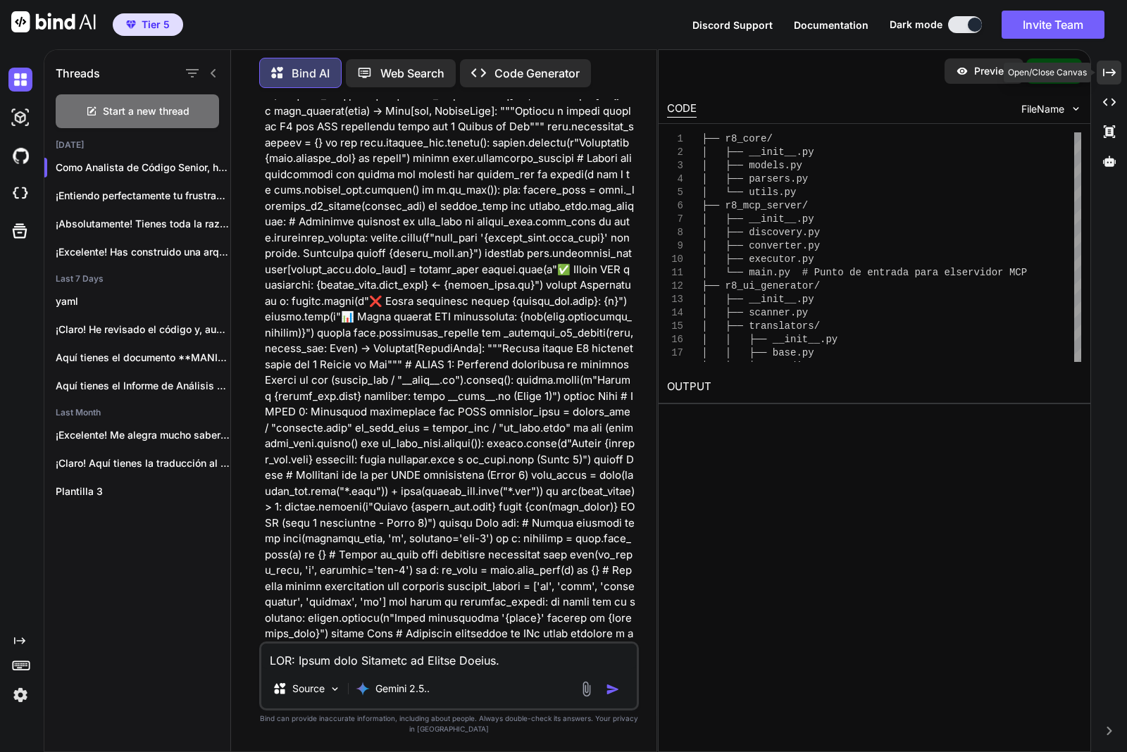
drag, startPoint x: 1115, startPoint y: 77, endPoint x: 1089, endPoint y: 100, distance: 34.5
click at [1115, 77] on div "Created with Pixso." at bounding box center [1109, 73] width 25 height 24
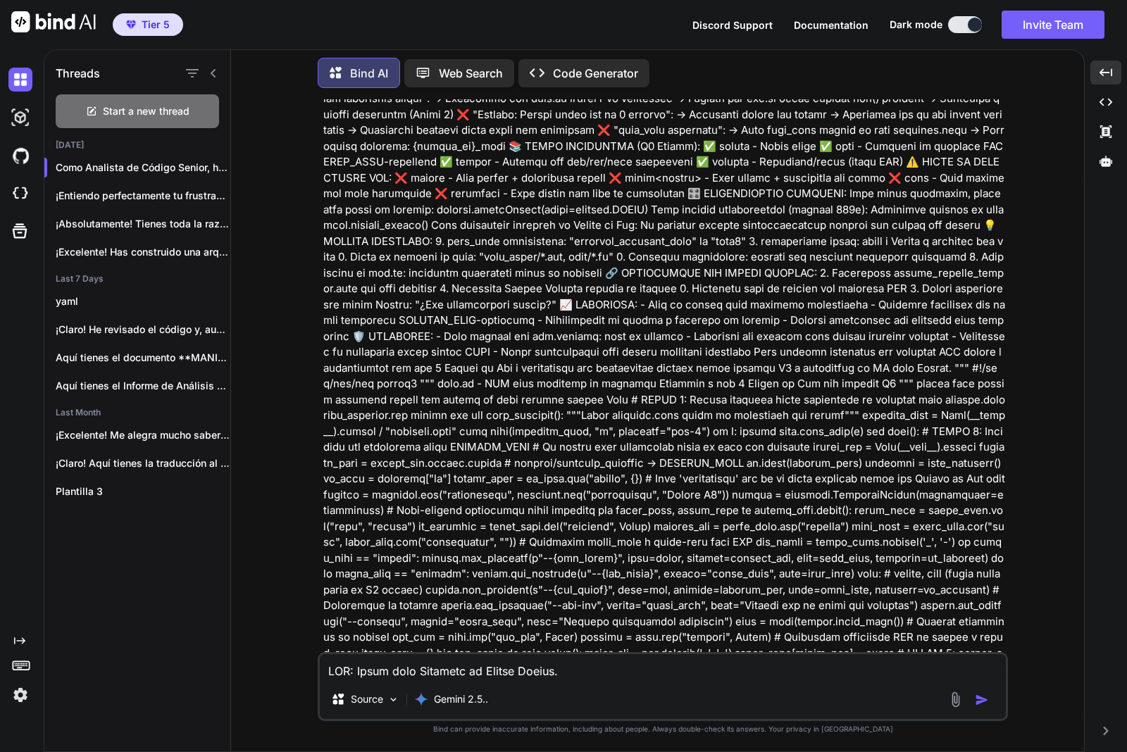
scroll to position [2906, 0]
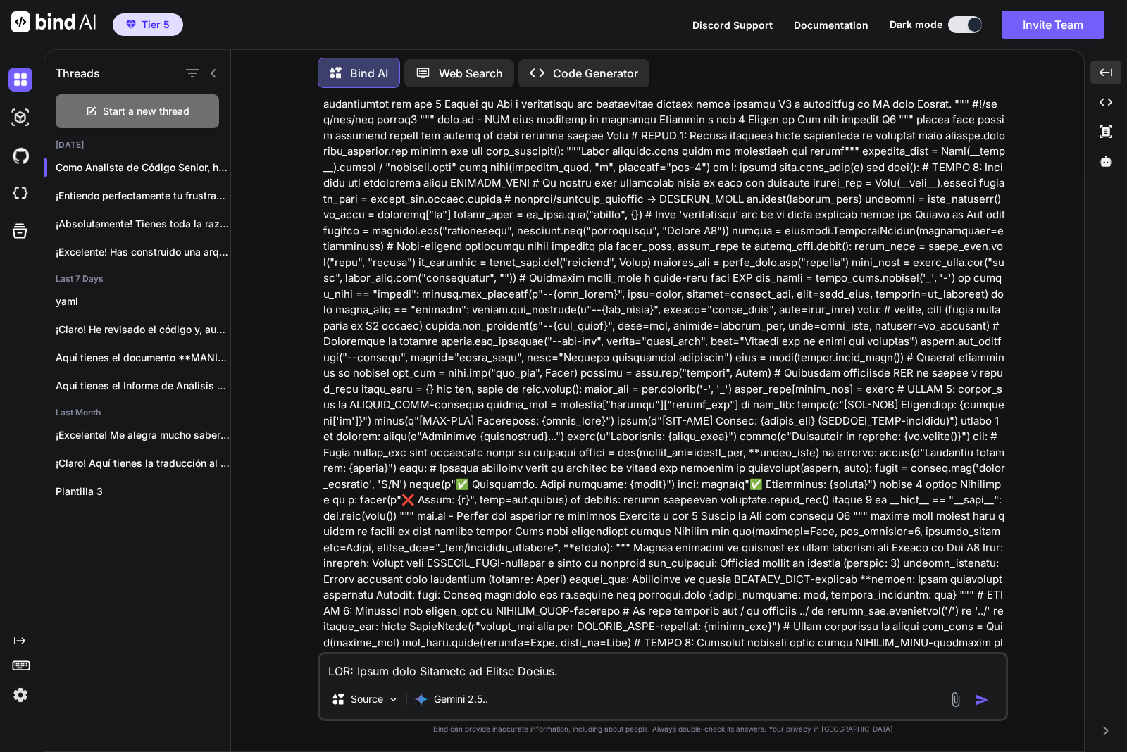
click at [699, 540] on p at bounding box center [664, 397] width 682 height 6340
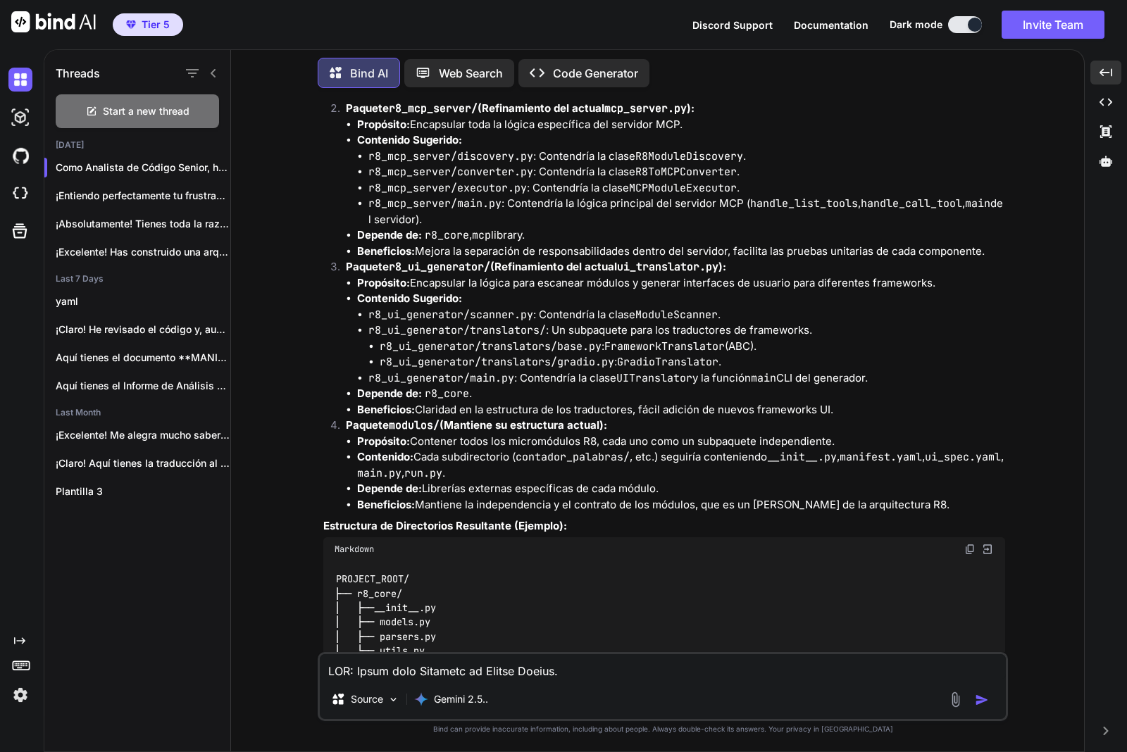
scroll to position [9966, 0]
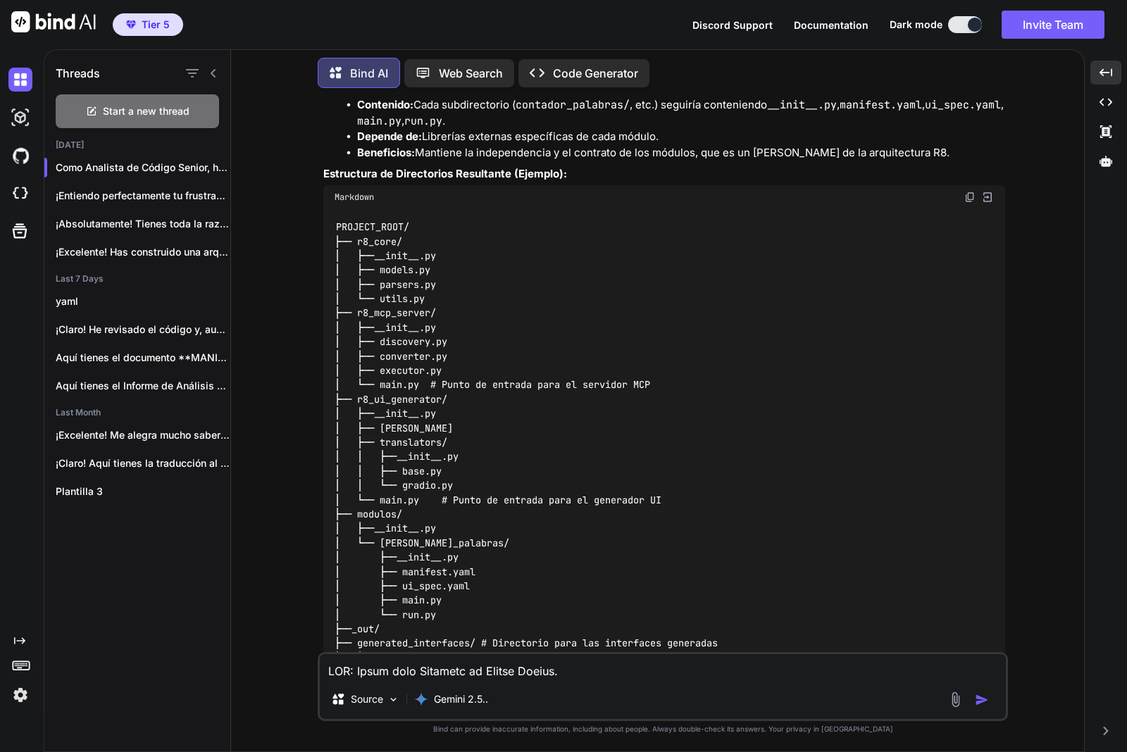
click at [589, 670] on textarea at bounding box center [663, 666] width 686 height 25
type textarea "q"
type textarea "x"
type textarea "qu"
type textarea "x"
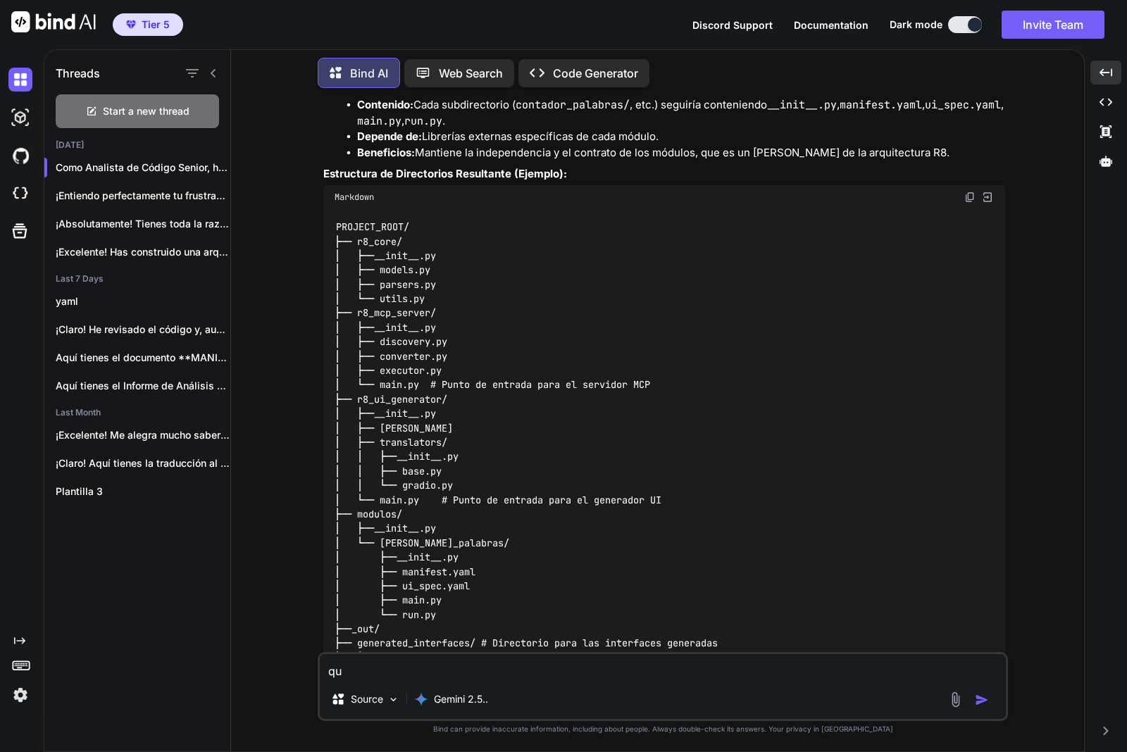
type textarea "qui"
type textarea "x"
type textarea "quie"
type textarea "x"
type textarea "quien"
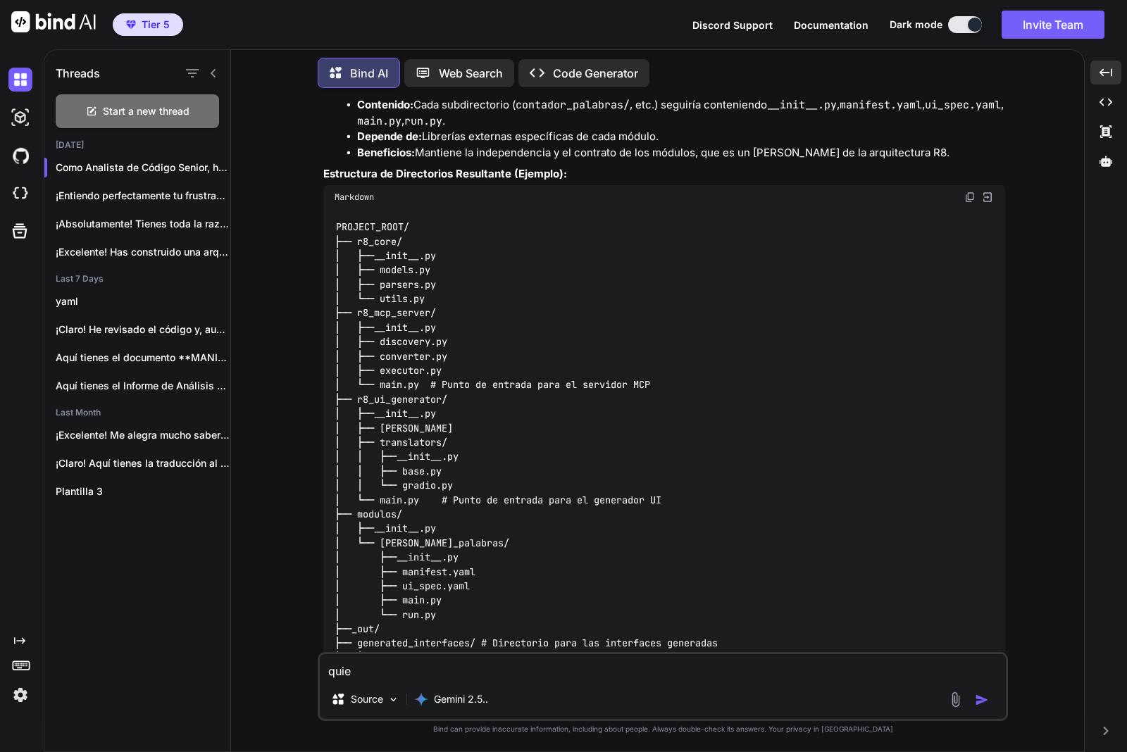
type textarea "x"
type textarea "quien"
type textarea "x"
type textarea "quien t"
type textarea "x"
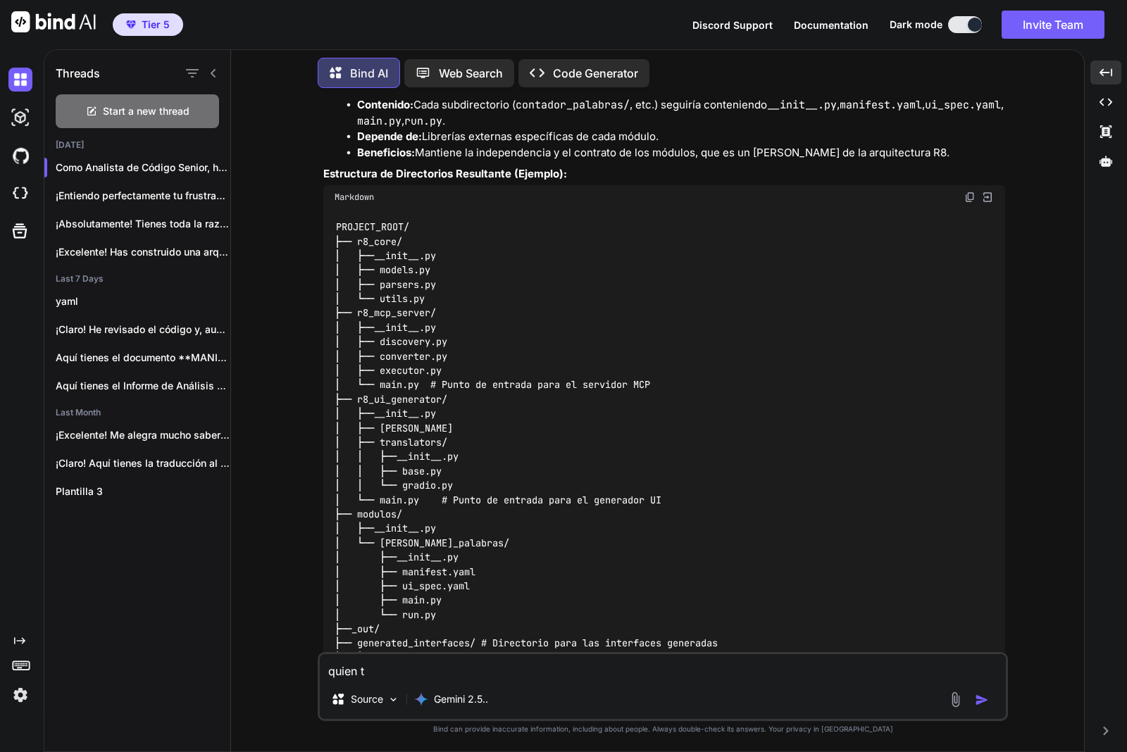
type textarea "quien te"
type textarea "x"
type textarea "quien te"
type textarea "x"
type textarea "quien te h"
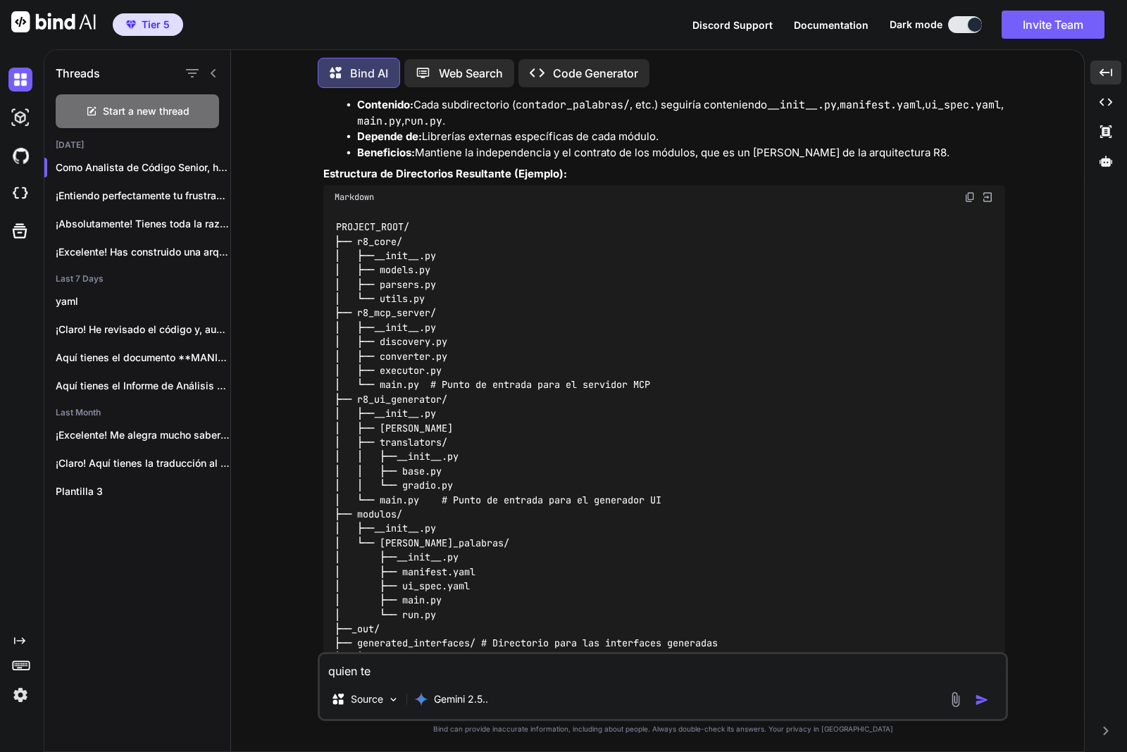
type textarea "x"
type textarea "quien te ha"
type textarea "x"
type textarea "quien te ha"
type textarea "x"
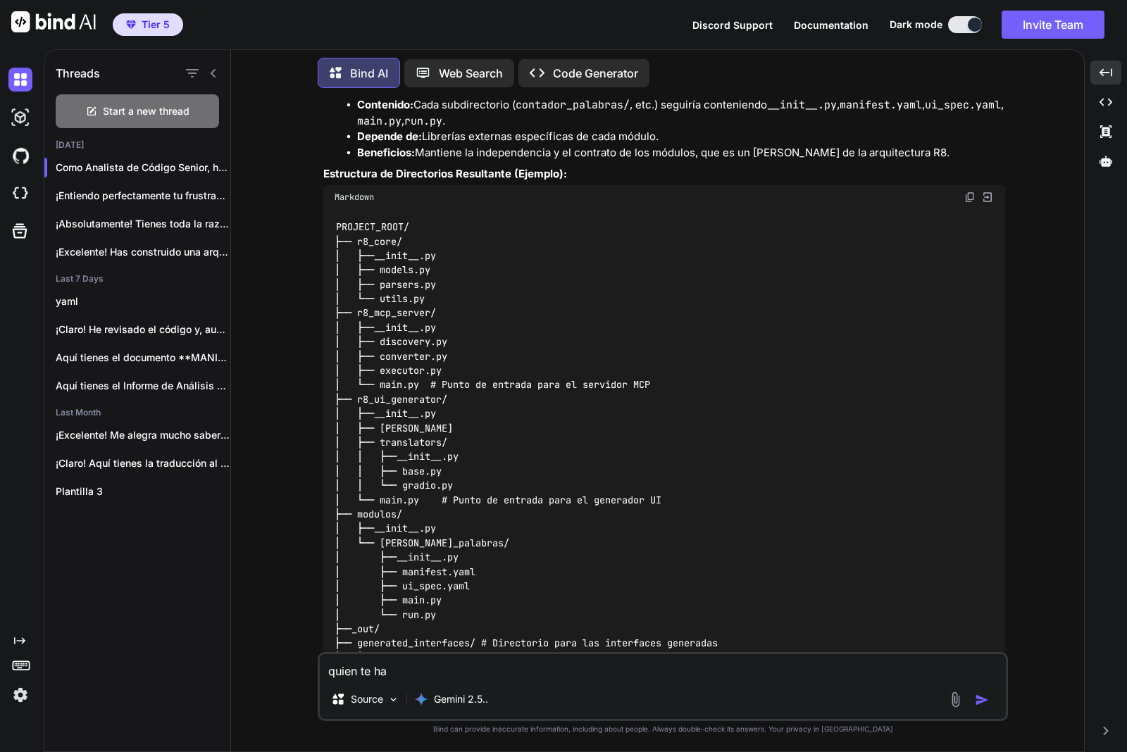
type textarea "quien te ha d"
type textarea "x"
type textarea "quien te ha di"
type textarea "x"
type textarea "quien te ha dic"
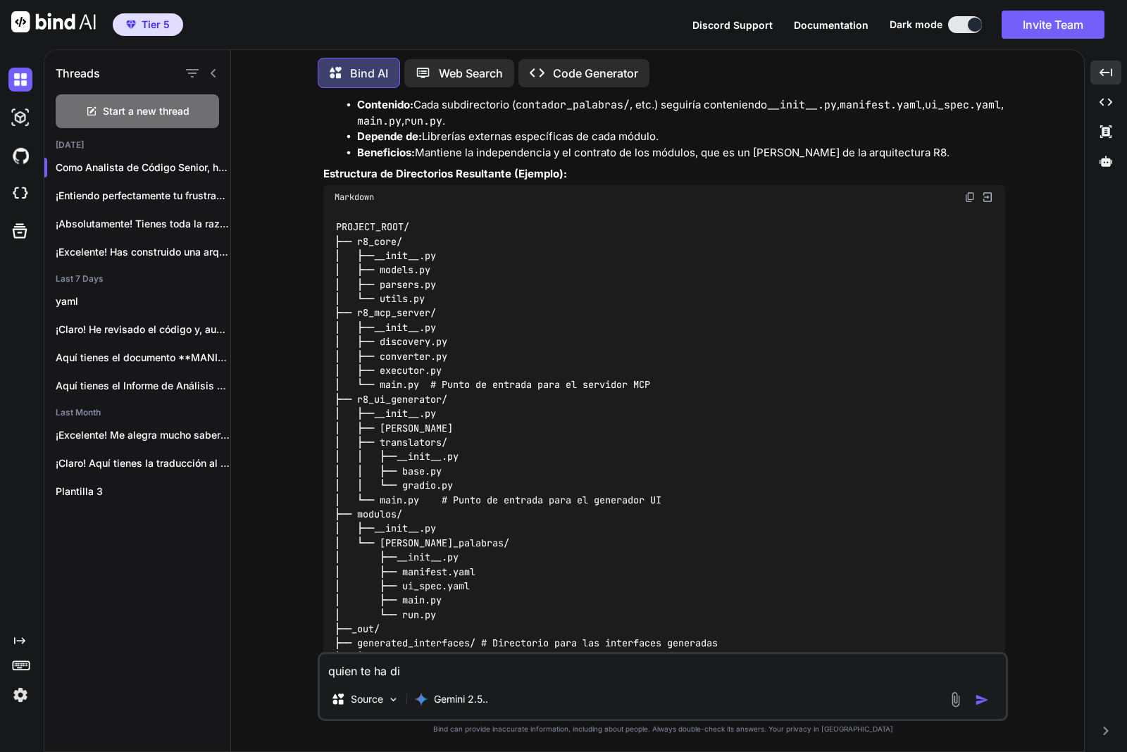
type textarea "x"
type textarea "quien te ha dico"
type textarea "x"
type textarea "quien te ha dico"
type textarea "x"
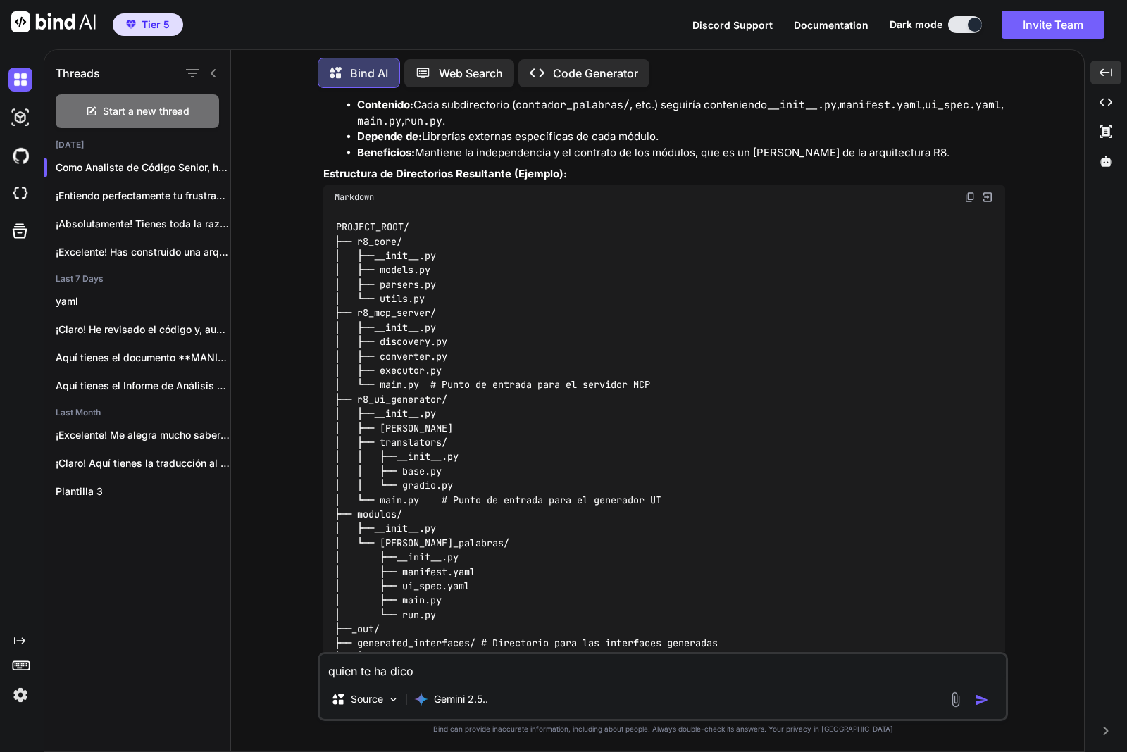
type textarea "quien te ha dico q"
type textarea "x"
type textarea "quien te ha dico qu"
type textarea "x"
type textarea "quien te ha dico que"
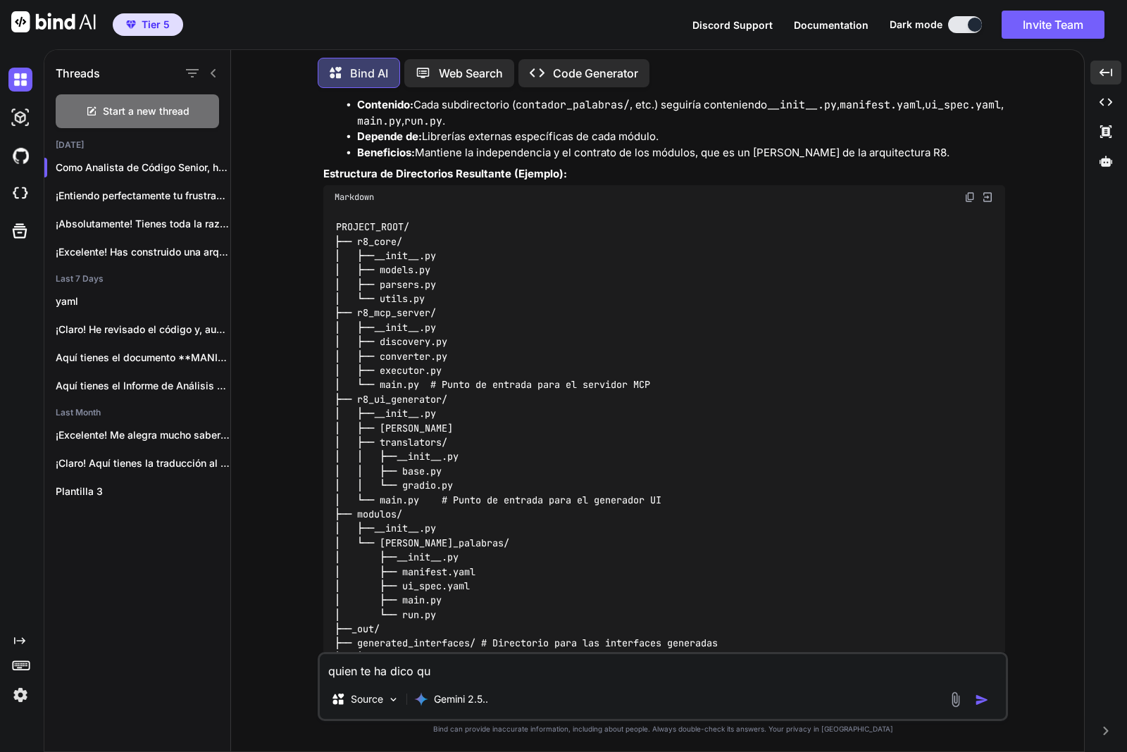
type textarea "x"
type textarea "quien te ha dico que"
type textarea "x"
type textarea "quien te ha dico que e"
type textarea "x"
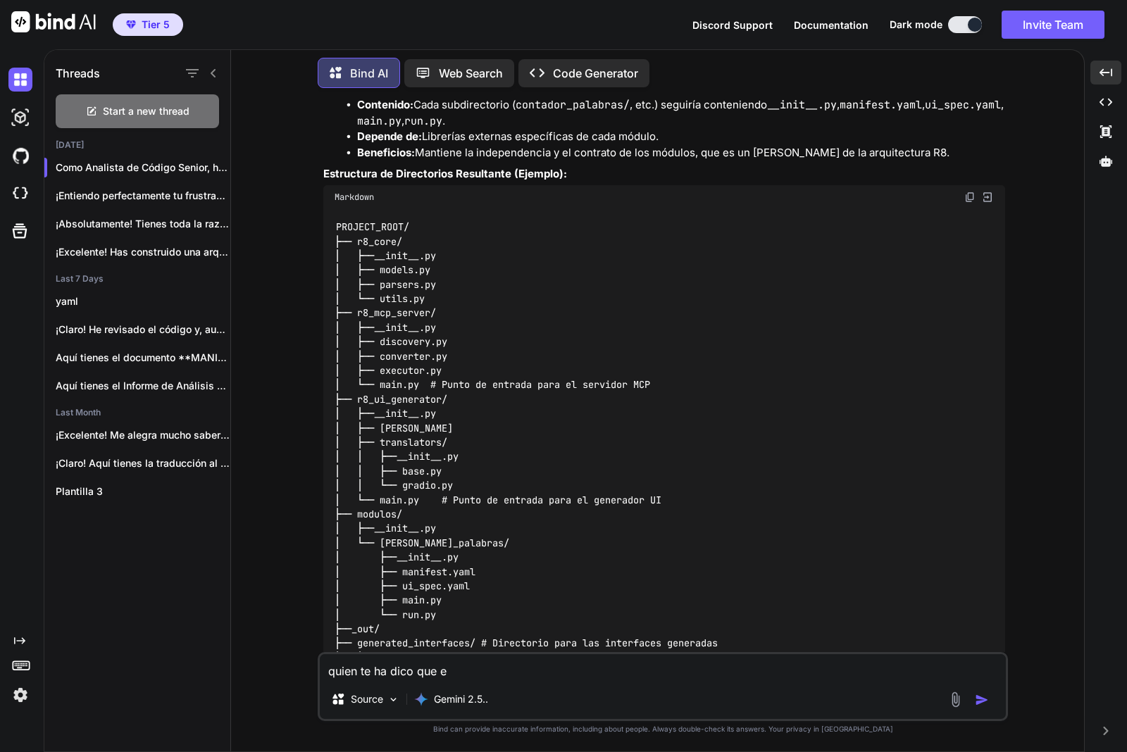
type textarea "quien te ha dico que e"
type textarea "x"
type textarea "quien te ha dico que e l"
type textarea "x"
type textarea "quien te ha dico que e ll"
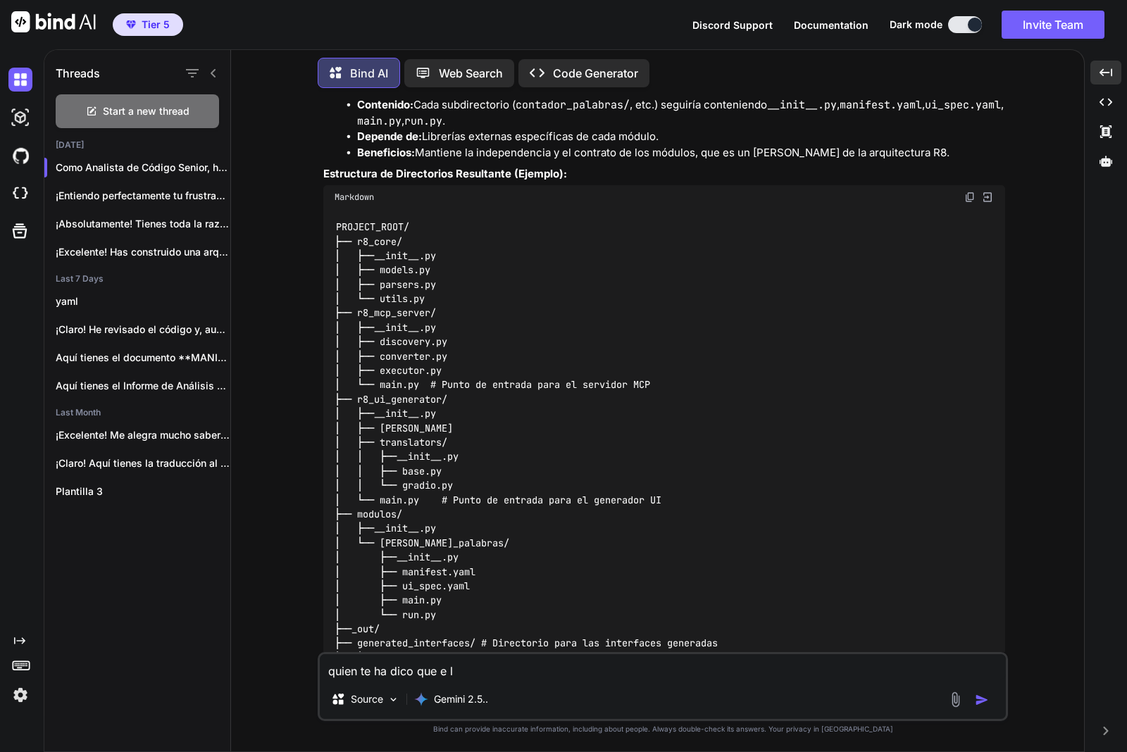
type textarea "x"
type textarea "quien te ha dico que e lla"
type textarea "x"
type textarea "quien te ha dico que e llam"
type textarea "x"
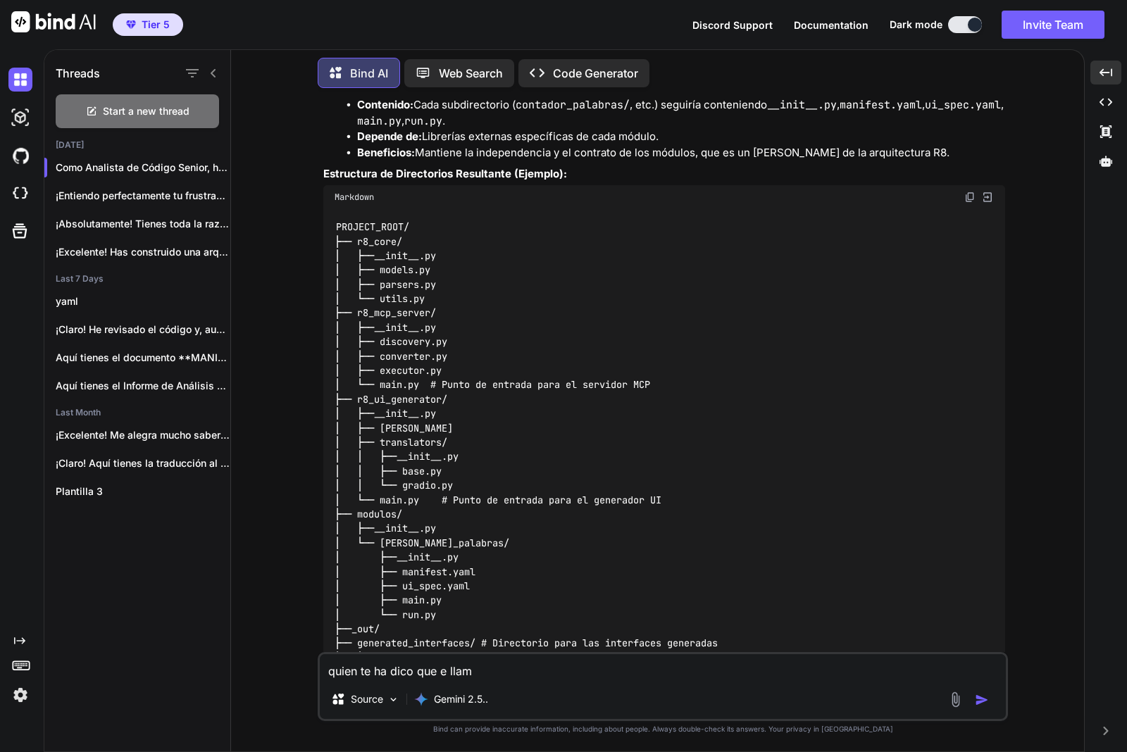
type textarea "quien te ha dico que e llama"
type textarea "x"
type textarea "quien te ha dico que e llama"
type textarea "x"
type textarea "quien te ha dico que e llama r"
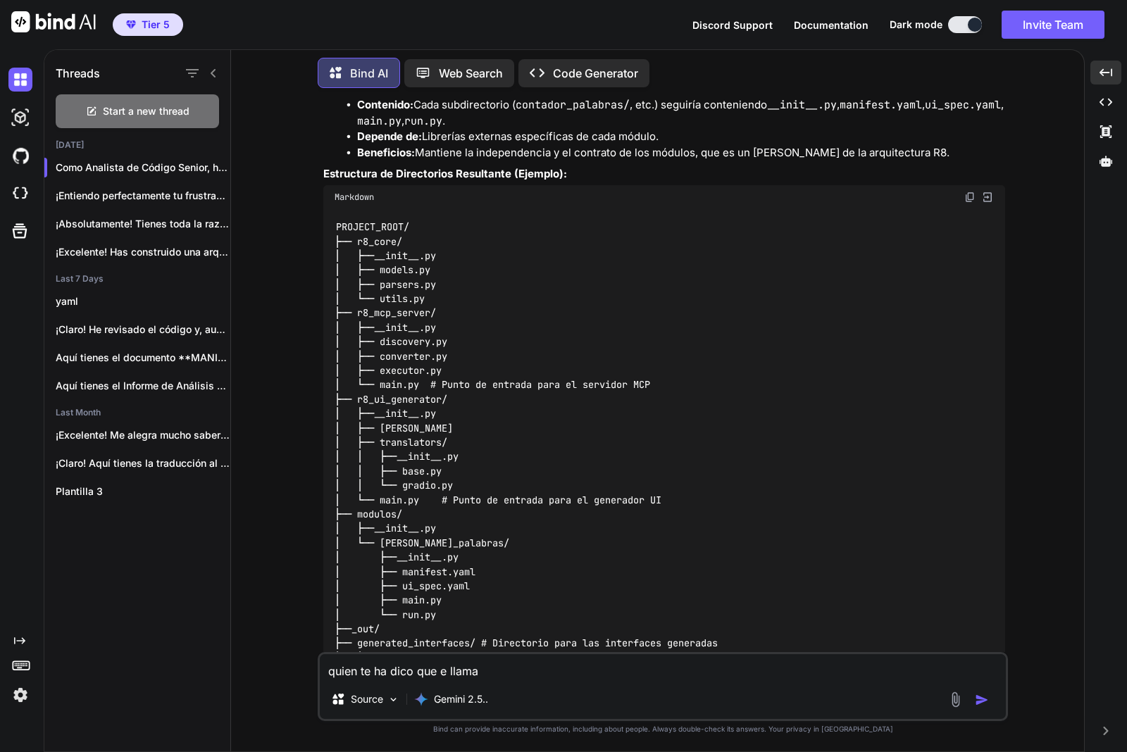
type textarea "x"
type textarea "quien te ha dico que e llama r9"
type textarea "x"
type textarea "quien te ha dico que e llama r9_"
type textarea "x"
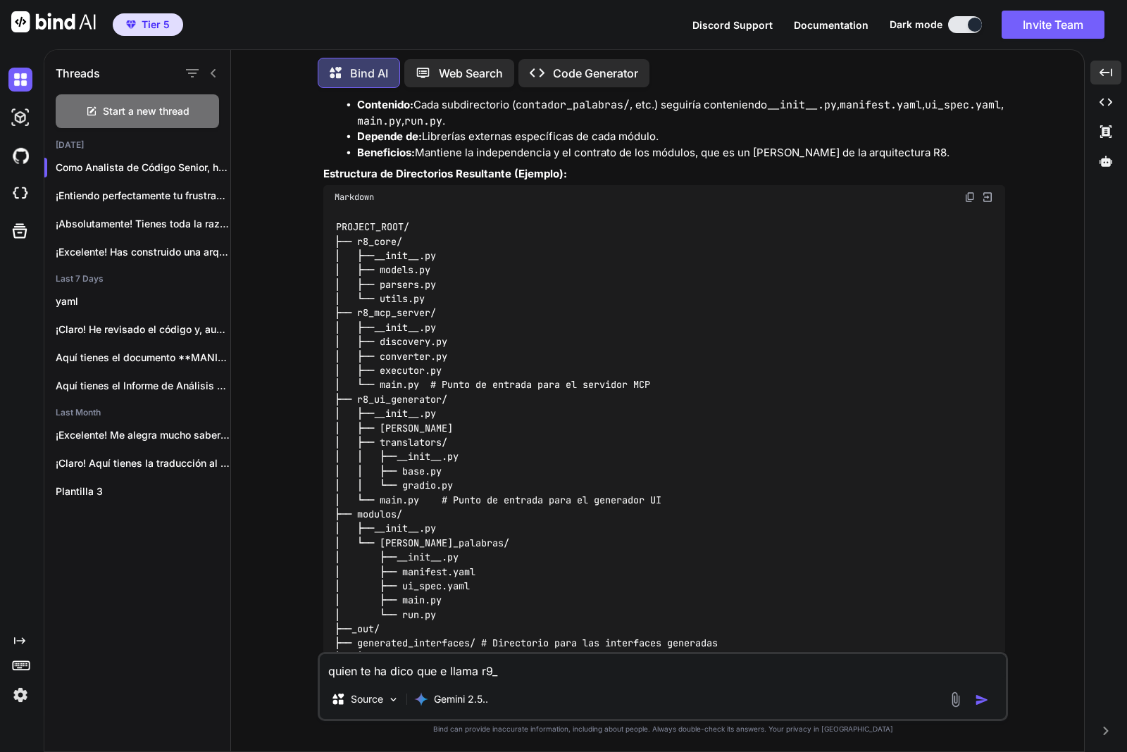
type textarea "quien te ha dico que e llama r9_c"
type textarea "x"
type textarea "quien te ha dico que e llama r9_co"
type textarea "x"
type textarea "quien te ha dico que e llama r9_cor"
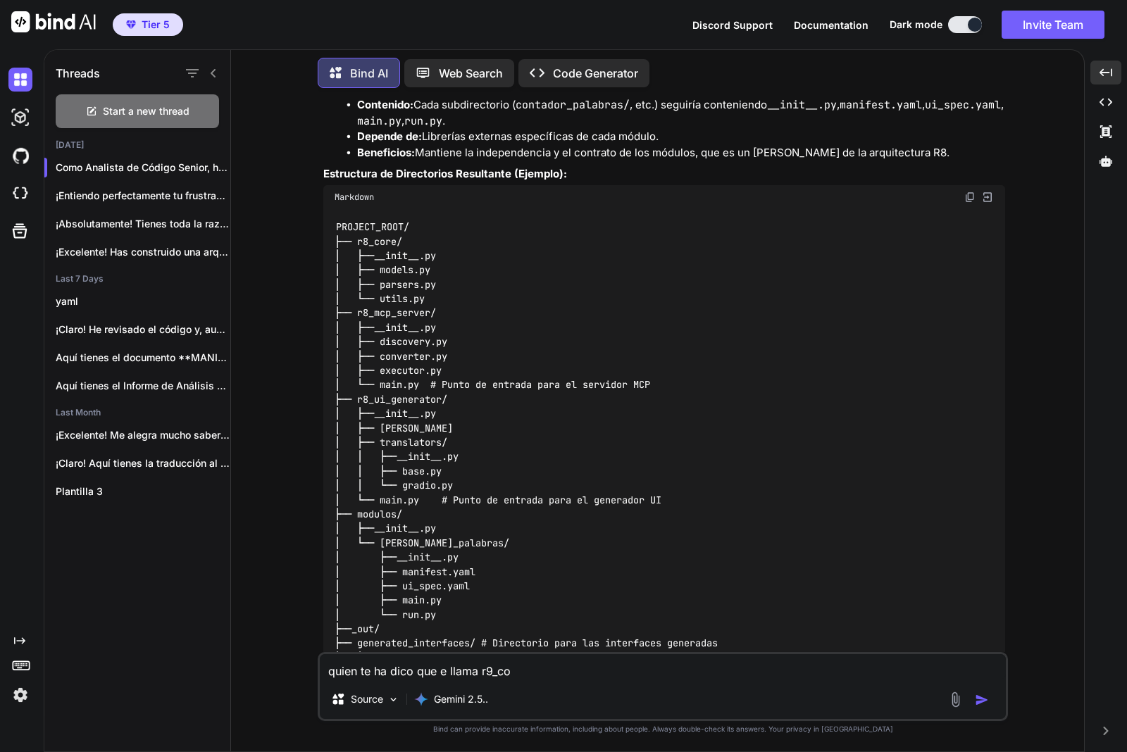
type textarea "x"
type textarea "quien te ha dico que e llama r9_core"
type textarea "x"
type textarea "quien te ha dico que e llama r9_core"
type textarea "x"
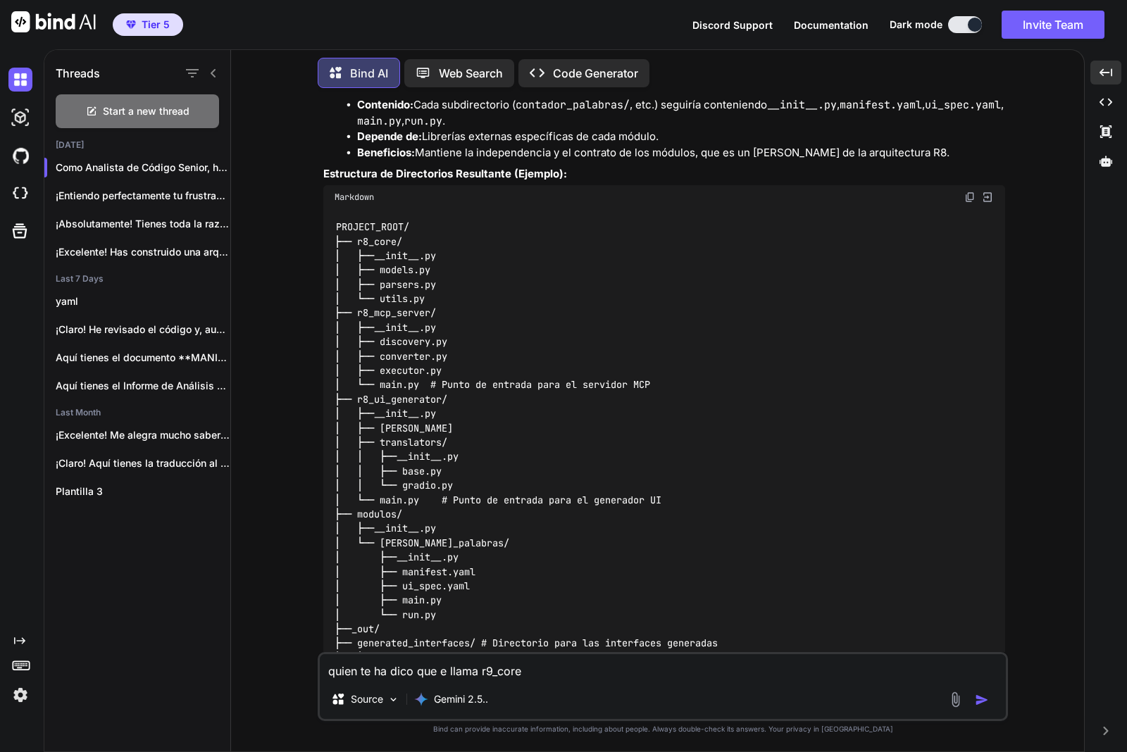
type textarea "quien te ha dico que e llama r9_core"
type textarea "x"
type textarea "quien te ha dico que e llama r9_core s"
type textarea "x"
type textarea "quien te ha dico que e llama r9_core se"
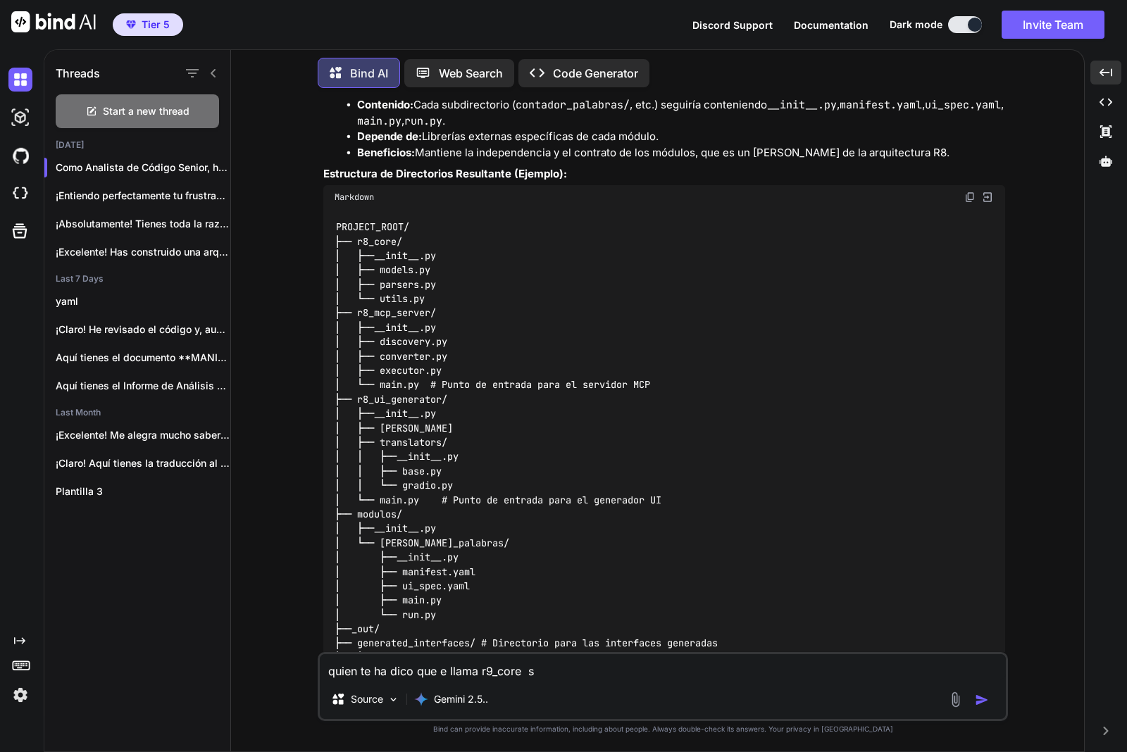
type textarea "x"
type textarea "quien te ha dico que e llama r9_core ser"
type textarea "x"
type textarea "quien te ha dico que e llama r9_core serr"
type textarea "x"
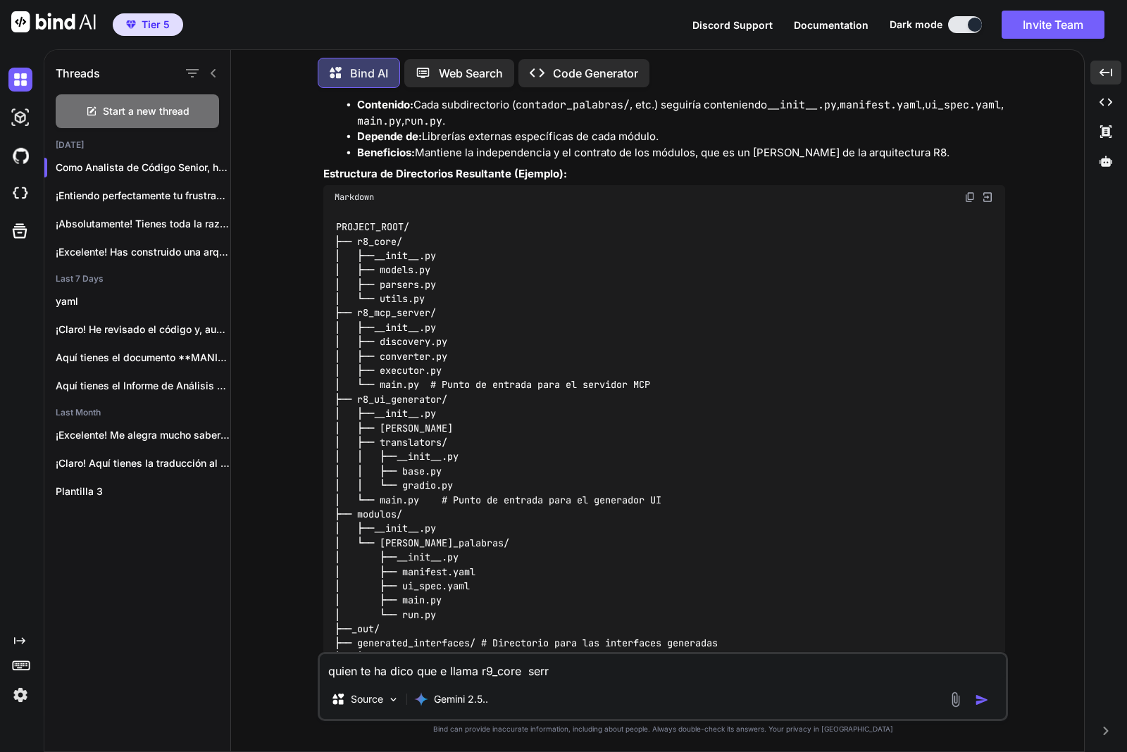
type textarea "quien te ha dico que e llama r9_core serrt"
type textarea "x"
type textarea "quien te ha dico que e llama r9_core serrta"
type textarea "x"
type textarea "quien te ha dico que e llama r9_core serrt"
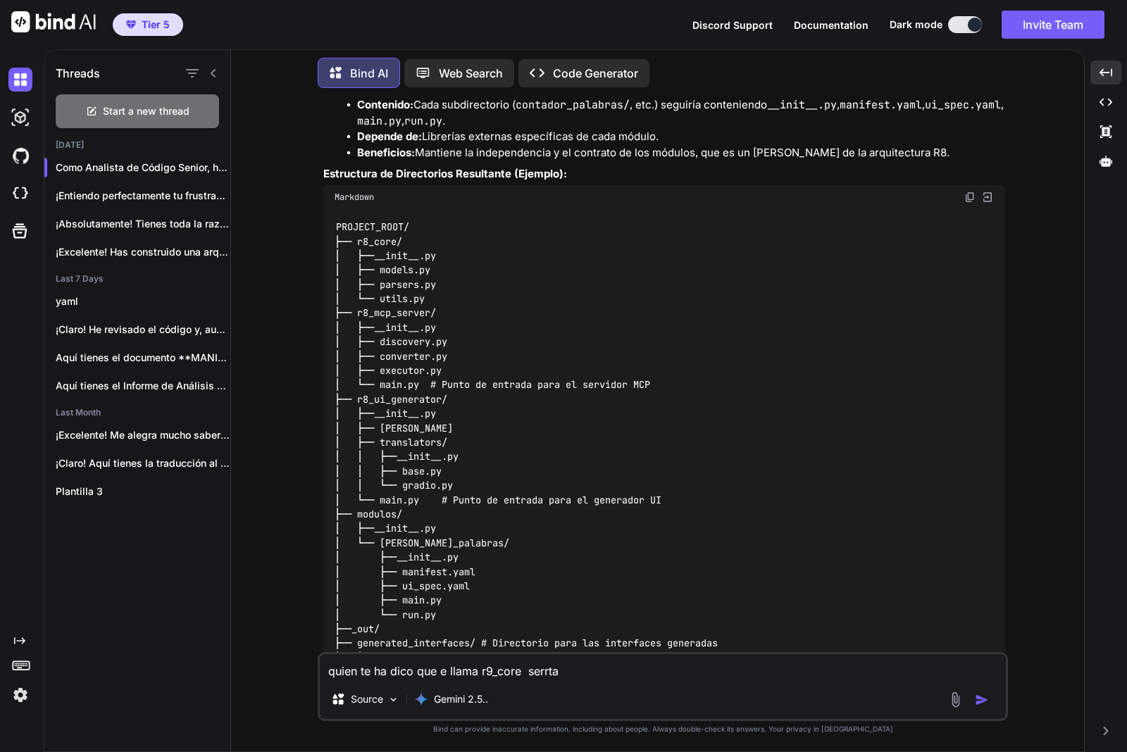
type textarea "x"
type textarea "quien te ha dico que e llama r9_core serr"
type textarea "x"
type textarea "quien te ha dico que e llama r9_core ser"
type textarea "x"
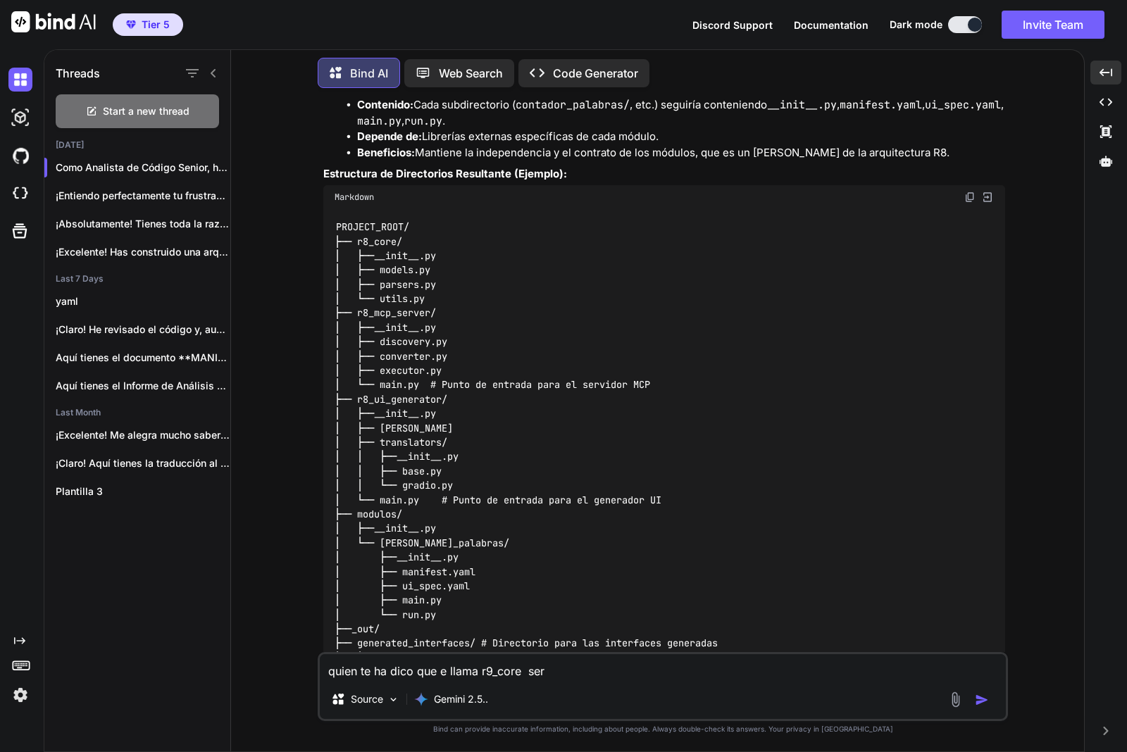
type textarea "quien te ha dico que e llama r9_core ser"
type textarea "x"
type textarea "quien te ha dico que e llama r9_core ser"
type textarea "x"
type textarea "quien te ha dico que e llama r9_core sera"
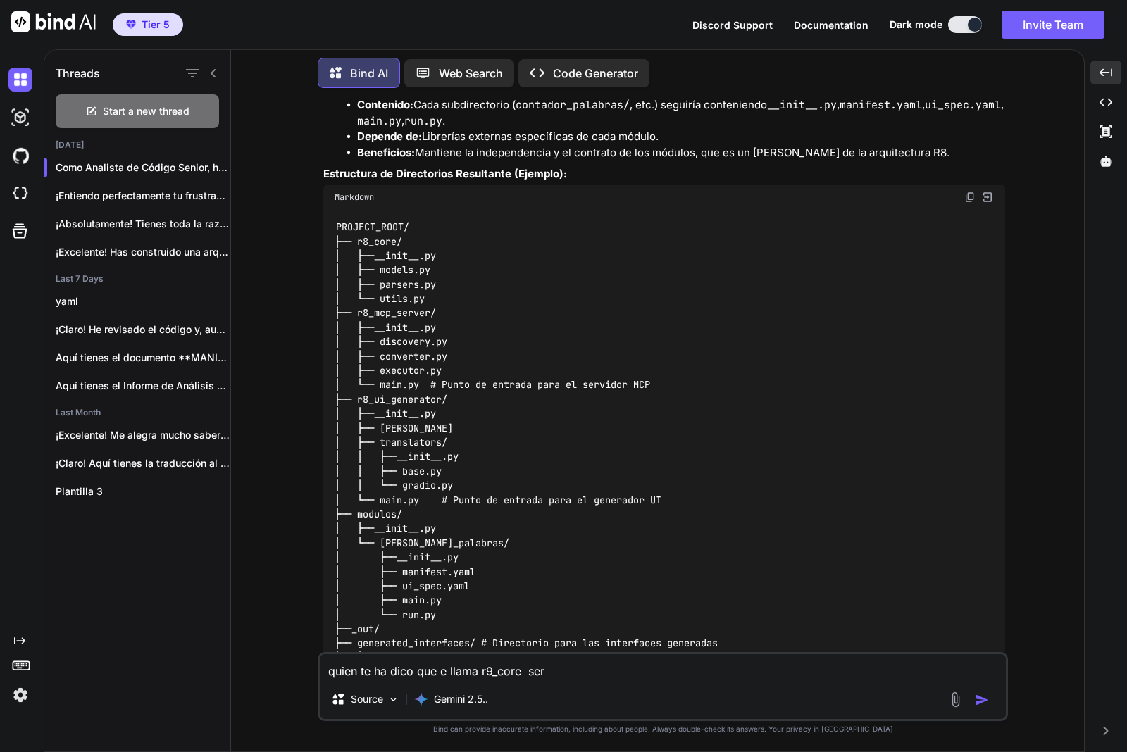
type textarea "x"
type textarea "quien te ha dico que e llama r9_core sera"
type textarea "x"
type textarea "quien te ha dico que e llama r9_core sera e"
type textarea "x"
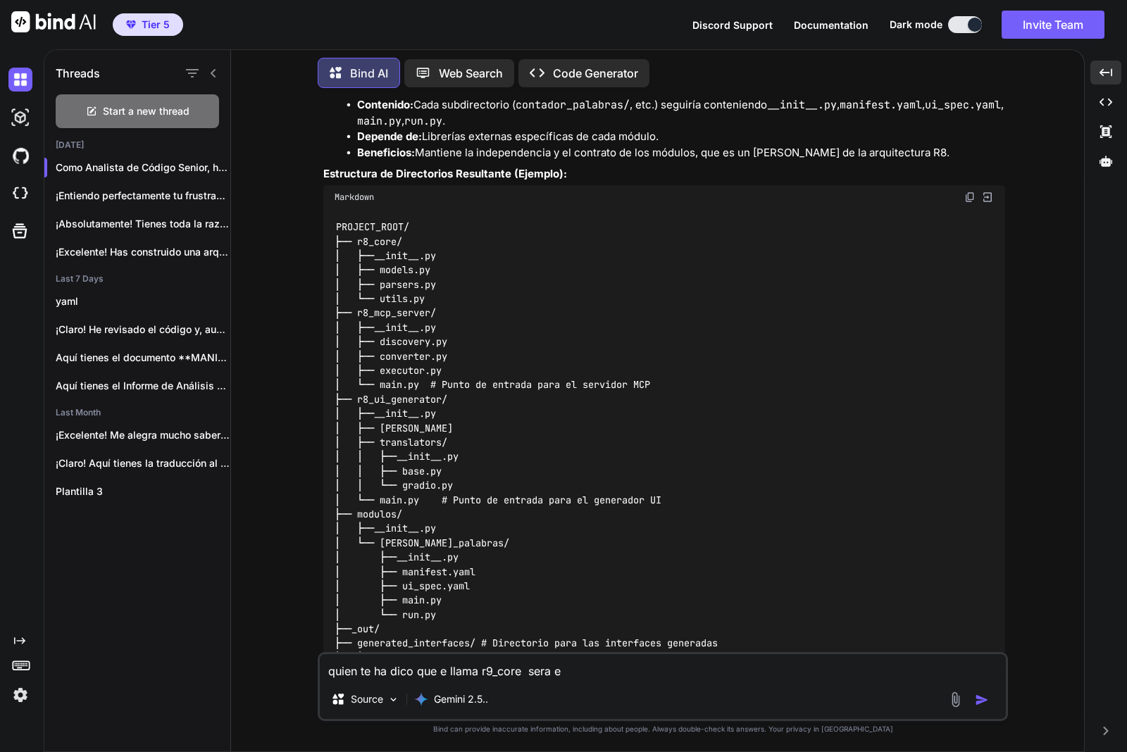
type textarea "quien te ha dico que e llama r9_core sera el"
type textarea "x"
type textarea "quien te ha dico que e llama r9_core sera eld"
type textarea "x"
type textarea "quien te ha dico que e llama r9_core sera eldi"
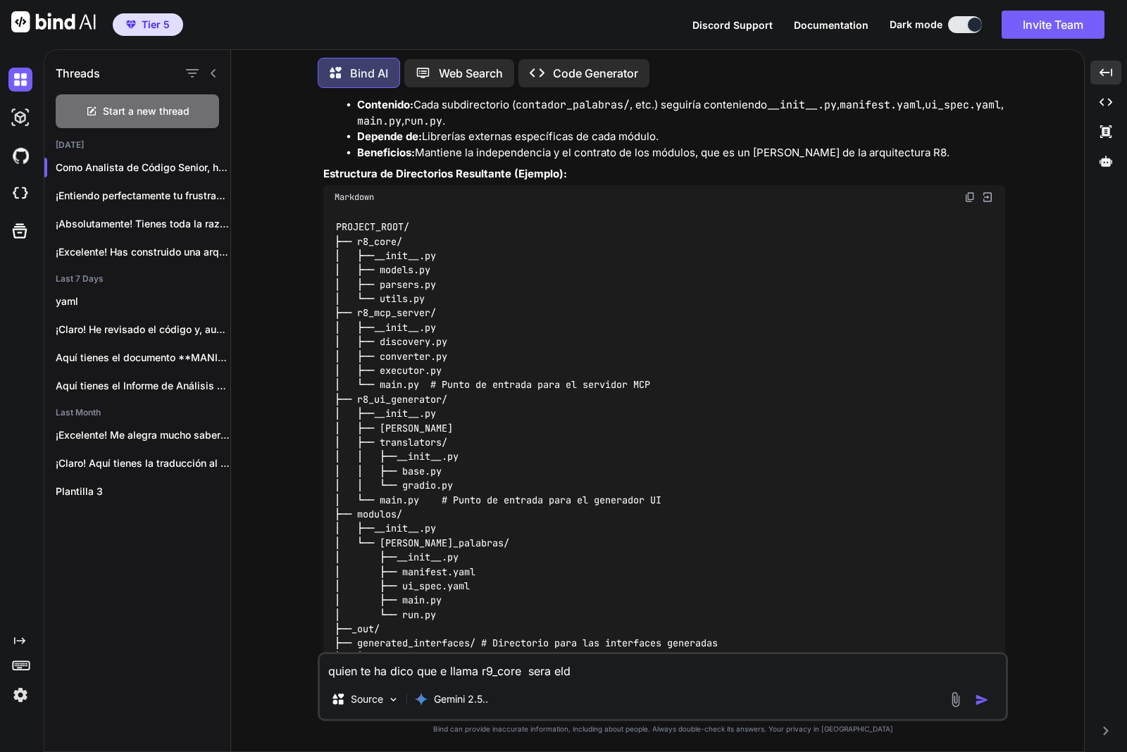
type textarea "x"
type textarea "quien te ha dico que e llama r9_core sera eldir"
type textarea "x"
type textarea "quien te ha dico que e llama r9_core sera eldire"
type textarea "x"
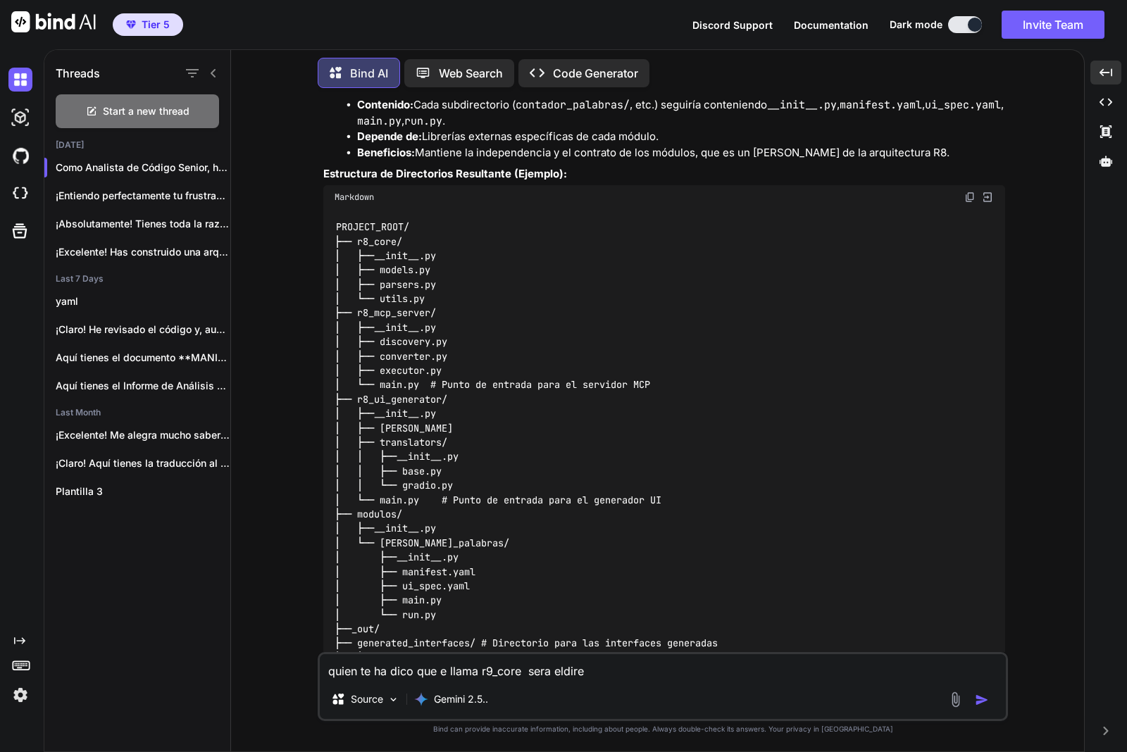
type textarea "quien te ha dico que e llama r9_core sera eldirec"
type textarea "x"
type textarea "quien te ha dico que e llama r9_core sera eldireco"
type textarea "x"
type textarea "quien te ha dico que e llama r9_core sera eldirecot"
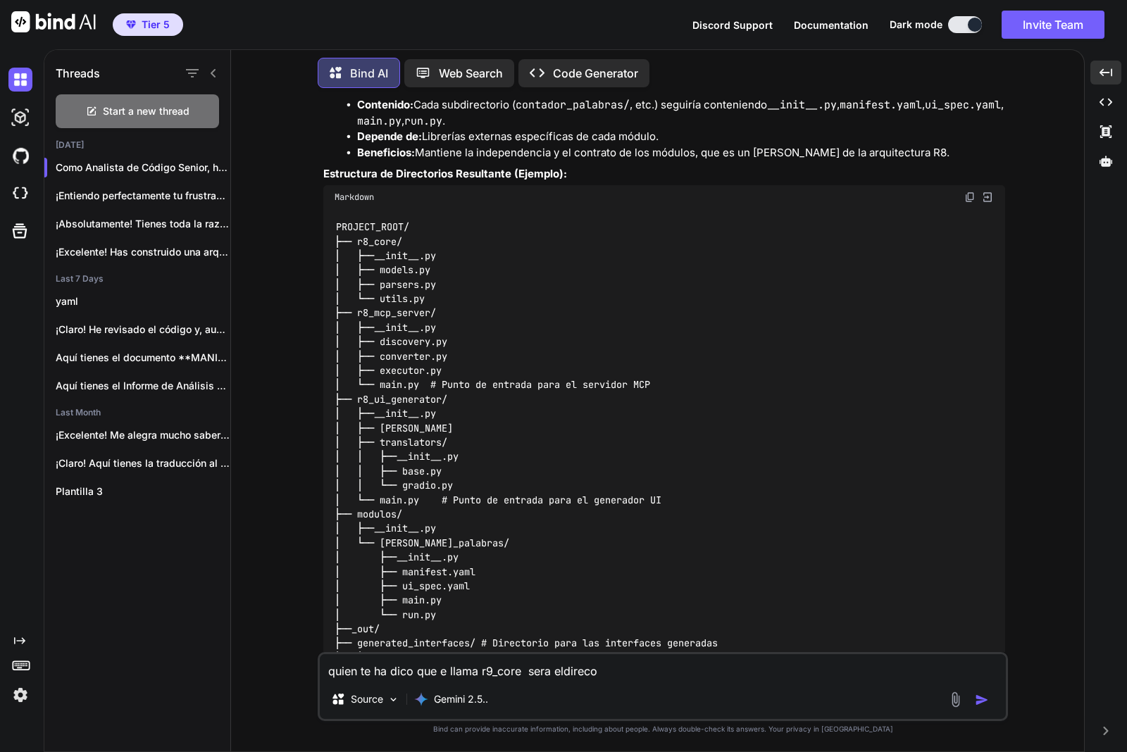
type textarea "x"
type textarea "quien te ha dico que e llama r9_core sera eldirecoti"
type textarea "x"
type textarea "quien te ha dico que e llama r9_core sera eldirecotir"
type textarea "x"
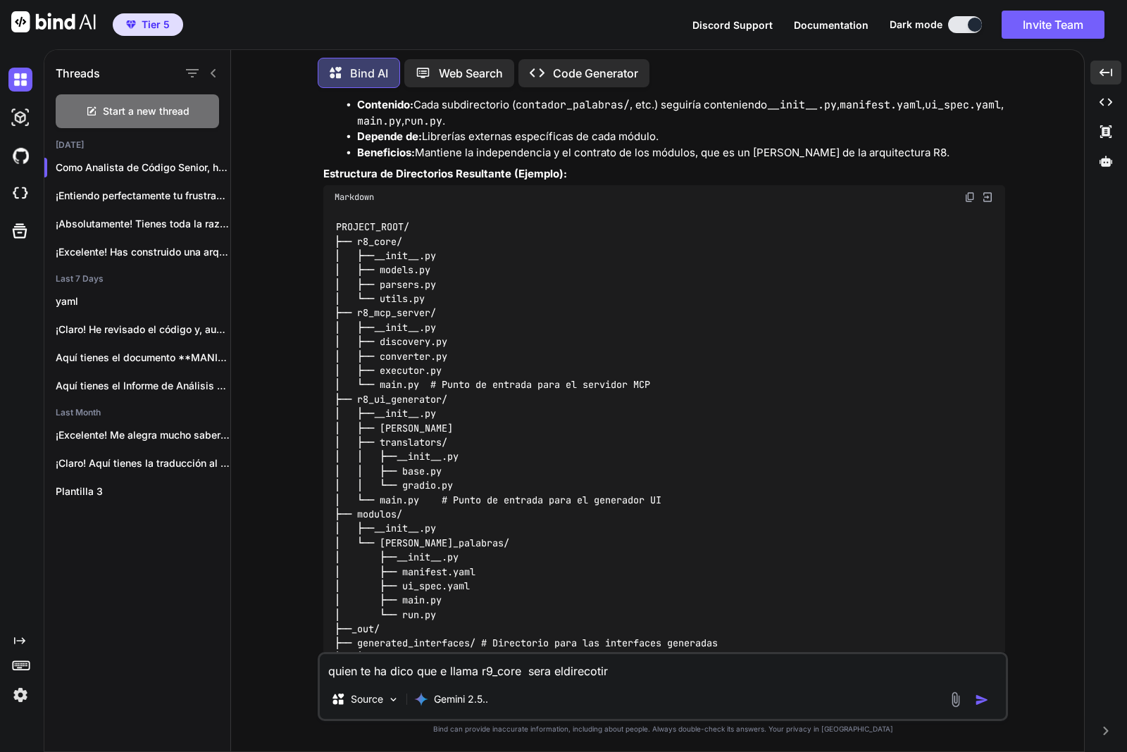
type textarea "quien te ha dico que e llama r9_core sera eldirecotiro"
type textarea "x"
type textarea "quien te ha dico que e llama r9_core sera eldirecotiro"
type textarea "x"
type textarea "quien te ha dico que e llama r9_core sera eldirecotiro r"
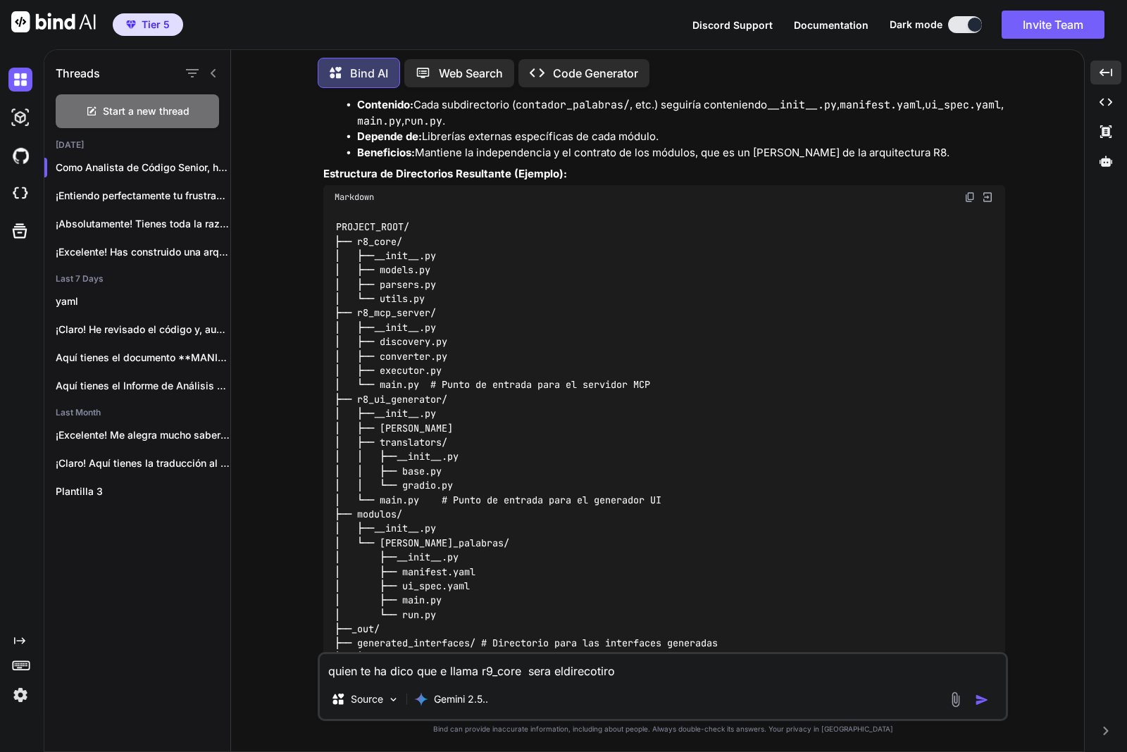
type textarea "x"
type textarea "quien te ha dico que e llama r9_core sera eldirecotiro ra"
type textarea "x"
type textarea "quien te ha dico que e llama r9_core sera eldirecotiro rai"
type textarea "x"
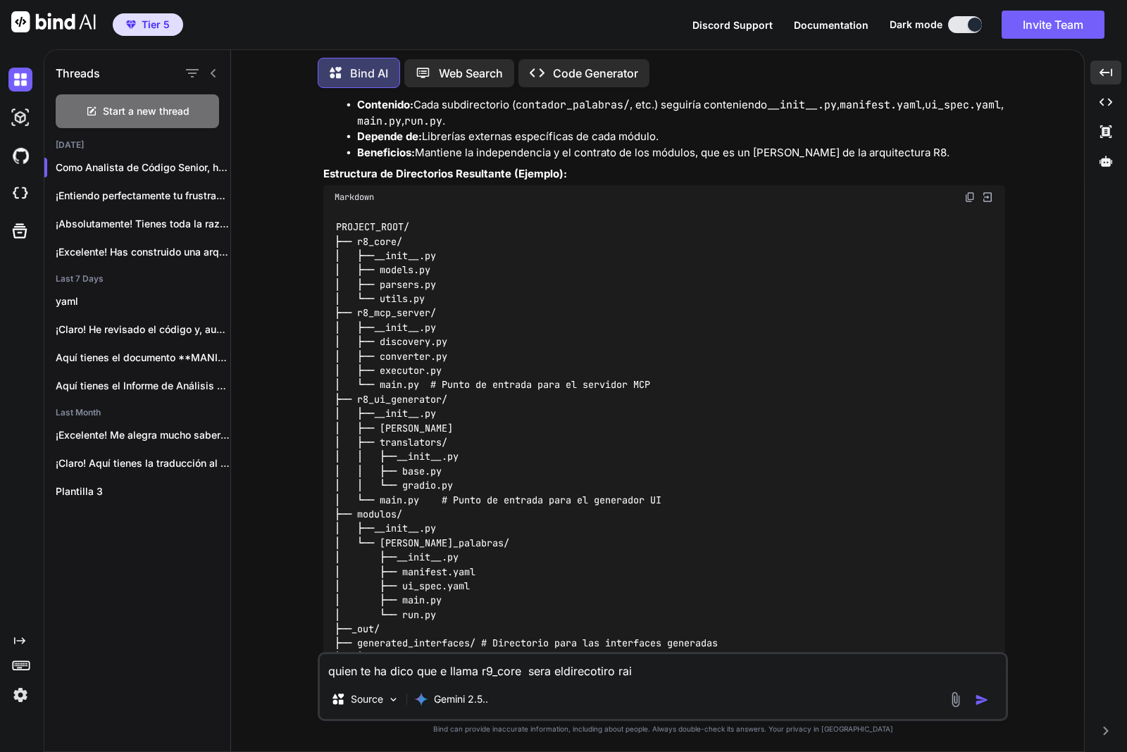
type textarea "quien te ha dico que e llama r9_core sera eldirecotiro raiz"
type textarea "x"
type textarea "quien te ha dico que e llama r9_core sera eldirecotiro raiza"
type textarea "x"
type textarea "quien te ha dico que e llama r9_core sera eldirecotiro raiza"
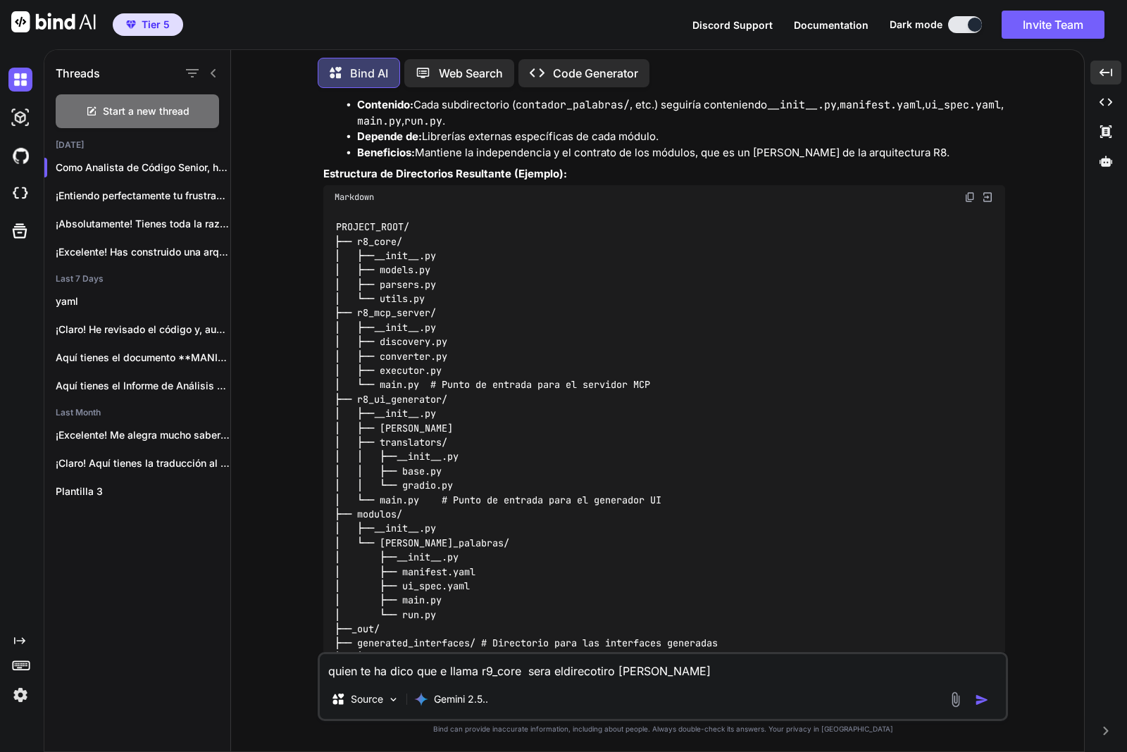
type textarea "x"
type textarea "quien te ha dico que e llama r9_core sera eldirecotiro raiza q"
type textarea "x"
type textarea "quien te ha dico que e llama r9_core sera eldirecotiro raiza qe"
type textarea "x"
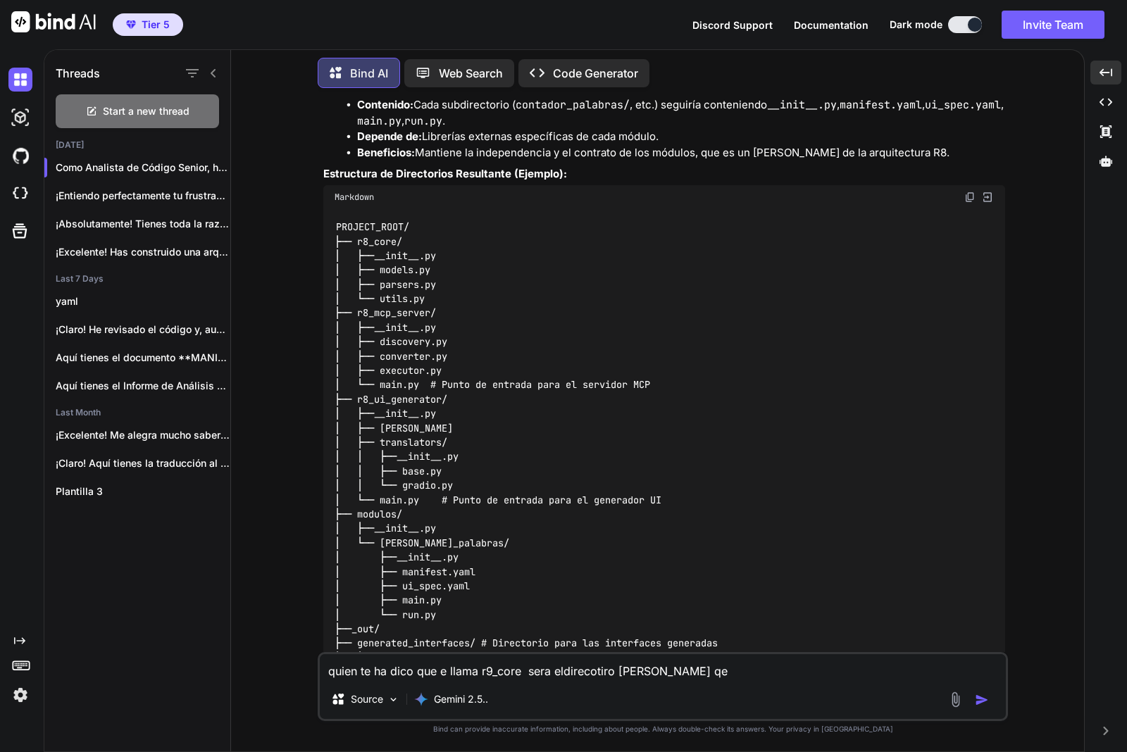
type textarea "quien te ha dico que e llama r9_core sera eldirecotiro raiza qeu"
type textarea "x"
type textarea "quien te ha dico que e llama r9_core sera eldirecotiro raiza qeu"
type textarea "x"
type textarea "quien te ha dico que e llama r9_core sera eldirecotiro raiza qeu s"
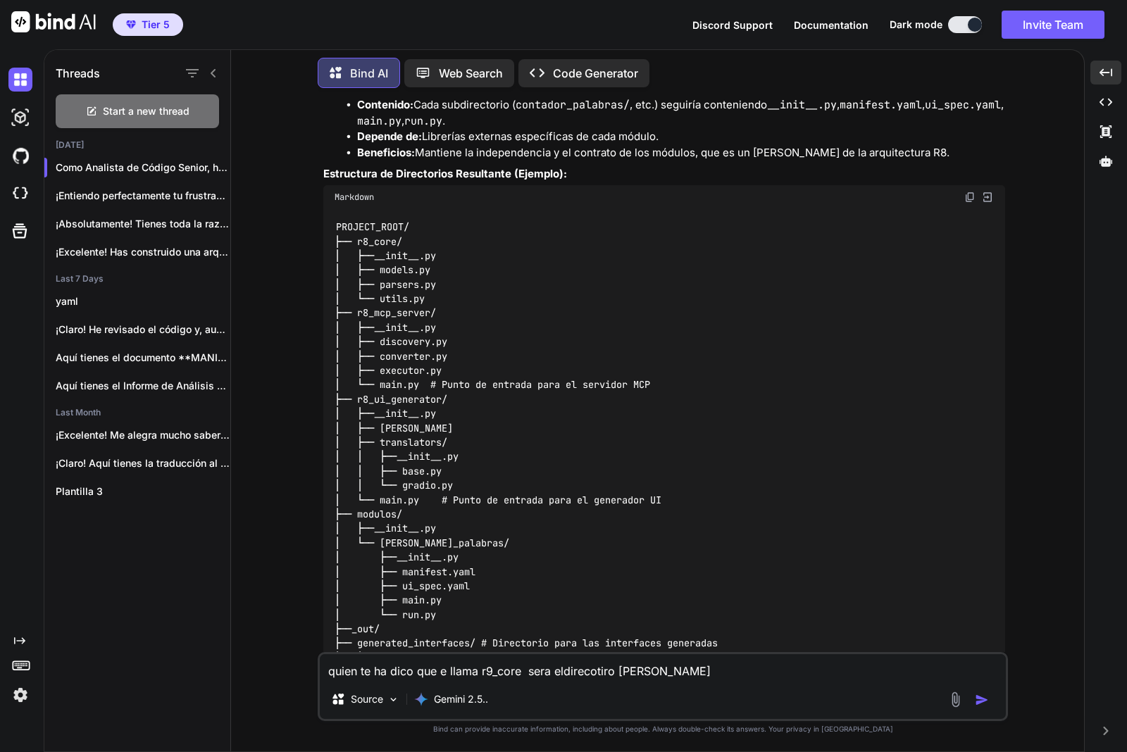
type textarea "x"
type textarea "quien te ha dico que e llama r9_core sera eldirecotiro raiza qeu se"
type textarea "x"
type textarea "quien te ha dico que e llama r9_core sera eldirecotiro raiza qeu sea"
type textarea "x"
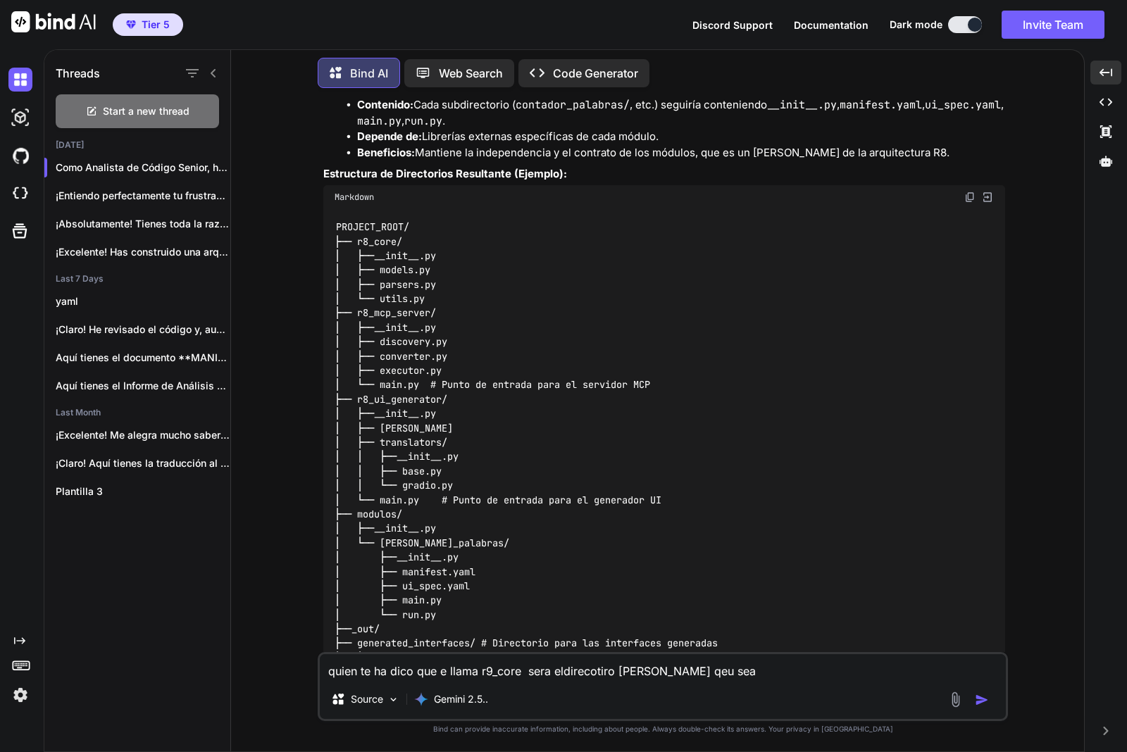
type textarea "quien te ha dico que e llama r9_core sera eldirecotiro raiza qeu sea"
type textarea "x"
type textarea "quien te ha dico que e llama r9_core sera eldirecotiro raiza qeu sea R"
type textarea "x"
type textarea "quien te ha dico que e llama r9_core sera eldirecotiro raiza qeu sea R("
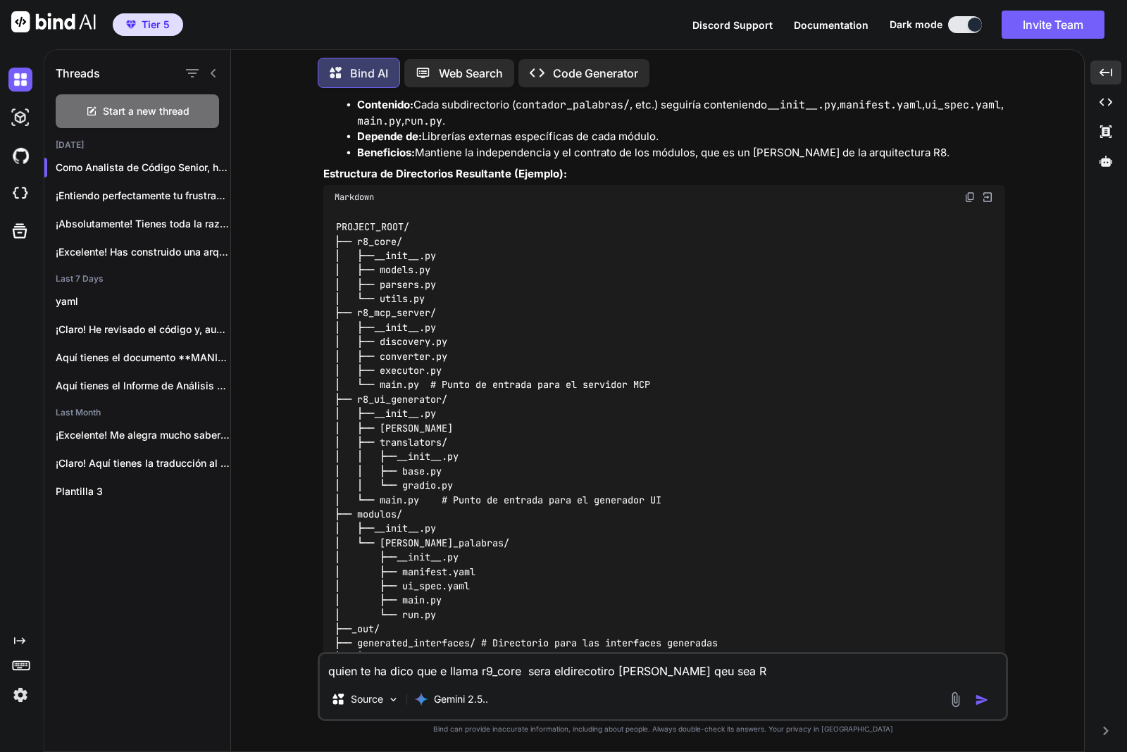
type textarea "x"
type textarea "quien te ha dico que e llama r9_core sera eldirecotiro raiza qeu sea R"
type textarea "x"
type textarea "quien te ha dico que e llama r9_core sera eldirecotiro raiza qeu sea R8"
type textarea "x"
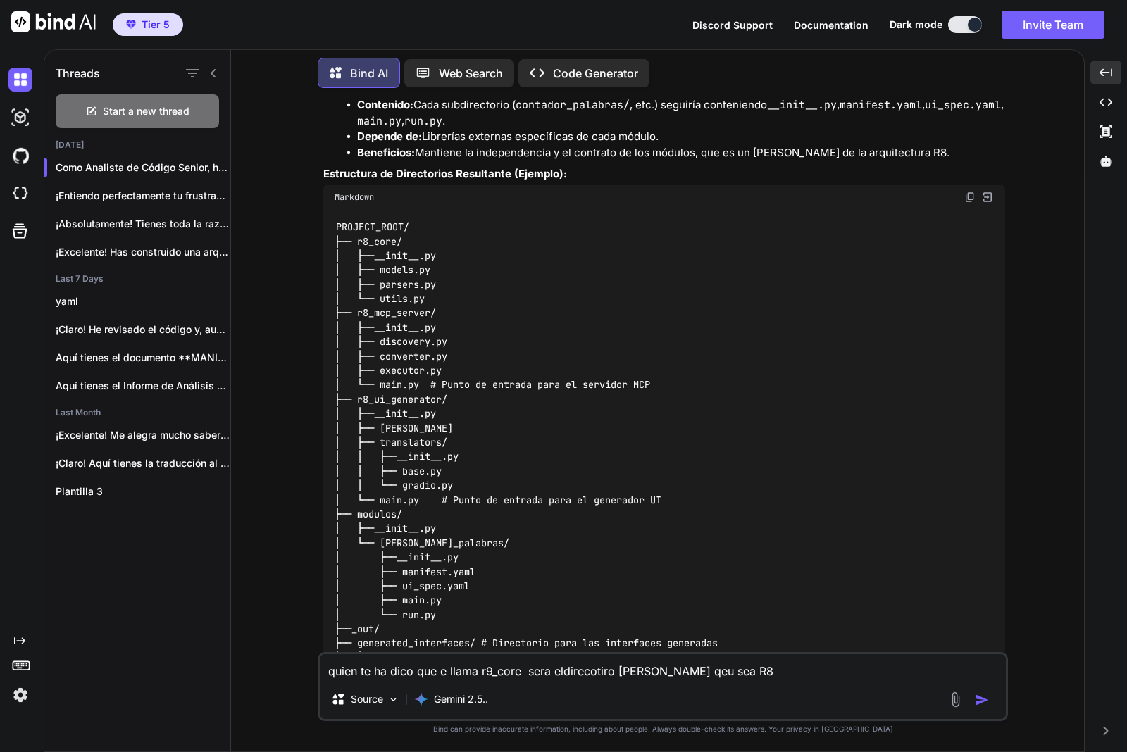
type textarea "quien te ha dico que e llama r9_core sera eldirecotiro raiza qeu sea R8"
type textarea "x"
type textarea "quien te ha dico que e llama r9_core sera eldirecotiro raiza qeu sea R8 o"
type textarea "x"
type textarea "quien te ha dico que e llama r9_core sera eldirecotiro raiza qeu sea R8 o"
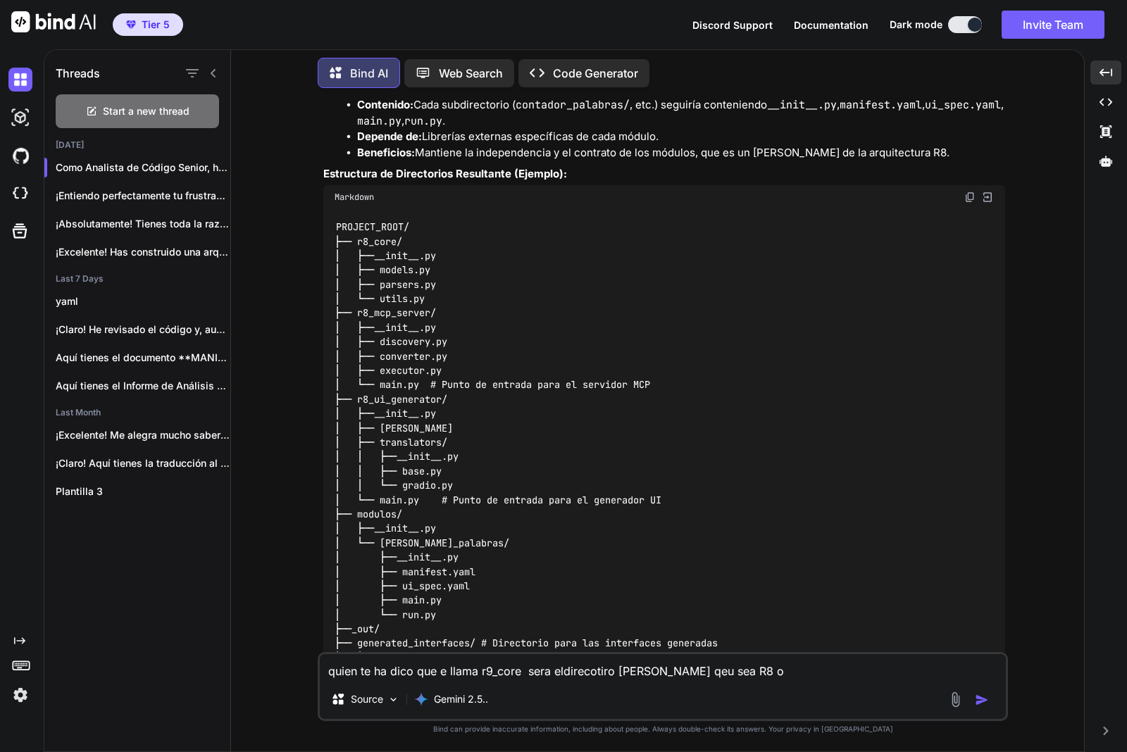
type textarea "x"
type textarea "quien te ha dico que e llama r9_core sera eldirecotiro raiza qeu sea R8 o M"
type textarea "x"
type textarea "quien te ha dico que e llama r9_core sera eldirecotiro raiza qeu sea R8 o MI"
type textarea "x"
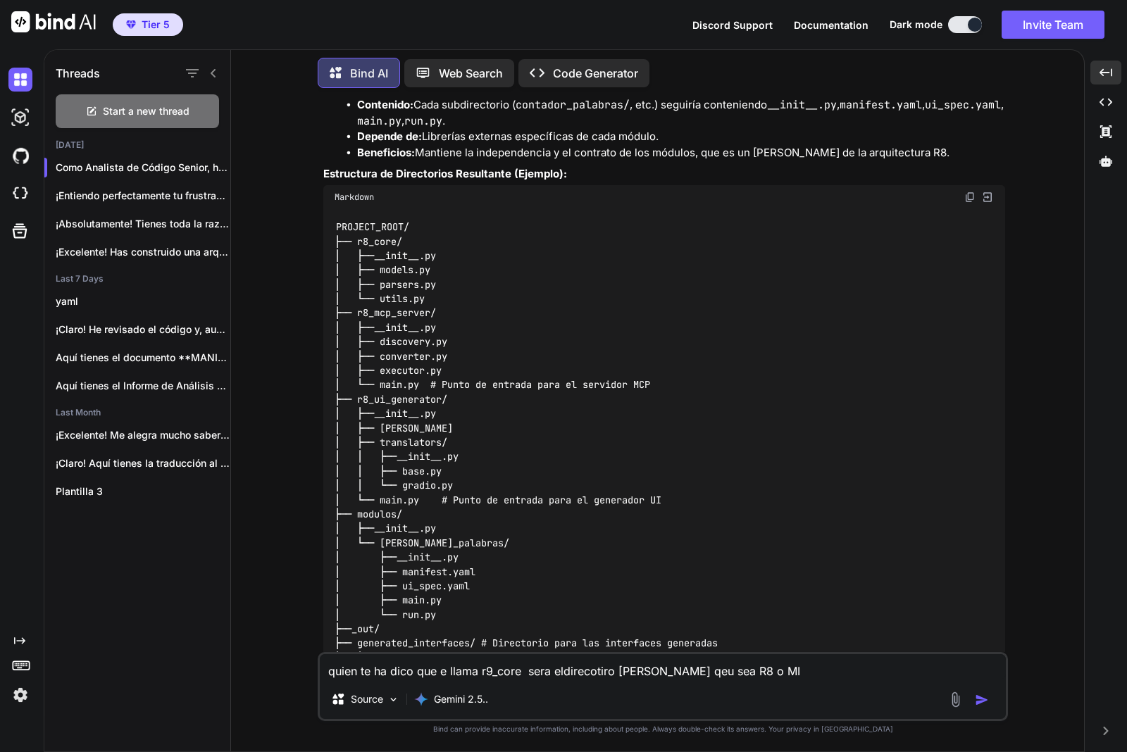
type textarea "quien te ha dico que e llama r9_core sera eldirecotiro raiza qeu sea R8 o MIC"
type textarea "x"
type textarea "quien te ha dico que e llama r9_core sera eldirecotiro raiza qeu sea R8 o MICR"
type textarea "x"
type textarea "quien te ha dico que e llama r9_core sera eldirecotiro raiza qeu sea R8 o MICRO"
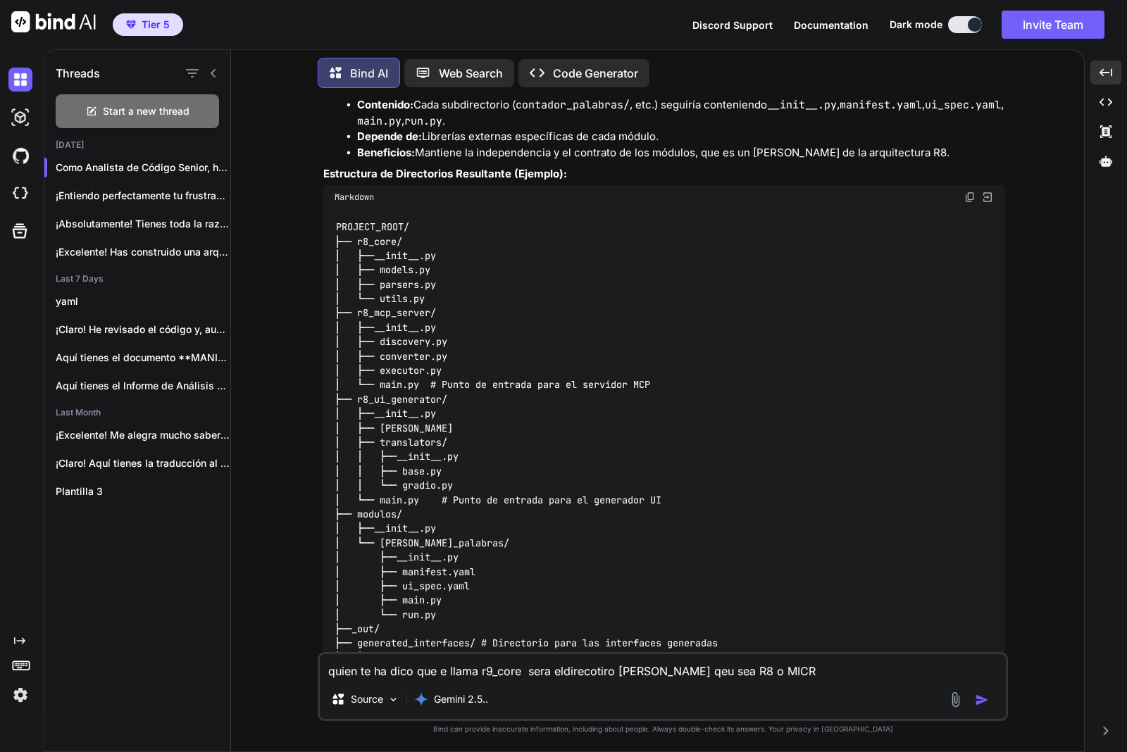
type textarea "x"
type textarea "quien te ha dico que e llama r9_core sera eldirecotiro raiza qeu sea R8 o MICROM"
type textarea "x"
type textarea "quien te ha dico que e llama r9_core sera eldirecotiro raiza qeu sea R8 o MICRO…"
type textarea "x"
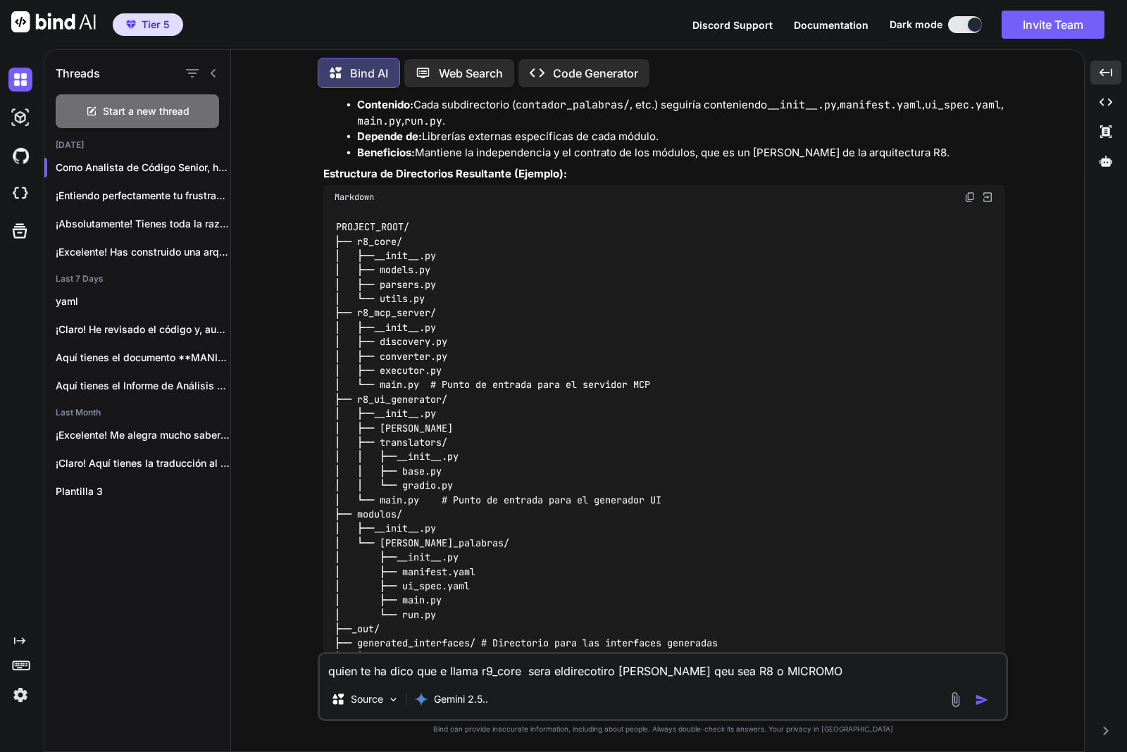
type textarea "quien te ha dico que e llama r9_core sera eldirecotiro raiza qeu sea R8 o MICRO…"
type textarea "x"
type textarea "quien te ha dico que e llama r9_core sera eldirecotiro raiza qeu sea R8 o MICRO…"
type textarea "x"
type textarea "quien te ha dico que e llama r9_core sera eldirecotiro raiza qeu sea R8 o MICRO…"
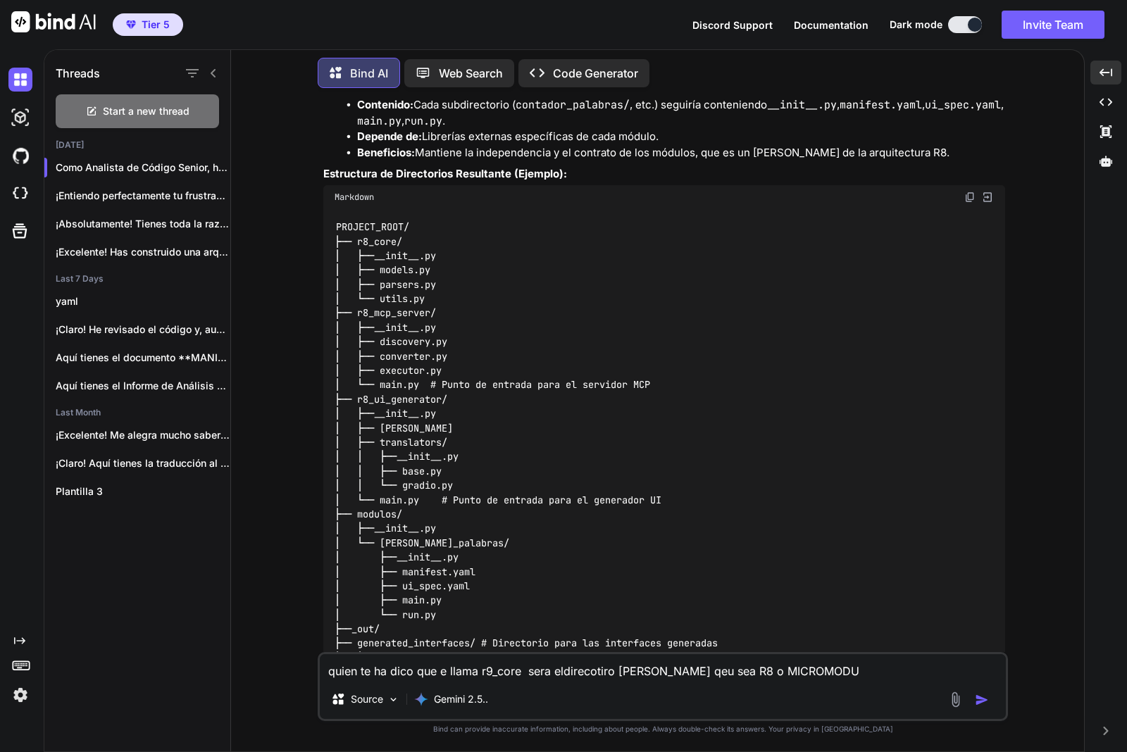
type textarea "x"
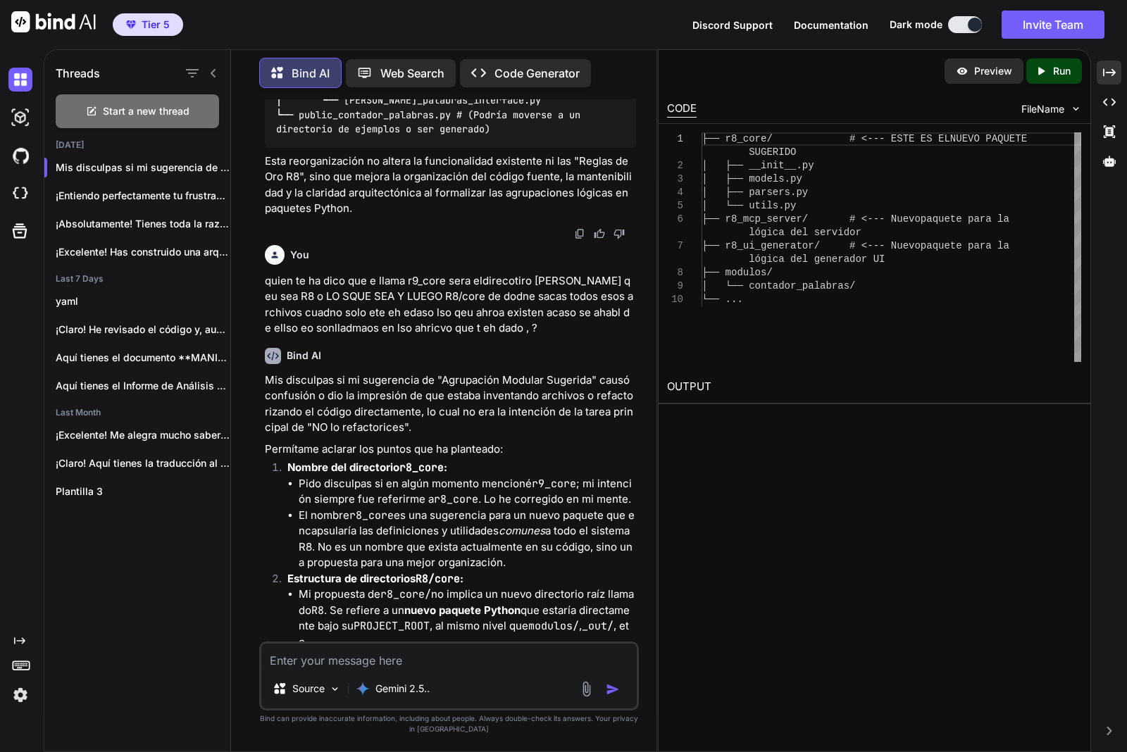
scroll to position [17765, 0]
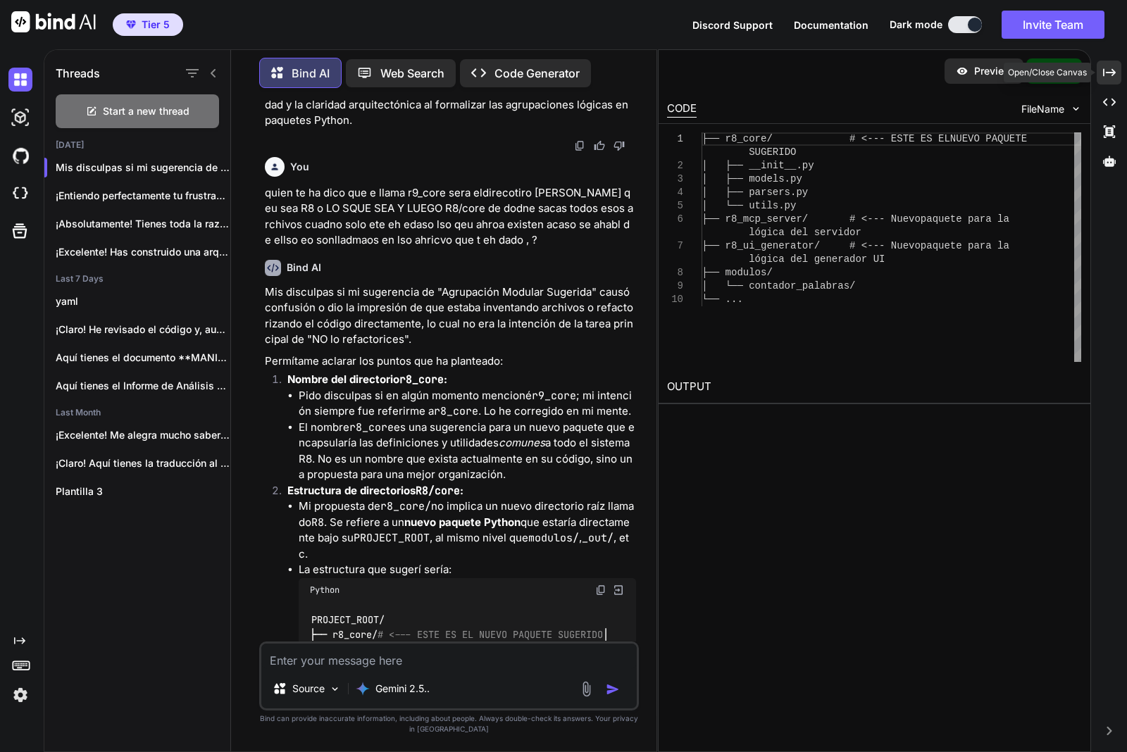
drag, startPoint x: 1113, startPoint y: 69, endPoint x: 1112, endPoint y: 80, distance: 10.7
click at [1113, 73] on icon "Created with Pixso." at bounding box center [1109, 72] width 13 height 13
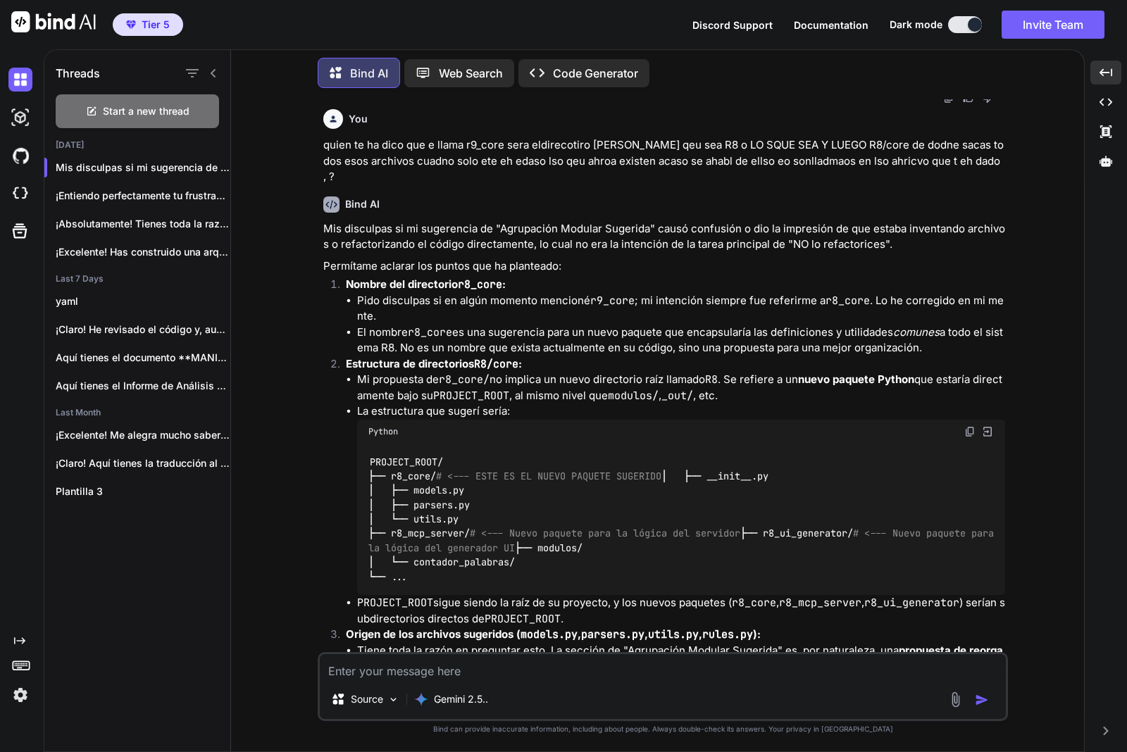
scroll to position [10715, 0]
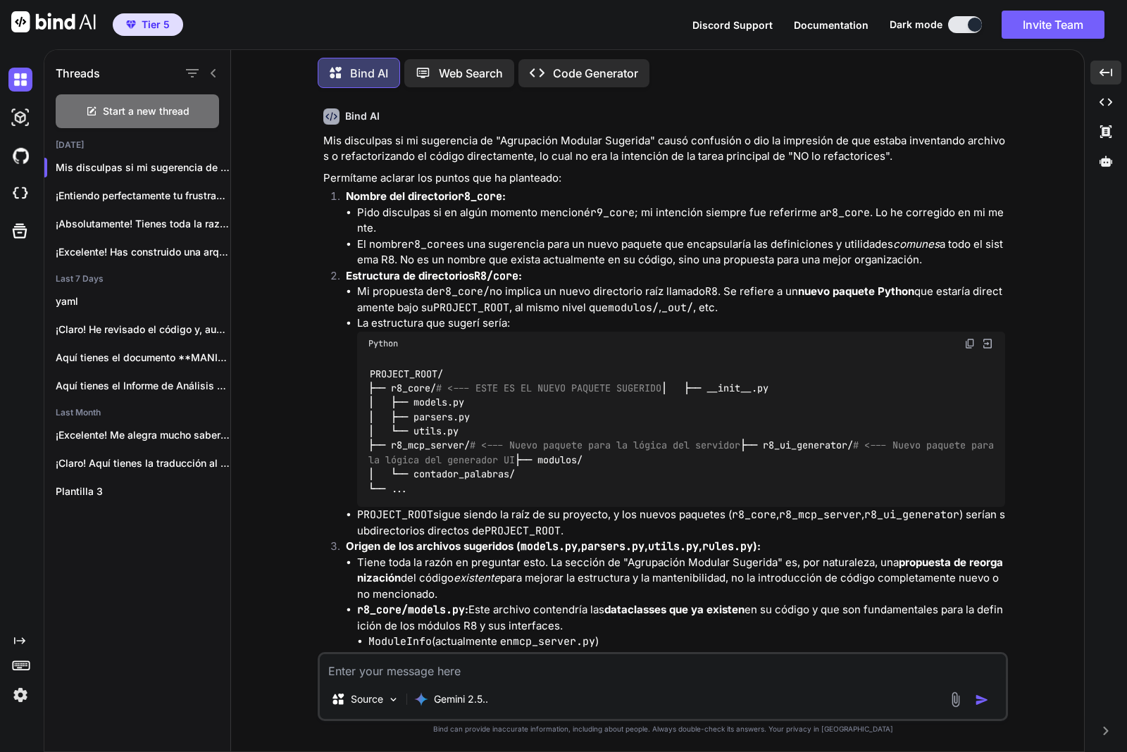
click at [342, 673] on textarea at bounding box center [663, 666] width 686 height 25
paste textarea "Actúa como un Auditor de Arquitectura de Software Senior. Te voy a proporcionar…"
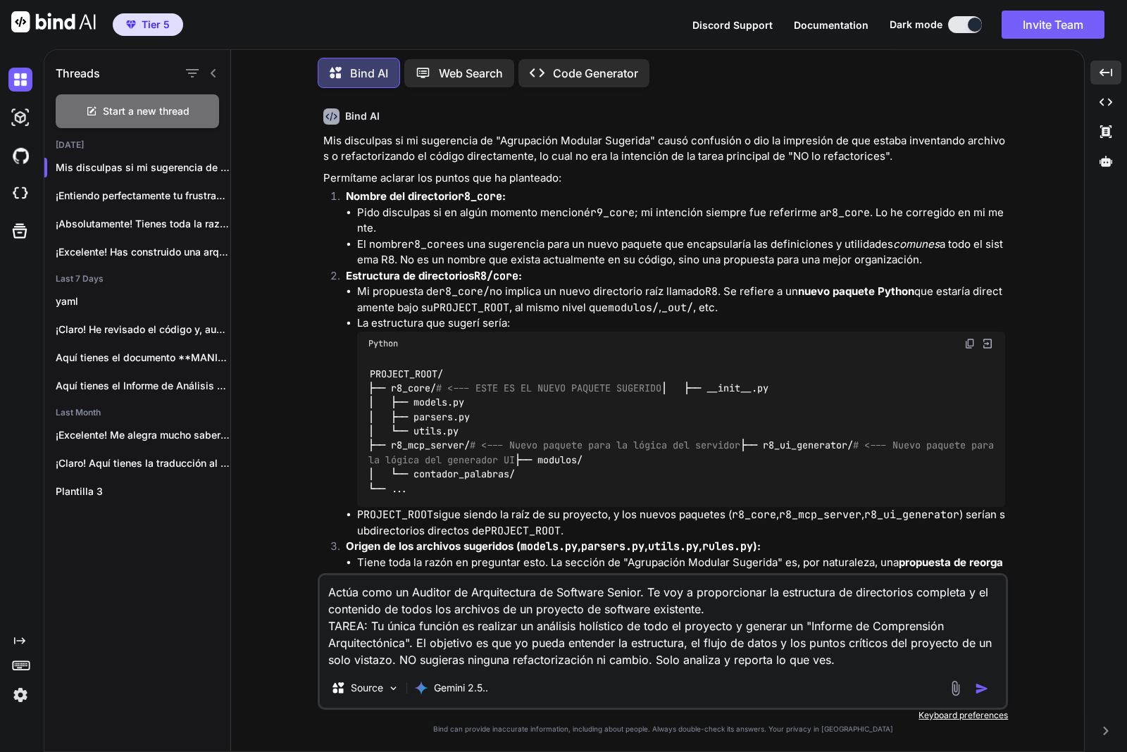
click at [863, 660] on textarea "Actúa como un Auditor de Arquitectura de Software Senior. Te voy a proporcionar…" at bounding box center [663, 621] width 686 height 93
paste textarea "FORMATO DE SALIDA (Obligatorio): Debes generar un informe en Markdown con las s…"
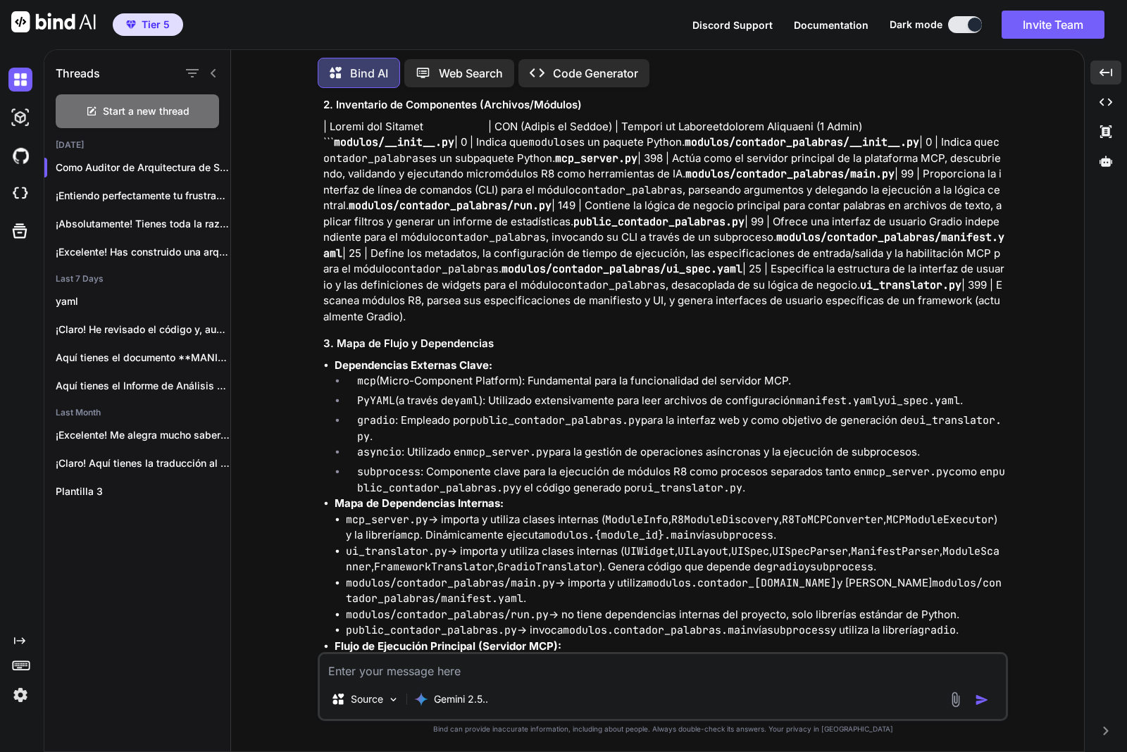
scroll to position [12209, 0]
